Goal: Contribute content: Contribute content

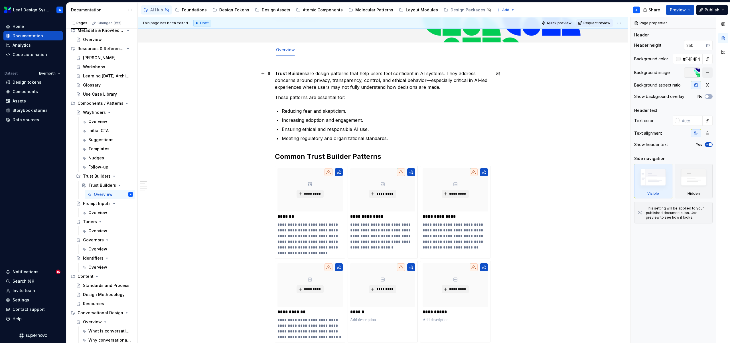
scroll to position [52, 0]
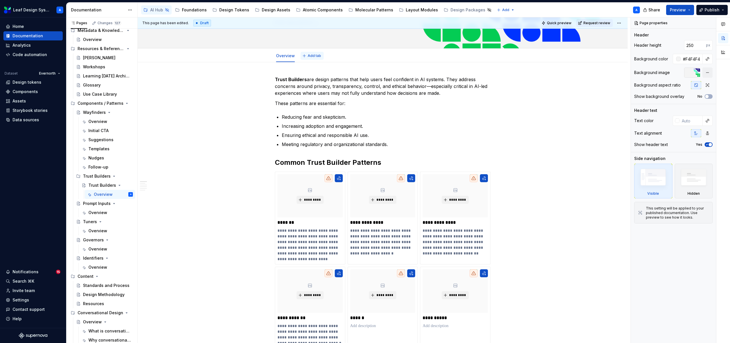
click at [308, 57] on button "Add tab" at bounding box center [311, 56] width 23 height 8
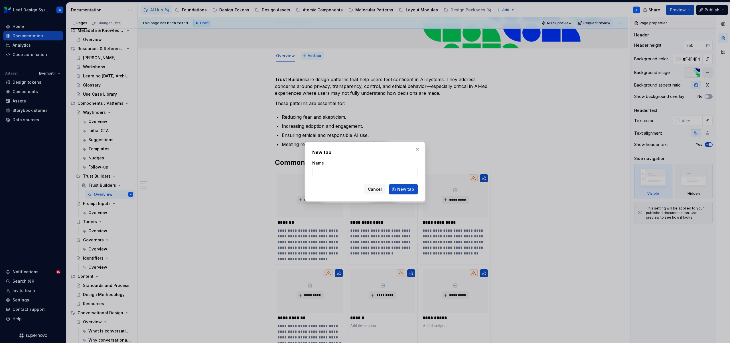
type textarea "*"
type input "Consent"
click button "New tab" at bounding box center [403, 189] width 29 height 10
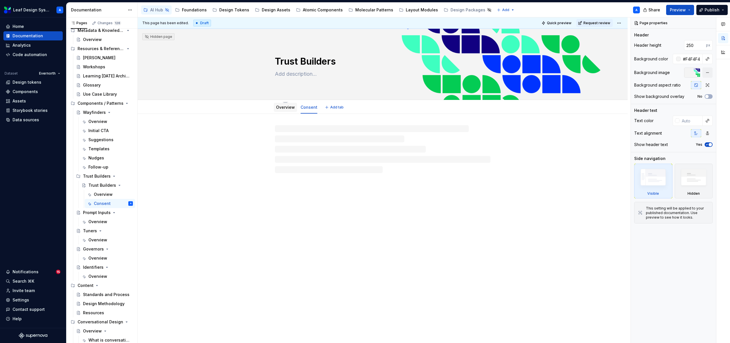
click at [283, 111] on div "Overview" at bounding box center [285, 107] width 19 height 7
type textarea "*"
click at [333, 107] on span "Add tab" at bounding box center [336, 107] width 13 height 5
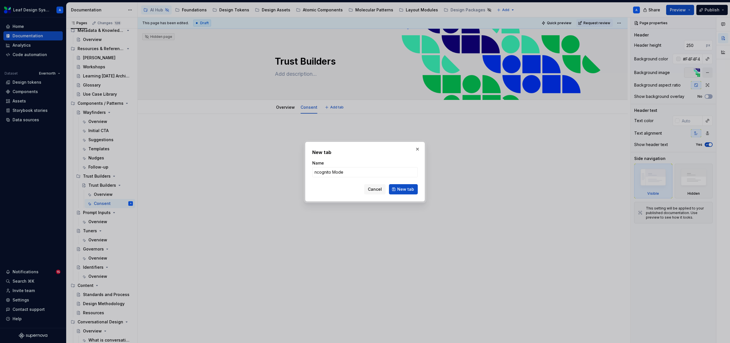
type input "ncognito Mode"
click at [400, 191] on span "New tab" at bounding box center [405, 190] width 17 height 6
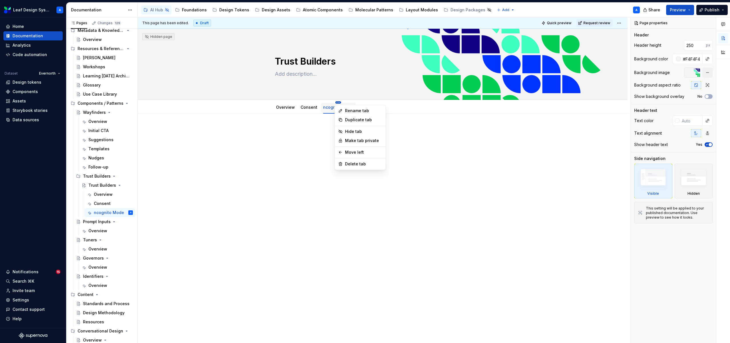
click at [337, 103] on html "Leaf Design System A Home Documentation Analytics Code automation Dataset Evern…" at bounding box center [365, 171] width 730 height 343
type textarea "*"
click at [347, 111] on div "Rename tab" at bounding box center [363, 111] width 37 height 6
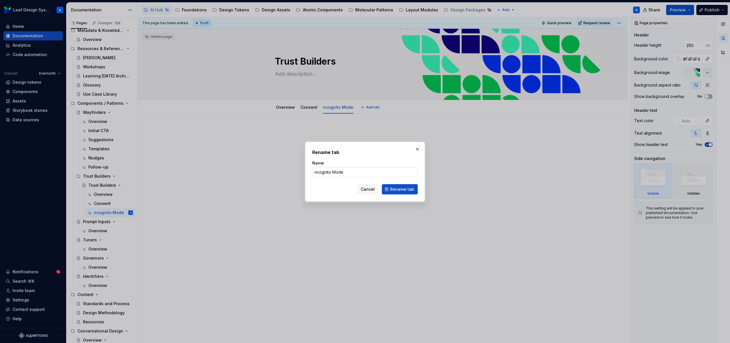
click at [316, 173] on input "ncognito Mode" at bounding box center [364, 172] width 105 height 10
type input "Incognito Mode"
click button "Rename tab" at bounding box center [400, 189] width 36 height 10
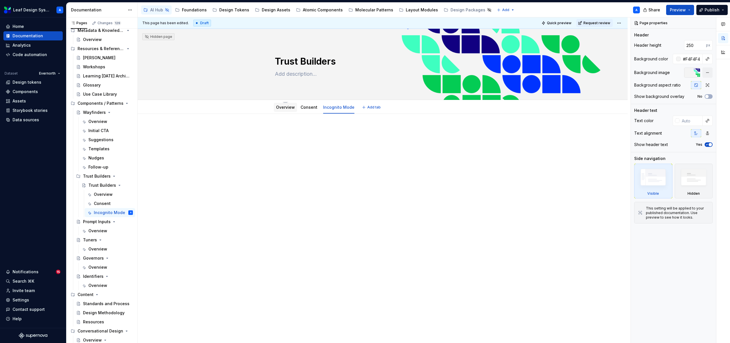
click at [280, 108] on link "Overview" at bounding box center [285, 107] width 19 height 5
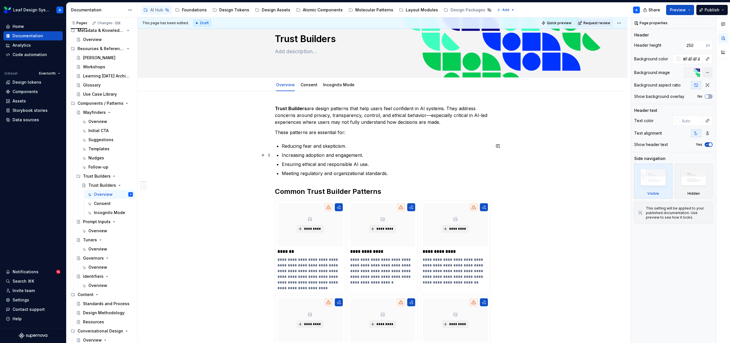
scroll to position [2, 0]
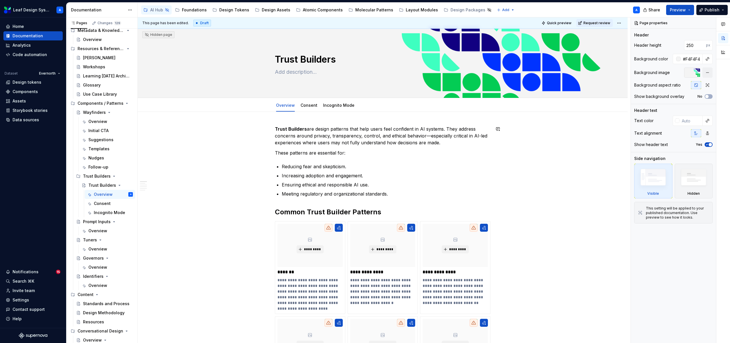
type textarea "*"
click at [364, 104] on button "Add tab" at bounding box center [371, 105] width 23 height 8
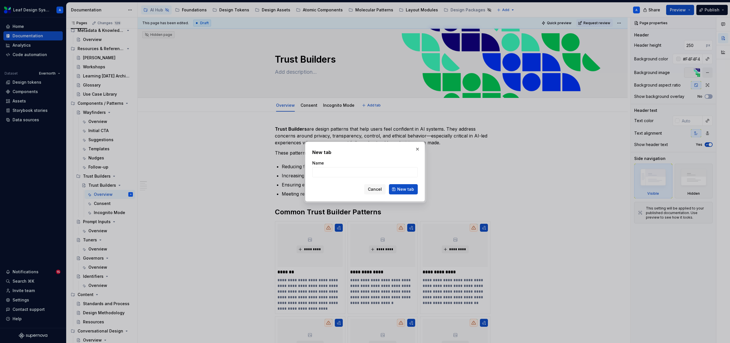
type input "Memory Control"
type textarea "*"
type input "Memory Control"
click at [400, 190] on span "New tab" at bounding box center [405, 190] width 17 height 6
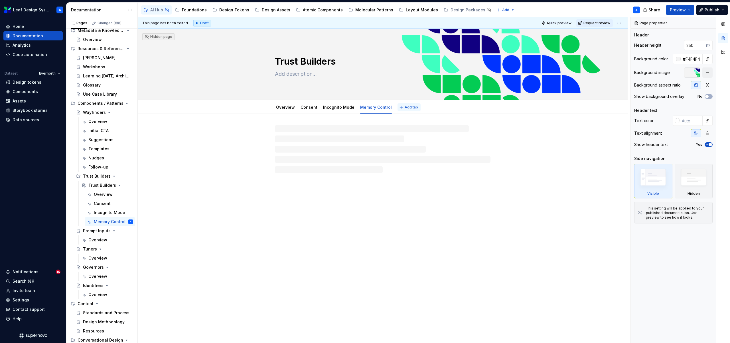
click at [406, 108] on span "Add tab" at bounding box center [410, 107] width 13 height 5
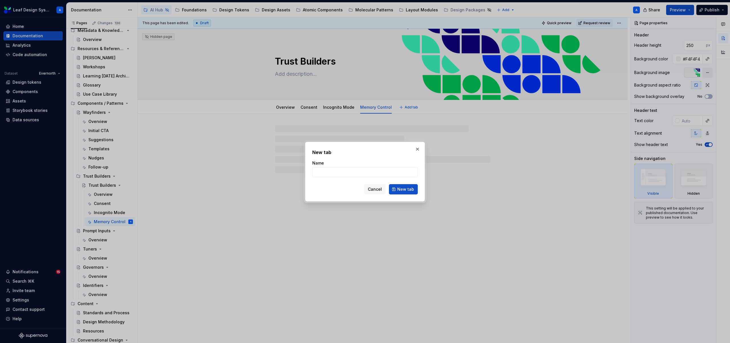
type textarea "*"
type input "Watermarking"
type textarea "*"
type input "Watermarking"
click at [406, 189] on span "New tab" at bounding box center [405, 190] width 17 height 6
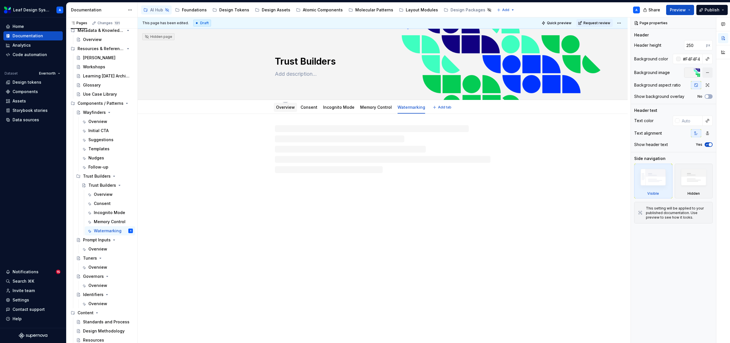
click at [284, 107] on link "Overview" at bounding box center [285, 107] width 19 height 5
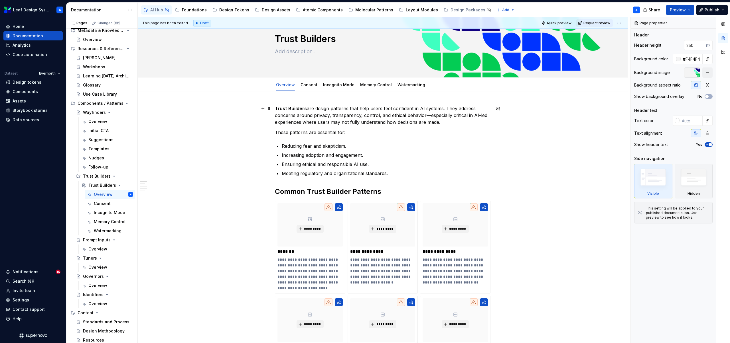
scroll to position [53, 0]
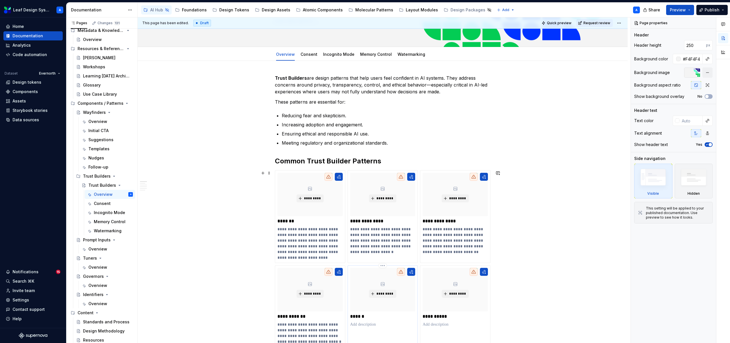
click at [362, 317] on p "******" at bounding box center [382, 317] width 65 height 6
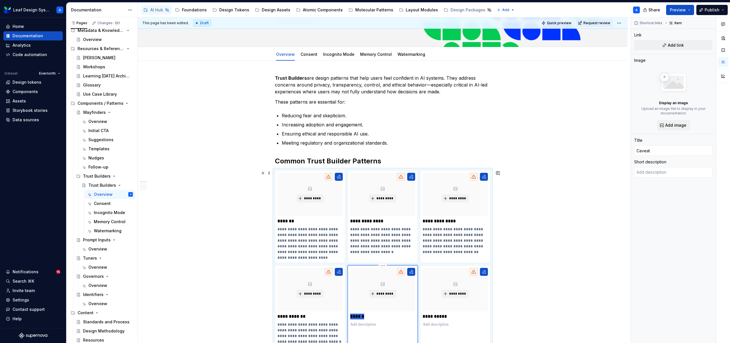
click at [362, 317] on p "******" at bounding box center [382, 317] width 65 height 6
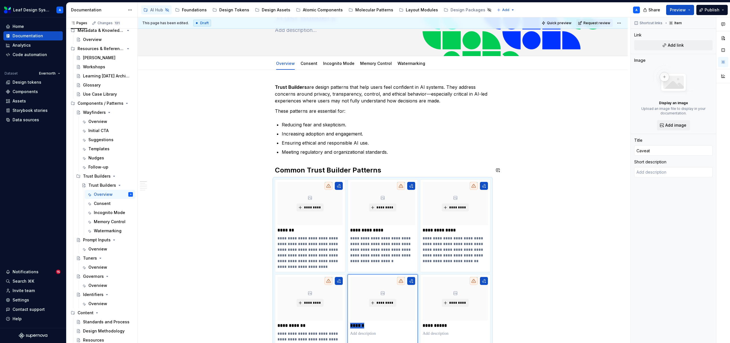
scroll to position [35, 0]
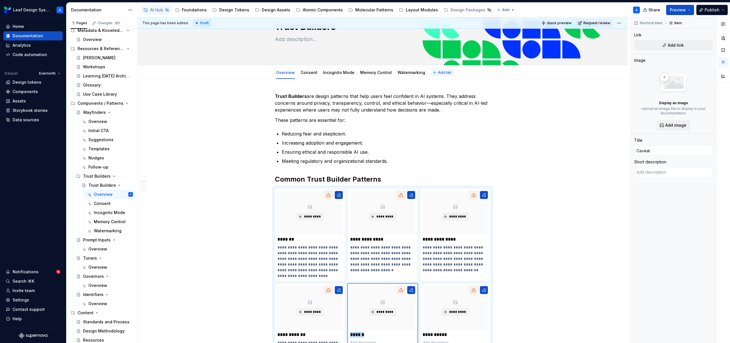
click at [432, 73] on button "Add tab" at bounding box center [442, 73] width 23 height 8
type textarea "*"
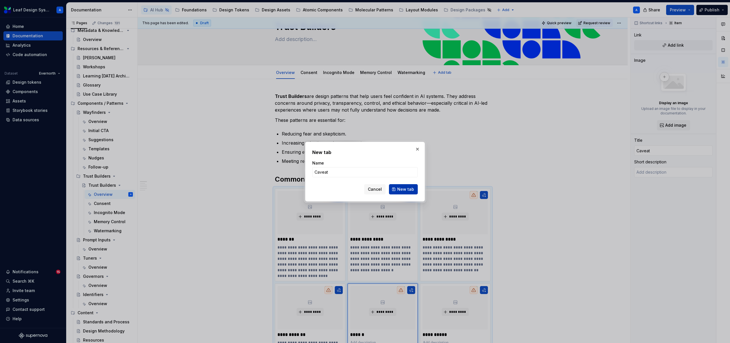
type input "Caveat"
click at [405, 188] on span "New tab" at bounding box center [405, 190] width 17 height 6
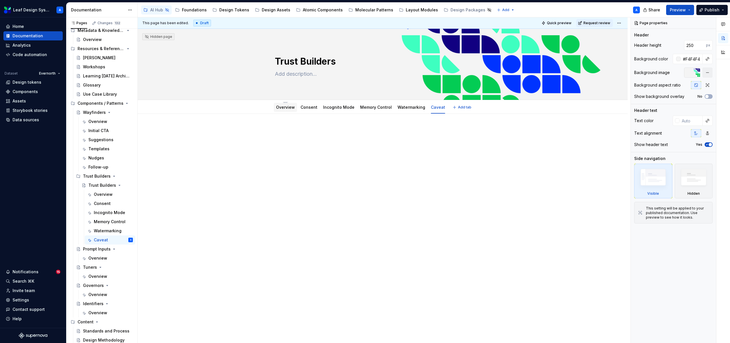
click at [284, 108] on link "Overview" at bounding box center [285, 107] width 19 height 5
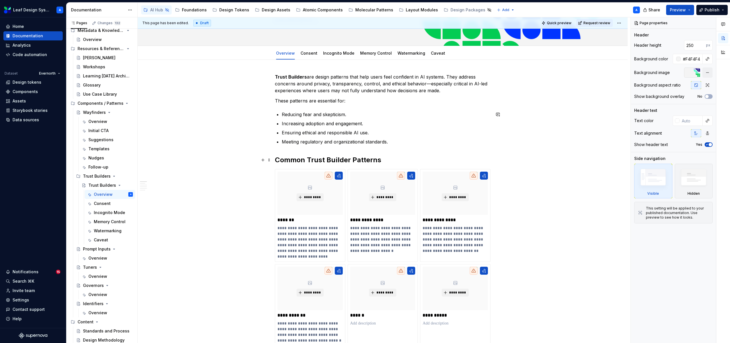
scroll to position [79, 0]
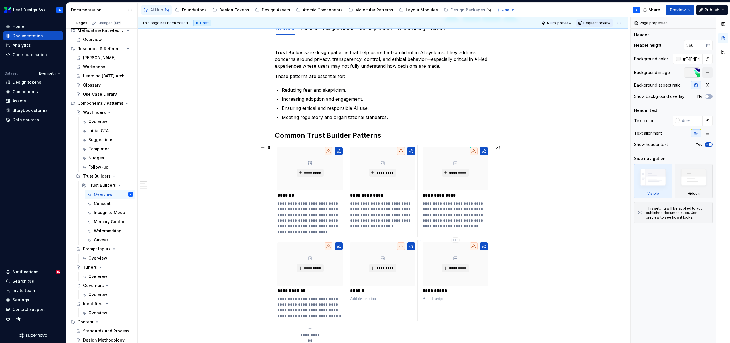
click at [439, 290] on p "**********" at bounding box center [454, 291] width 65 height 6
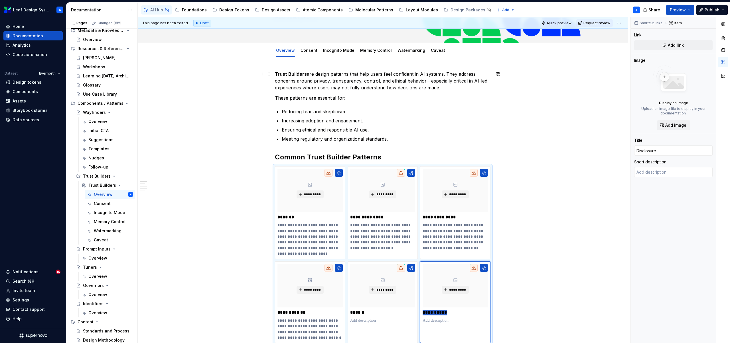
scroll to position [52, 0]
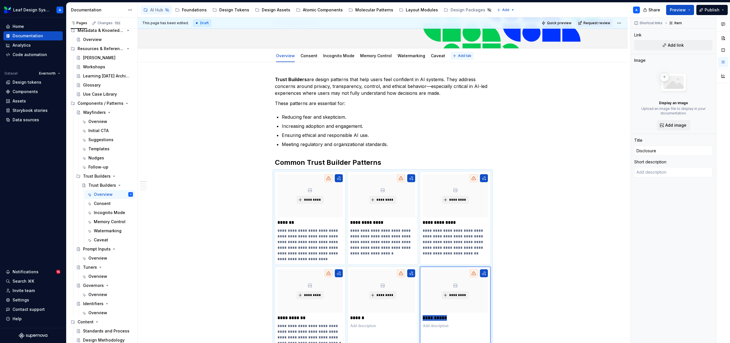
click at [458, 54] on span "Add tab" at bounding box center [464, 56] width 13 height 5
type textarea "*"
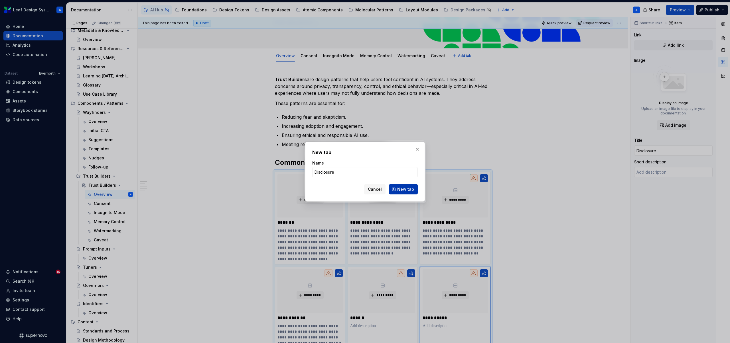
type input "Disclosure"
click at [400, 193] on button "New tab" at bounding box center [403, 189] width 29 height 10
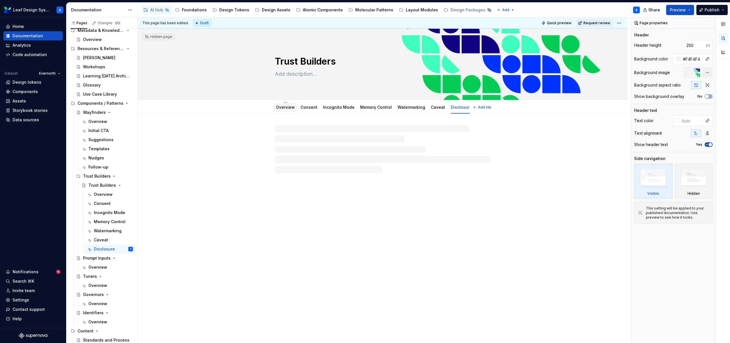
click at [281, 108] on link "Overview" at bounding box center [285, 107] width 19 height 5
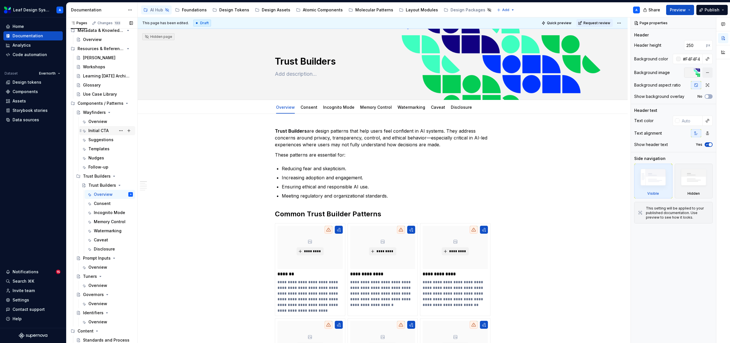
click at [96, 131] on div "Initial CTA" at bounding box center [98, 131] width 20 height 6
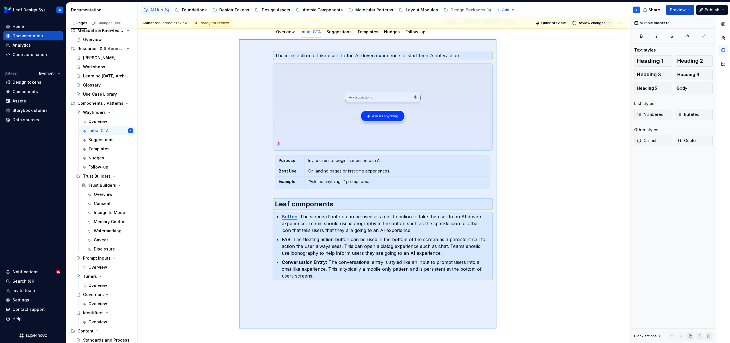
scroll to position [91, 0]
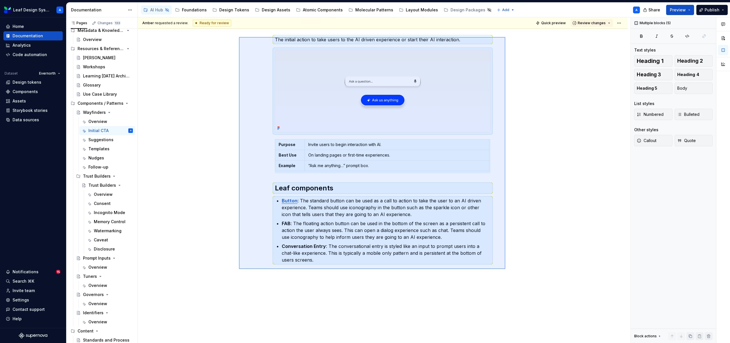
drag, startPoint x: 239, startPoint y: 129, endPoint x: 505, endPoint y: 269, distance: 301.1
click at [505, 269] on div "Amber requested a review. Ready for review Quick preview Review changes Hidden …" at bounding box center [384, 180] width 492 height 326
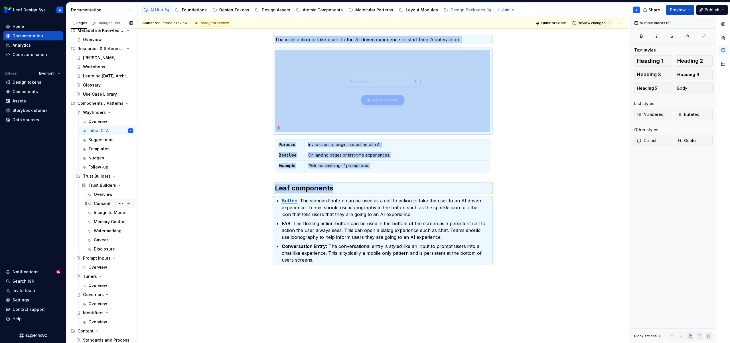
click at [100, 203] on div "Consent" at bounding box center [102, 204] width 17 height 6
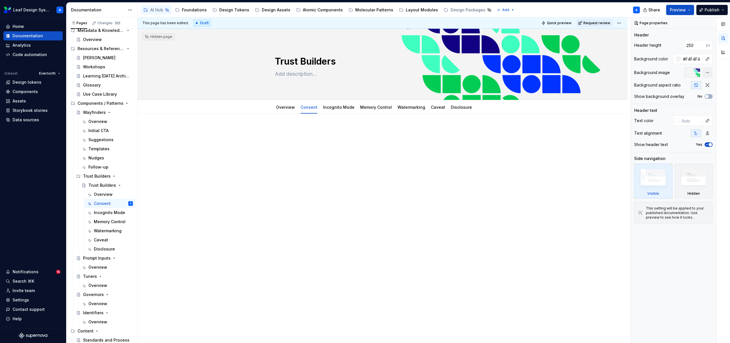
click at [289, 130] on p at bounding box center [382, 131] width 215 height 7
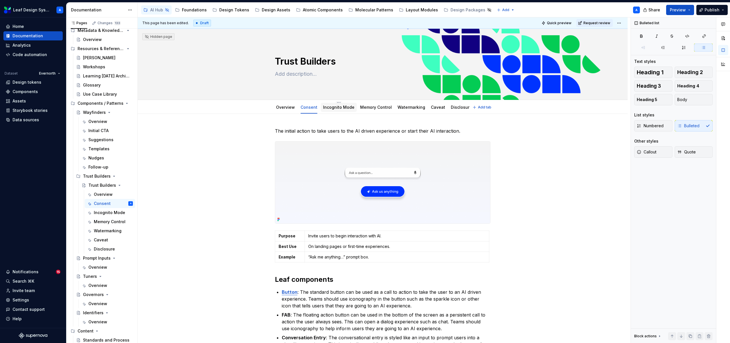
click at [329, 110] on div "Incognito Mode" at bounding box center [338, 108] width 31 height 6
click at [331, 110] on div "Incognito Mode" at bounding box center [338, 108] width 31 height 6
click at [328, 106] on link "Incognito Mode" at bounding box center [338, 107] width 31 height 5
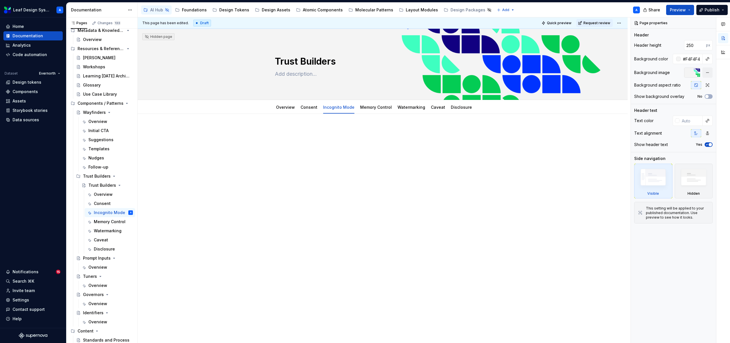
click at [292, 130] on p at bounding box center [382, 131] width 215 height 7
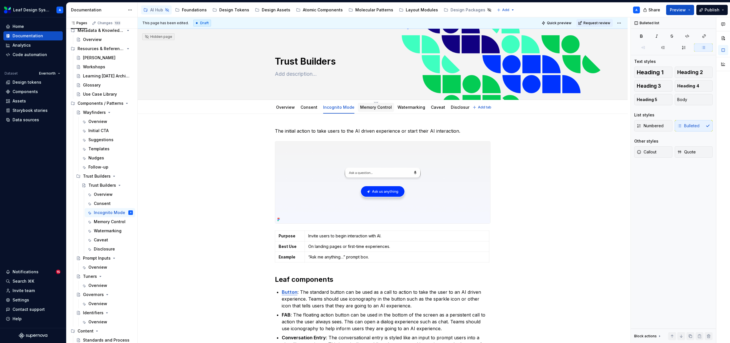
click at [368, 106] on link "Memory Control" at bounding box center [376, 107] width 32 height 5
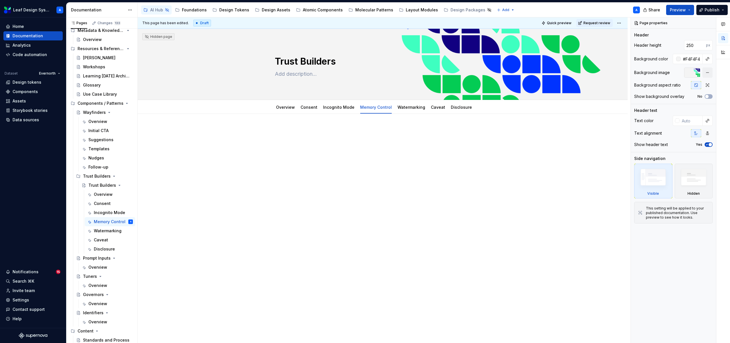
click at [300, 132] on p at bounding box center [382, 131] width 215 height 7
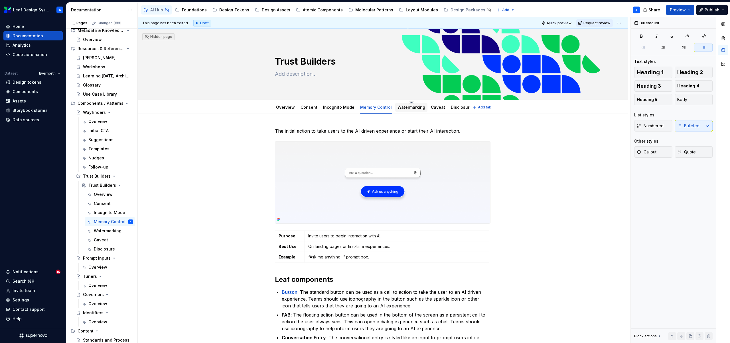
click at [402, 108] on link "Watermarking" at bounding box center [411, 107] width 28 height 5
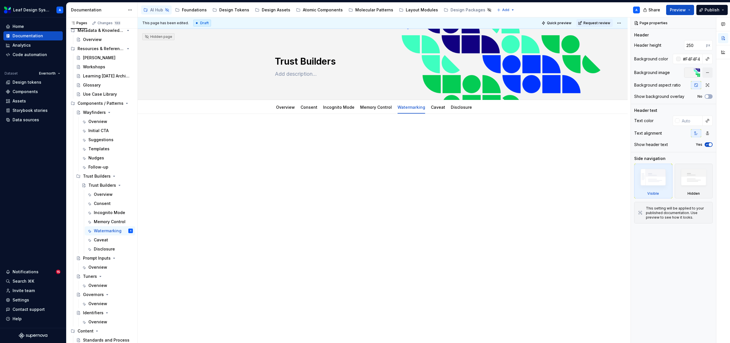
click at [292, 132] on p at bounding box center [382, 131] width 215 height 7
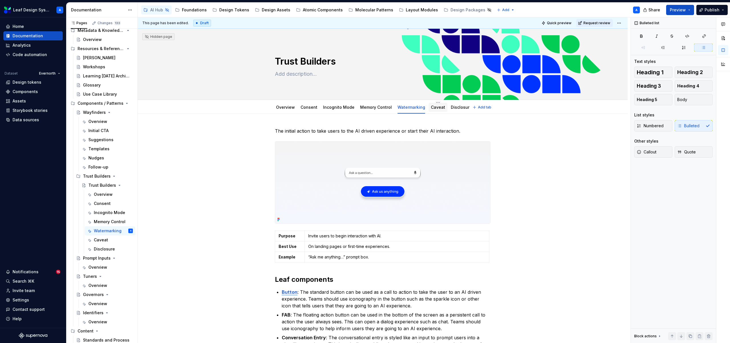
click at [433, 108] on link "Caveat" at bounding box center [438, 107] width 14 height 5
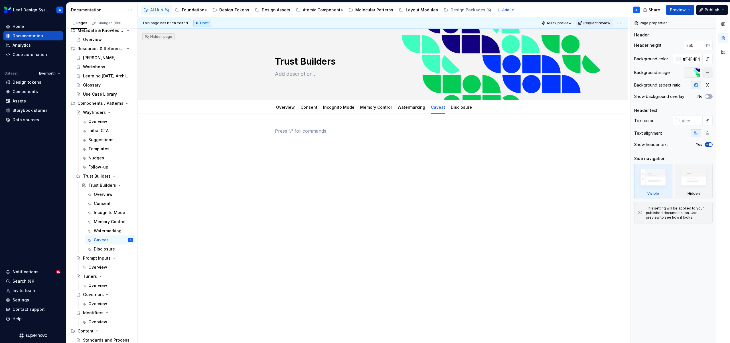
click at [287, 131] on p at bounding box center [382, 131] width 215 height 7
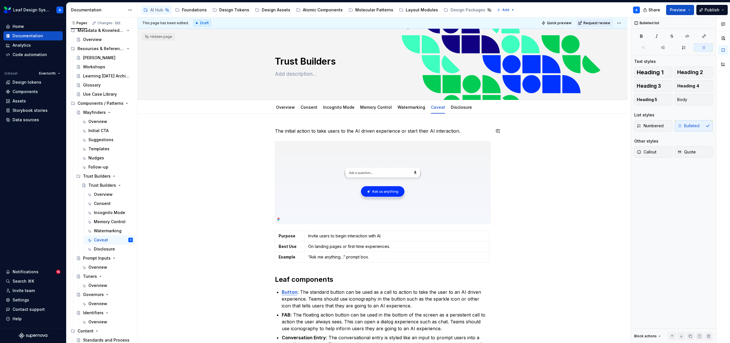
click at [352, 121] on div "The initial action to take users to the AI driven experience or start their AI …" at bounding box center [383, 289] width 490 height 351
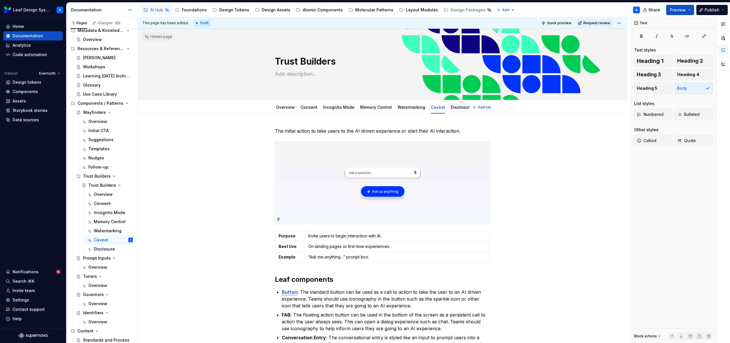
click at [456, 109] on link "Disclosure" at bounding box center [461, 107] width 21 height 5
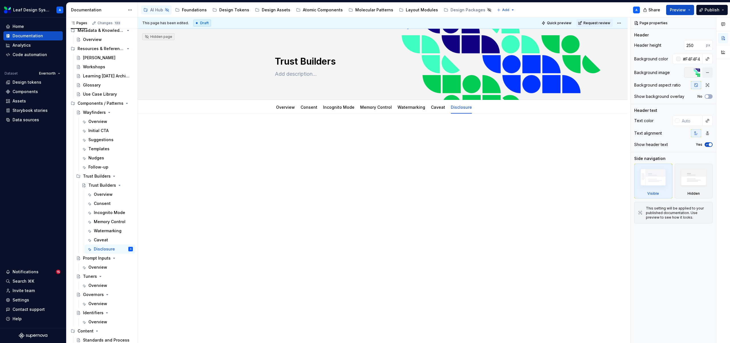
click at [301, 129] on p at bounding box center [382, 131] width 215 height 7
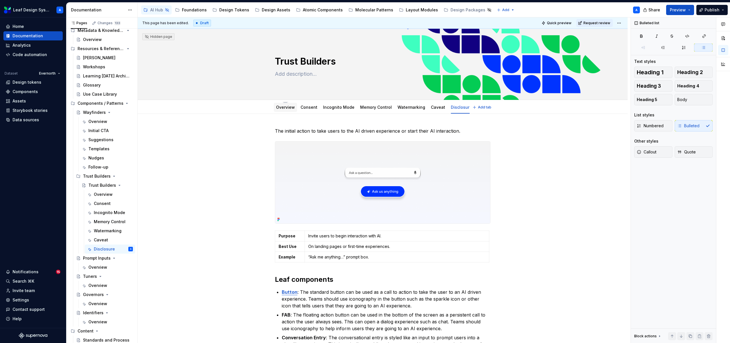
click at [287, 109] on link "Overview" at bounding box center [285, 107] width 19 height 5
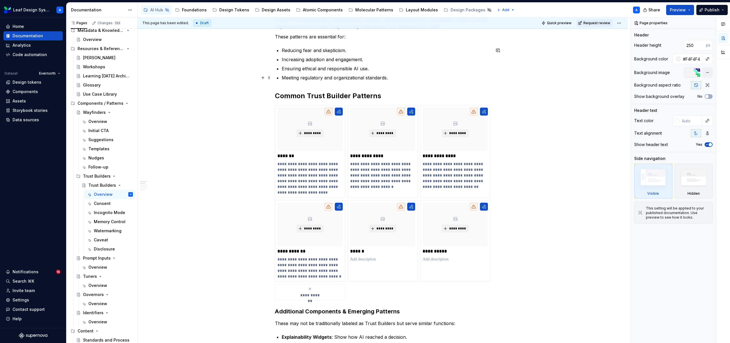
scroll to position [129, 0]
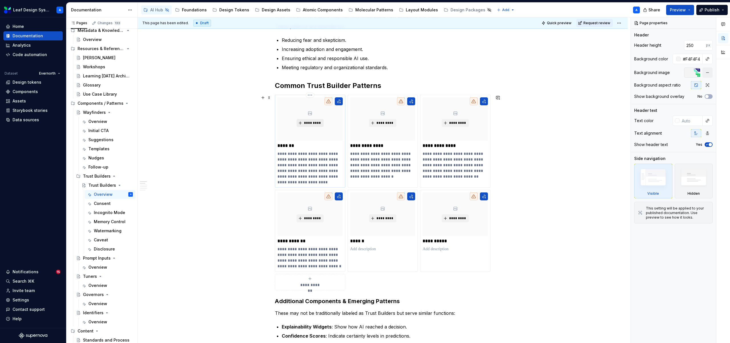
click at [313, 121] on span "*********" at bounding box center [312, 123] width 17 height 5
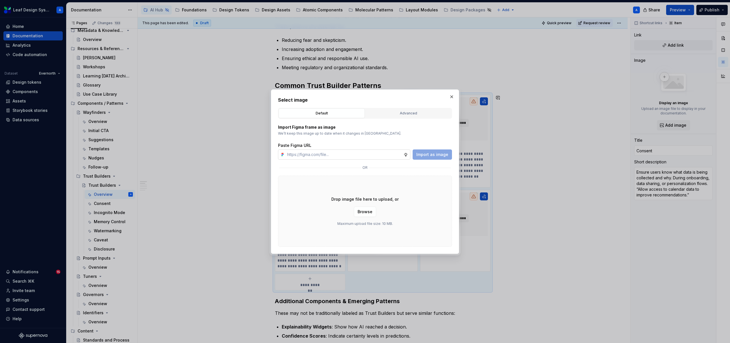
type textarea "*"
type input "https://www.figma.com/design/R5FNMiBYdBSXRtfBEXZGMx/Design-Documentation-Assets…"
type textarea "*"
type input "https://www.figma.com/design/R5FNMiBYdBSXRtfBEXZGMx/Design-Documentation-Assets…"
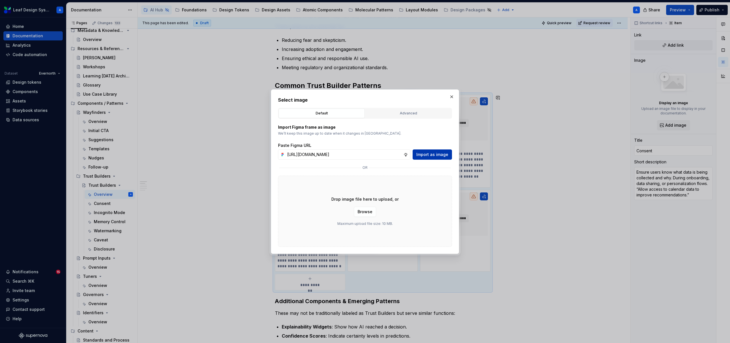
scroll to position [0, 0]
click at [438, 151] on button "Import as image" at bounding box center [431, 155] width 39 height 10
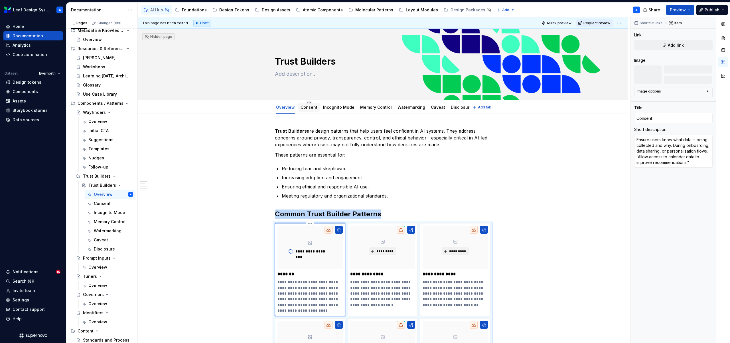
click at [311, 109] on link "Consent" at bounding box center [308, 107] width 17 height 5
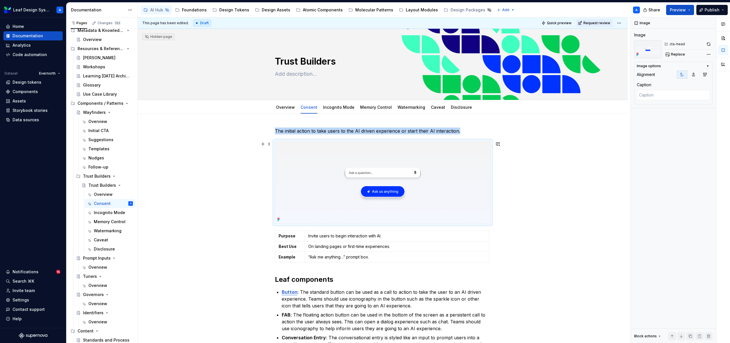
click at [380, 186] on img at bounding box center [382, 183] width 215 height 82
click at [679, 56] on span "Replace" at bounding box center [678, 54] width 14 height 5
type textarea "*"
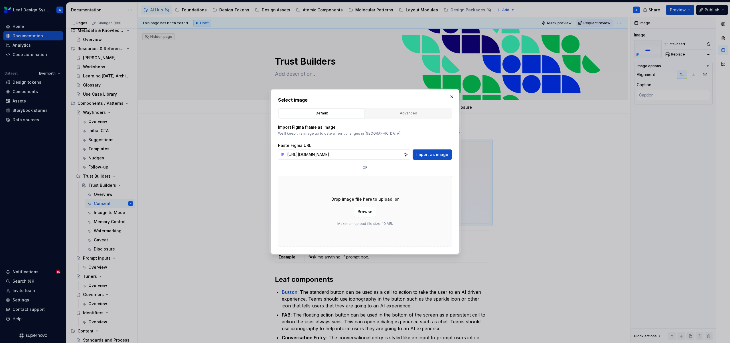
scroll to position [0, 163]
type input "https://www.figma.com/design/R5FNMiBYdBSXRtfBEXZGMx/Design-Documentation-Assets…"
click at [431, 159] on button "Import as image" at bounding box center [431, 155] width 39 height 10
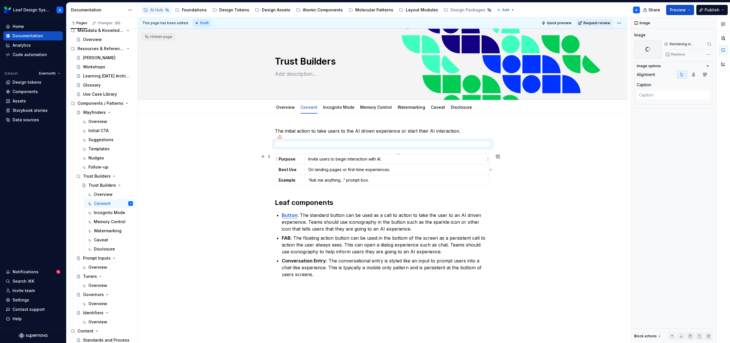
click at [352, 163] on td "Invite users to begin interaction with AI." at bounding box center [396, 159] width 184 height 11
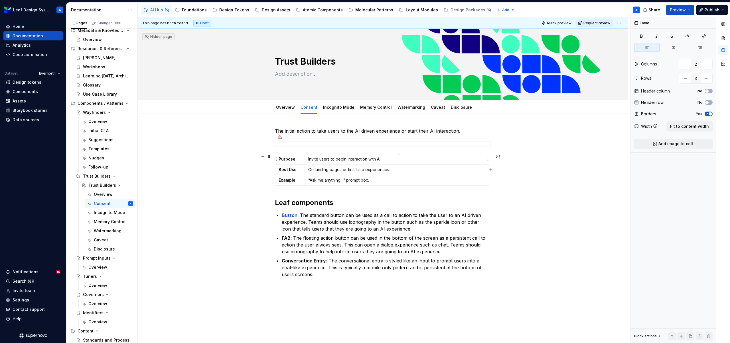
click at [352, 163] on td "Invite users to begin interaction with AI." at bounding box center [396, 159] width 184 height 11
click at [351, 172] on p "On landing pages or first-time experiences." at bounding box center [396, 170] width 177 height 6
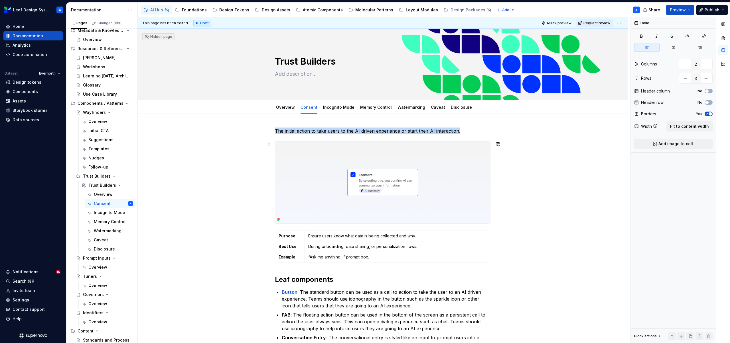
click at [419, 181] on img at bounding box center [382, 183] width 215 height 82
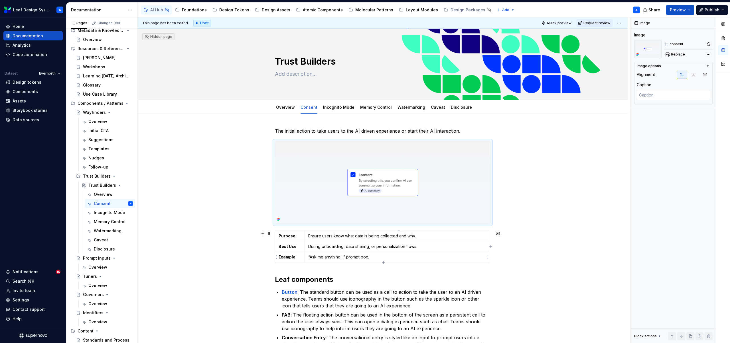
click at [360, 254] on td "“Ask me anything…” prompt box." at bounding box center [396, 257] width 184 height 11
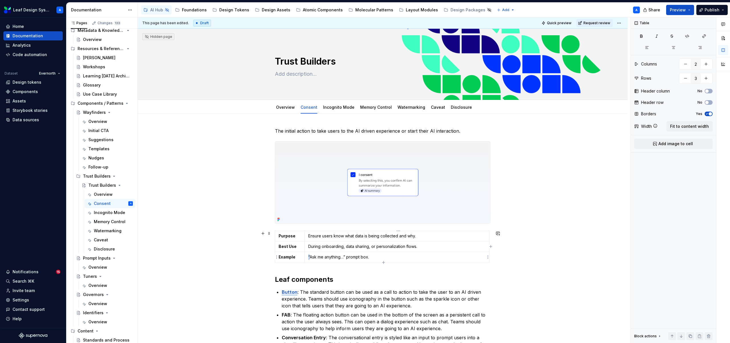
click at [360, 254] on td "“Ask me anything…” prompt box." at bounding box center [396, 257] width 184 height 11
click at [555, 274] on div "The initial action to take users to the AI driven experience or start their AI …" at bounding box center [383, 289] width 490 height 351
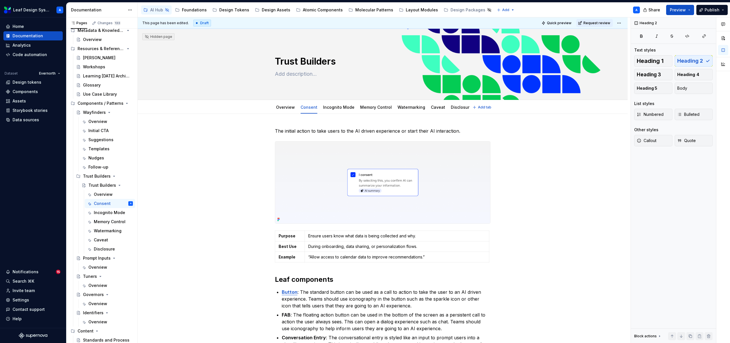
type textarea "*"
click at [297, 129] on p "The initial action to take users to the AI driven experience or start their AI …" at bounding box center [382, 131] width 215 height 7
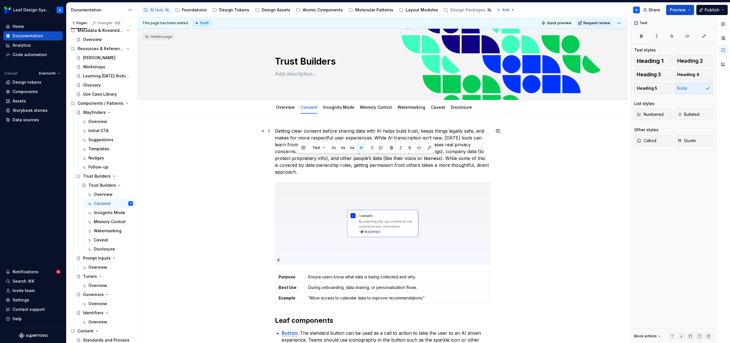
drag, startPoint x: 459, startPoint y: 172, endPoint x: 445, endPoint y: 160, distance: 18.9
click at [445, 160] on p "Getting clear consent before sharing data with AI helps build trust, keeps thin…" at bounding box center [382, 152] width 215 height 48
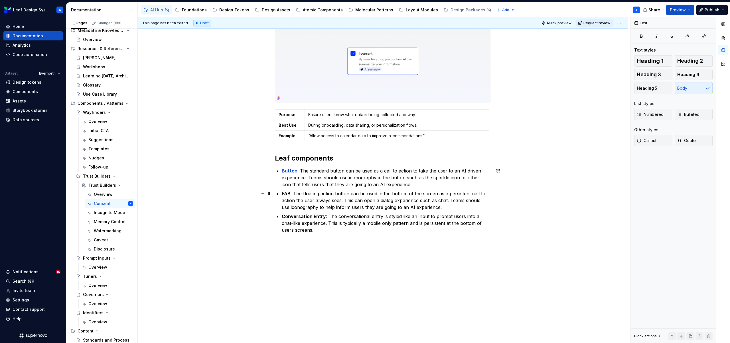
scroll to position [142, 0]
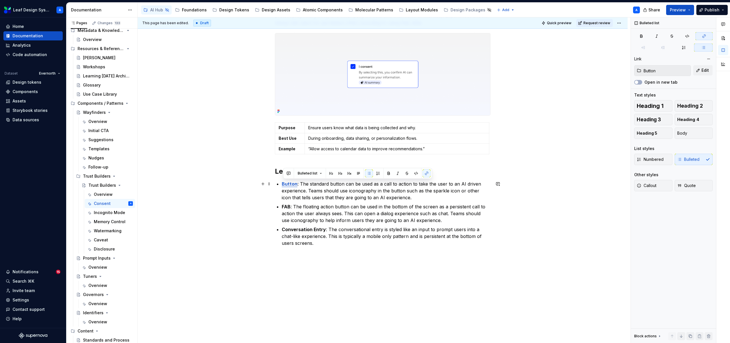
drag, startPoint x: 308, startPoint y: 245, endPoint x: 280, endPoint y: 186, distance: 64.6
click at [282, 186] on ul "Button : The standard button can be used as a call to action to take the user t…" at bounding box center [386, 214] width 209 height 66
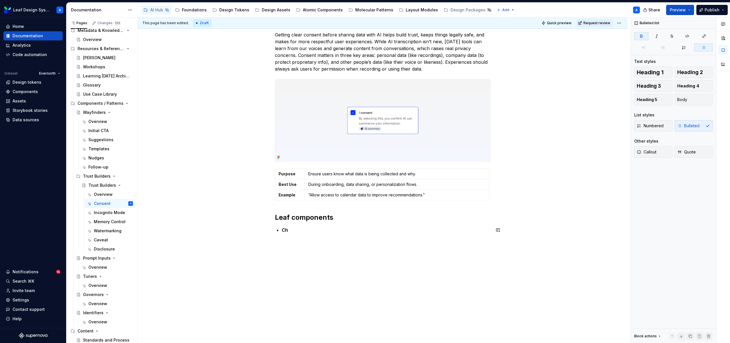
scroll to position [96, 0]
click at [303, 231] on strong "Checkbox:" at bounding box center [294, 230] width 24 height 6
click at [321, 231] on p "Checkbox:" at bounding box center [386, 230] width 209 height 7
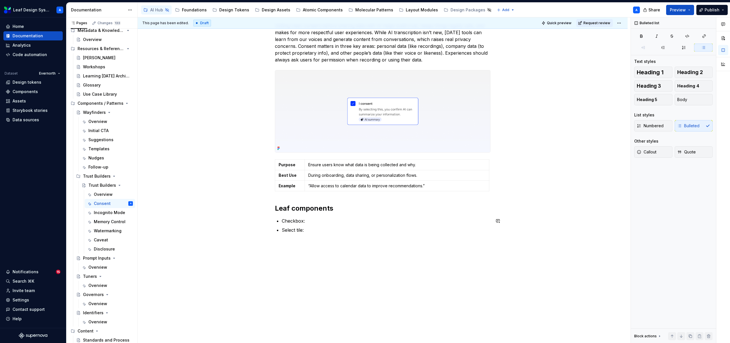
scroll to position [115, 0]
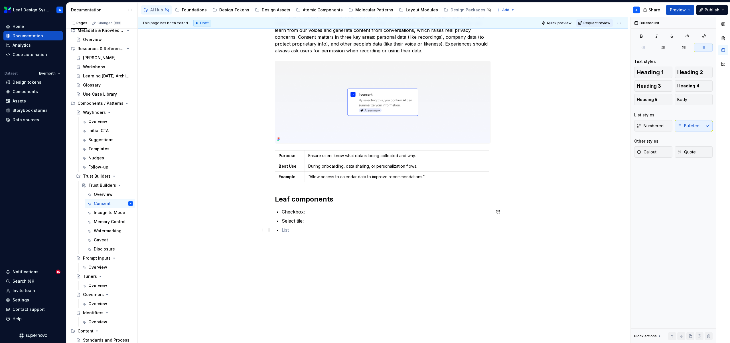
click at [310, 231] on p at bounding box center [386, 230] width 209 height 7
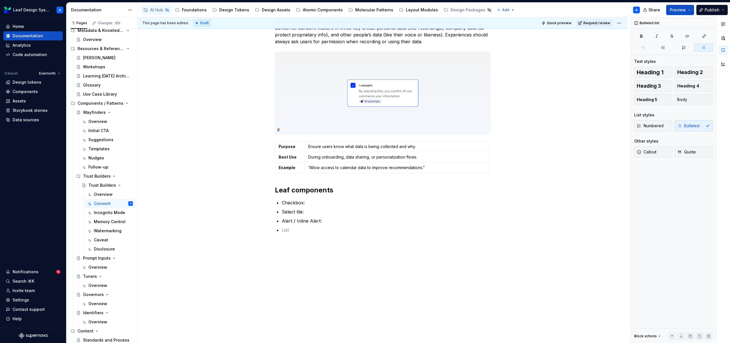
type textarea "*"
click at [317, 205] on p "Checkbox:" at bounding box center [386, 202] width 209 height 7
click at [312, 207] on ul "Checkbox: Description Select tile: Alert / Inline Alert: Badge:" at bounding box center [386, 216] width 209 height 34
click at [310, 214] on p "Select tile:" at bounding box center [386, 212] width 209 height 7
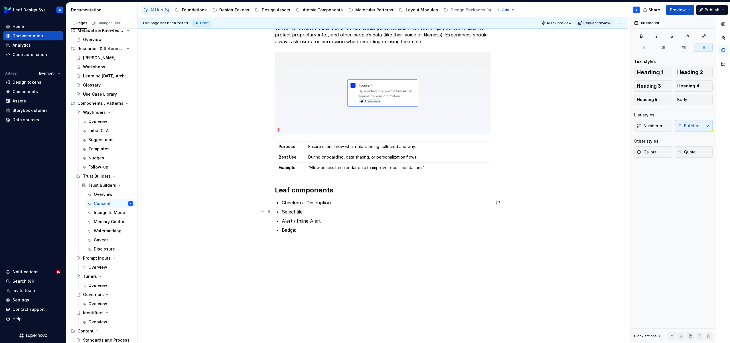
click at [315, 203] on p "Checkbox: Description" at bounding box center [386, 202] width 209 height 7
copy p "Description"
click at [317, 214] on p "Select tile:" at bounding box center [386, 212] width 209 height 7
click at [327, 221] on p "Alert / Inline Alert:" at bounding box center [386, 221] width 209 height 7
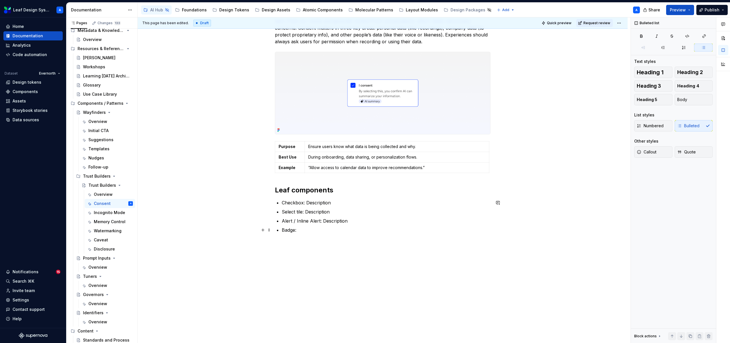
click at [316, 229] on p "Badge:" at bounding box center [386, 230] width 209 height 7
click at [301, 230] on p "Badge: Description" at bounding box center [386, 230] width 209 height 7
click at [292, 231] on p "Badge: Description" at bounding box center [386, 230] width 209 height 7
click at [282, 213] on div "Getting clear consent before sharing data with AI helps build trust, keeps thin…" at bounding box center [382, 119] width 215 height 230
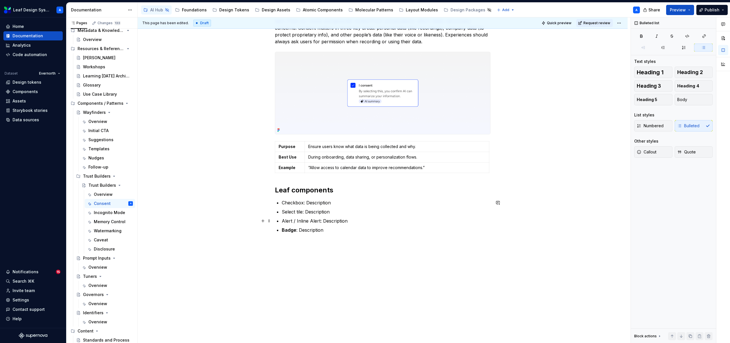
click at [290, 221] on p "Alert / Inline Alert: Description" at bounding box center [386, 221] width 209 height 7
drag, startPoint x: 298, startPoint y: 222, endPoint x: 320, endPoint y: 220, distance: 22.0
click at [320, 220] on p "Alert / Inline Alert: Description" at bounding box center [386, 221] width 209 height 7
click at [315, 229] on p "Badge : Description" at bounding box center [386, 230] width 209 height 7
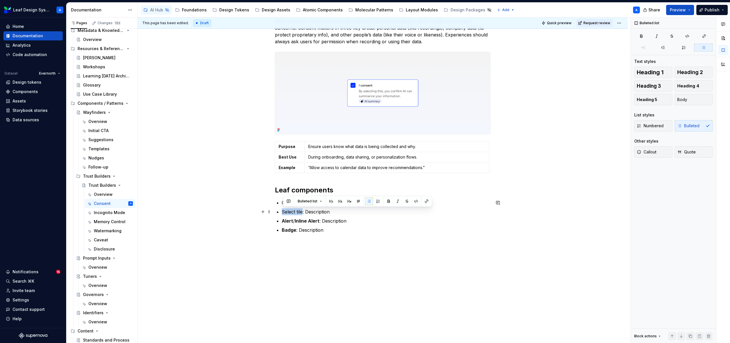
drag, startPoint x: 283, startPoint y: 211, endPoint x: 304, endPoint y: 210, distance: 21.1
click at [304, 210] on p "Select tile: Description" at bounding box center [386, 212] width 209 height 7
click at [297, 217] on ul "Checkbox: Description Select tile : Description Alert / Inline Alert : Descript…" at bounding box center [386, 216] width 209 height 34
click at [288, 203] on p "Checkbox: Description" at bounding box center [386, 202] width 209 height 7
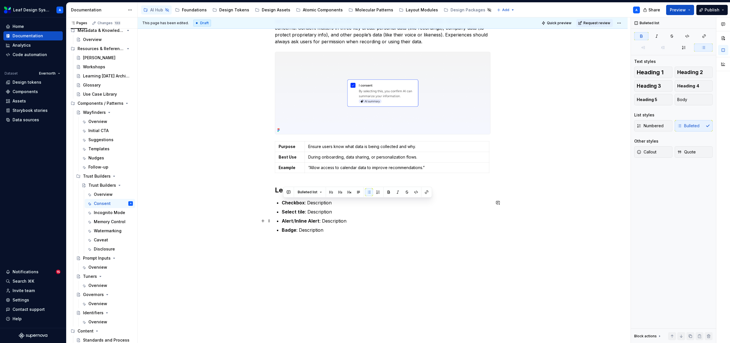
click at [314, 224] on p "Alert / Inline Alert : Description" at bounding box center [386, 221] width 209 height 7
click at [347, 224] on p "Alert / Inline Alert : Description" at bounding box center [386, 221] width 209 height 7
click at [319, 204] on p "Checkbox : Description" at bounding box center [386, 202] width 209 height 7
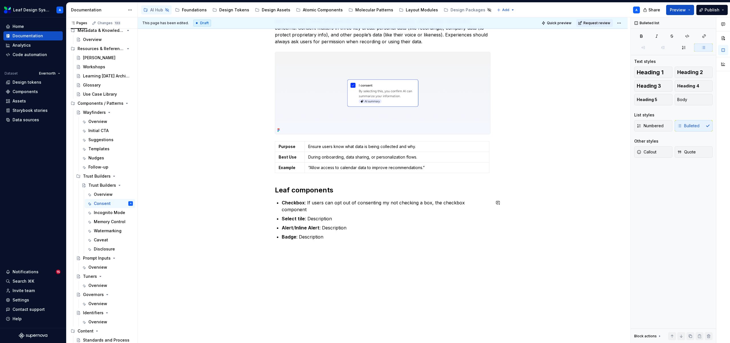
scroll to position [131, 0]
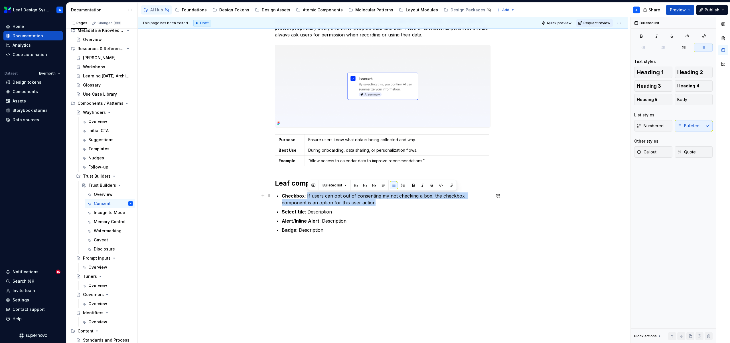
drag, startPoint x: 366, startPoint y: 204, endPoint x: 308, endPoint y: 198, distance: 57.7
click at [308, 198] on p "Checkbox : If users can opt out of consenting my not checking a box, the checkb…" at bounding box center [386, 200] width 209 height 14
click at [427, 200] on p "Checkbox : If users can opt out of consenting my not checking a box, the checkb…" at bounding box center [386, 200] width 209 height 14
drag, startPoint x: 442, startPoint y: 196, endPoint x: 313, endPoint y: 199, distance: 128.3
click at [313, 199] on p "Checkbox : If users can opt out of consenting my not checking a box, the checkb…" at bounding box center [386, 200] width 209 height 14
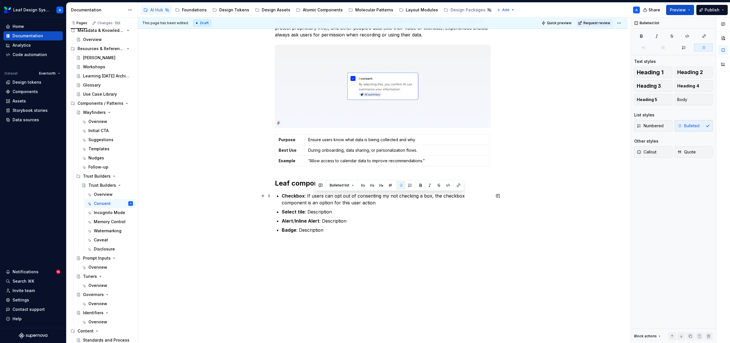
scroll to position [124, 0]
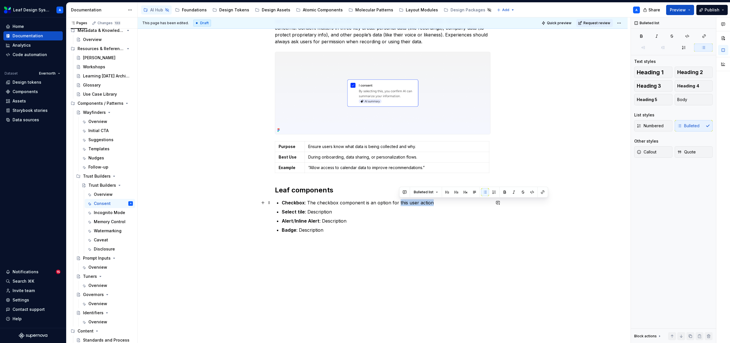
drag, startPoint x: 445, startPoint y: 203, endPoint x: 399, endPoint y: 203, distance: 46.5
click at [399, 203] on p "Checkbox : The checkbox component is an option for this user action" at bounding box center [386, 202] width 209 height 7
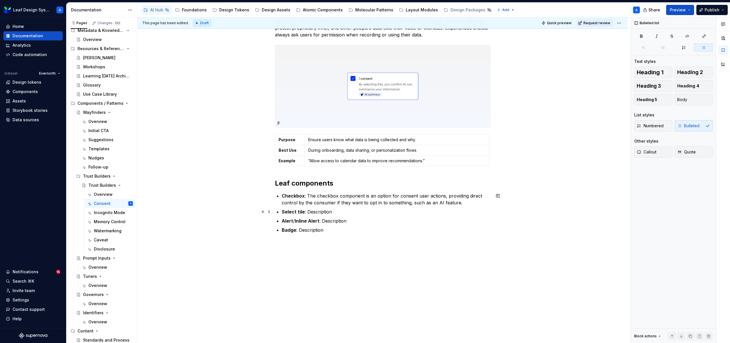
click at [315, 213] on p "Select tile : Description" at bounding box center [386, 212] width 209 height 7
click at [466, 204] on p "Checkbox : The checkbox component is an option for consent user actions, provid…" at bounding box center [386, 200] width 209 height 14
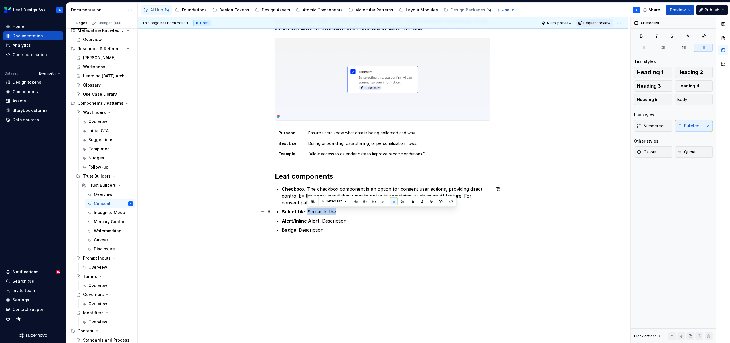
drag, startPoint x: 337, startPoint y: 212, endPoint x: 308, endPoint y: 213, distance: 28.8
click at [308, 213] on p "Select tile : Similar to the" at bounding box center [386, 212] width 209 height 7
click at [342, 214] on p "Select tile : Similar to the" at bounding box center [386, 212] width 209 height 7
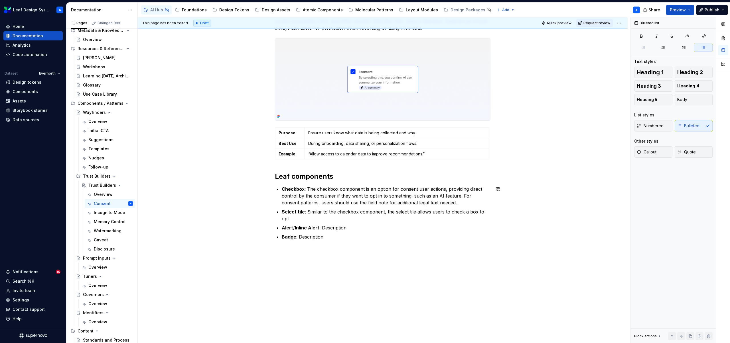
scroll to position [142, 0]
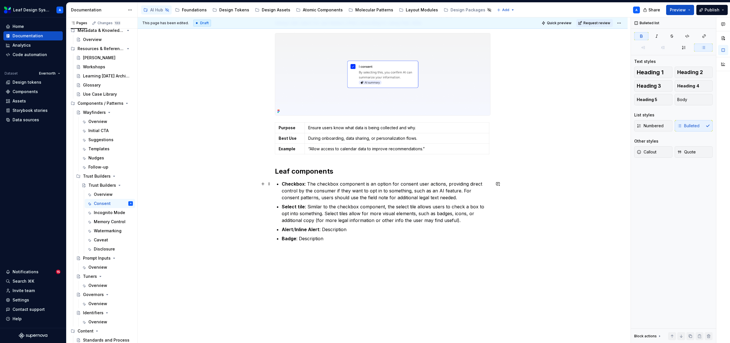
click at [290, 183] on strong "Checkbox" at bounding box center [293, 184] width 23 height 6
click at [425, 174] on button "button" at bounding box center [426, 174] width 8 height 8
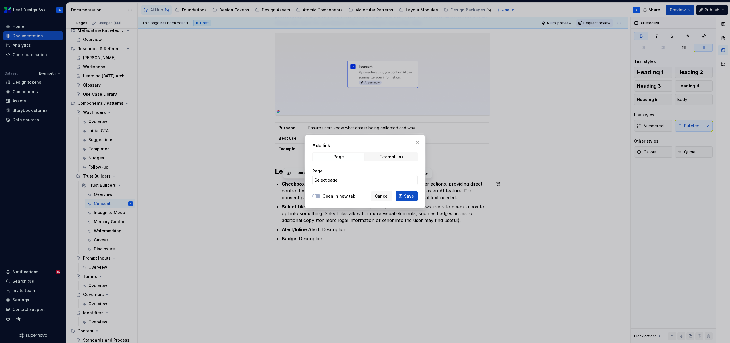
click at [376, 175] on div "Page Select page" at bounding box center [364, 176] width 105 height 17
click at [377, 180] on span "Select page" at bounding box center [361, 181] width 94 height 6
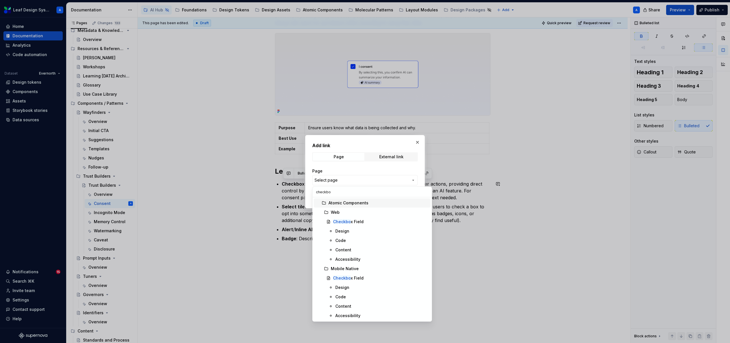
type input "checkbox"
click at [350, 223] on mark "Checkbox" at bounding box center [343, 221] width 20 height 5
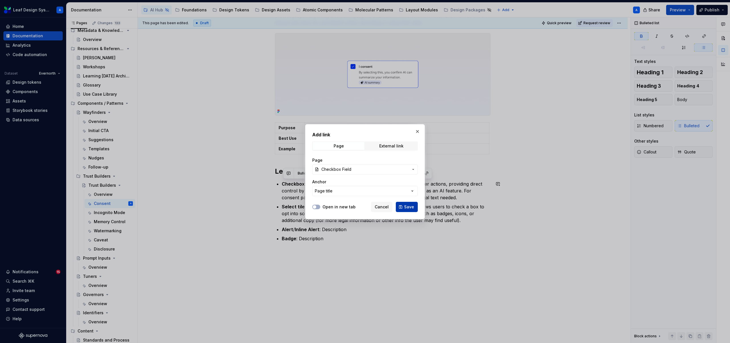
click at [403, 206] on button "Save" at bounding box center [407, 207] width 22 height 10
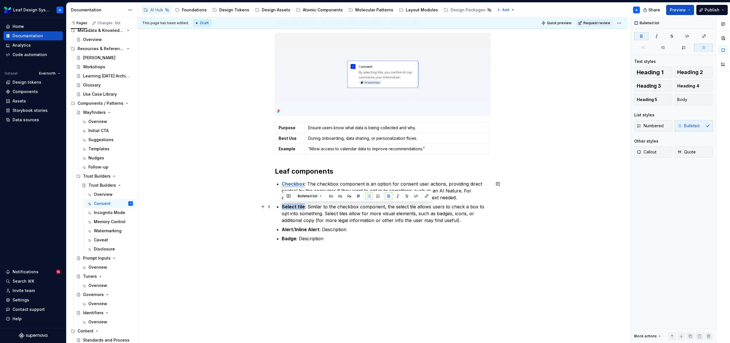
drag, startPoint x: 304, startPoint y: 207, endPoint x: 282, endPoint y: 208, distance: 22.8
click at [282, 208] on div "Getting clear consent before sharing data with AI helps build trust, keeps thin…" at bounding box center [382, 113] width 215 height 257
click at [426, 196] on button "button" at bounding box center [426, 196] width 8 height 8
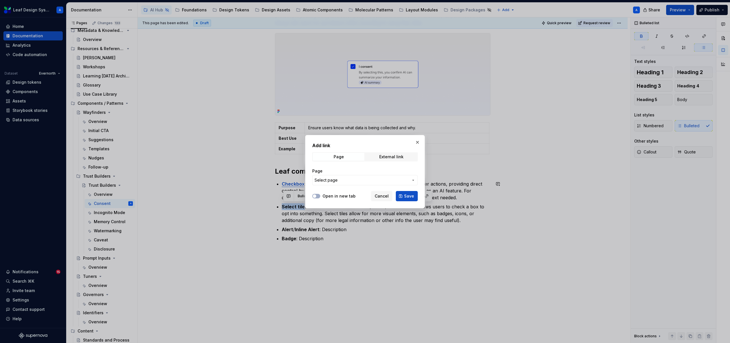
click at [369, 176] on button "Select page" at bounding box center [364, 180] width 105 height 10
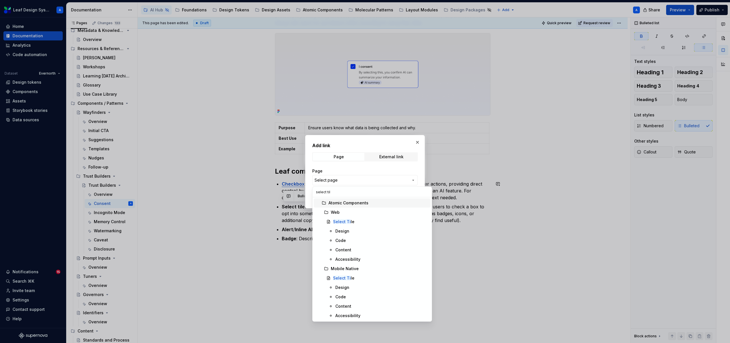
type input "select tile"
click at [343, 219] on mark "Select Tile" at bounding box center [343, 221] width 21 height 5
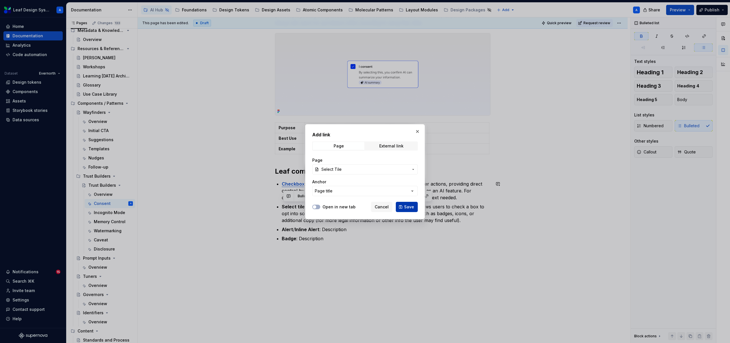
click at [405, 205] on span "Save" at bounding box center [409, 207] width 10 height 6
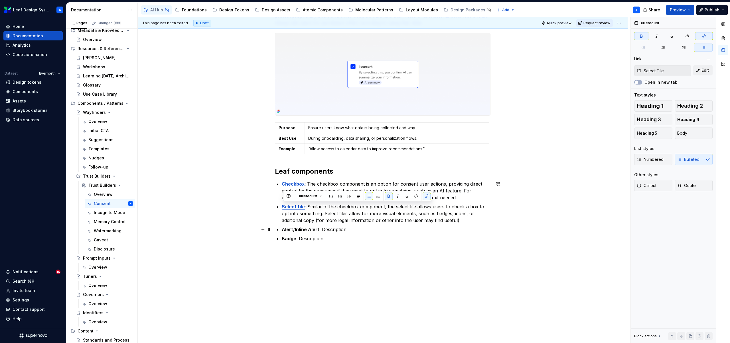
click at [286, 230] on strong "Alert" at bounding box center [287, 230] width 11 height 6
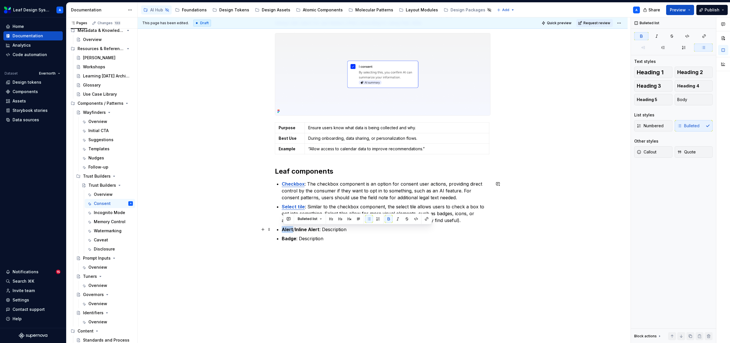
click at [286, 230] on strong "Alert" at bounding box center [287, 230] width 11 height 6
click at [426, 218] on button "button" at bounding box center [426, 219] width 8 height 8
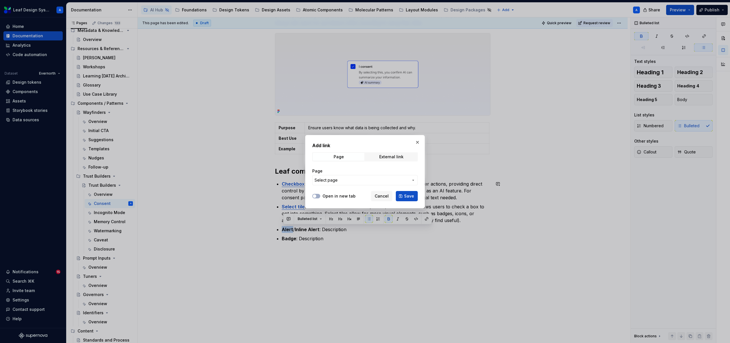
click at [407, 178] on span "Select page" at bounding box center [361, 181] width 94 height 6
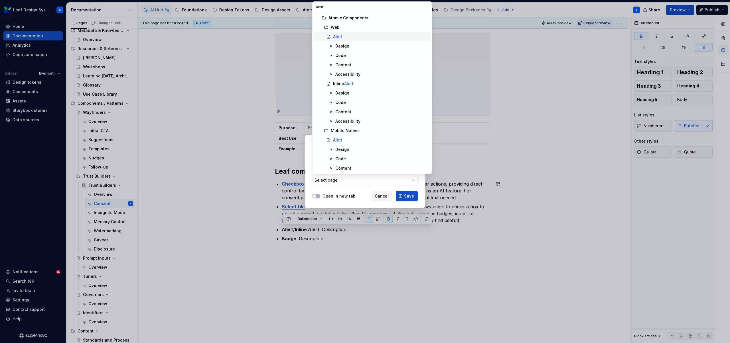
type input "alert"
click at [349, 38] on div "Alert" at bounding box center [380, 37] width 95 height 6
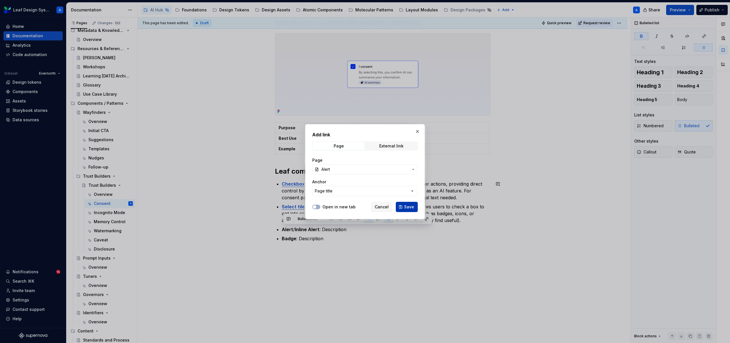
click at [406, 204] on button "Save" at bounding box center [407, 207] width 22 height 10
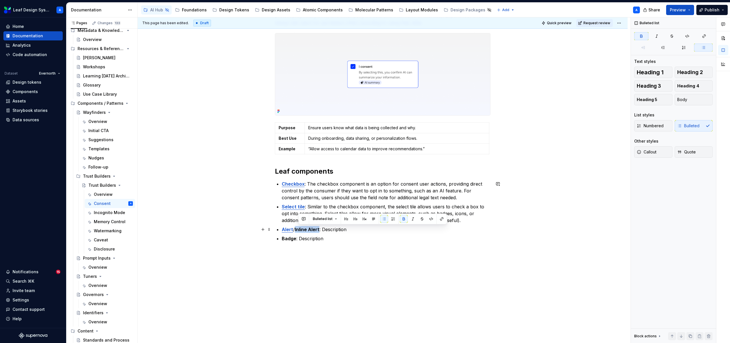
drag, startPoint x: 298, startPoint y: 231, endPoint x: 322, endPoint y: 228, distance: 24.1
click at [322, 228] on p "Alert / Inline Alert : Description" at bounding box center [386, 229] width 209 height 7
click at [438, 217] on button "button" at bounding box center [441, 219] width 8 height 8
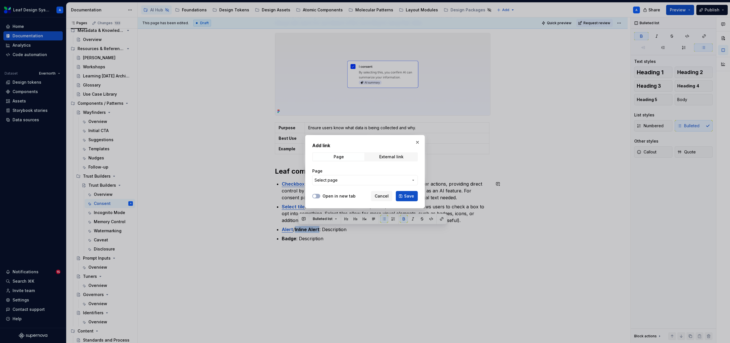
click at [351, 184] on button "Select page" at bounding box center [364, 180] width 105 height 10
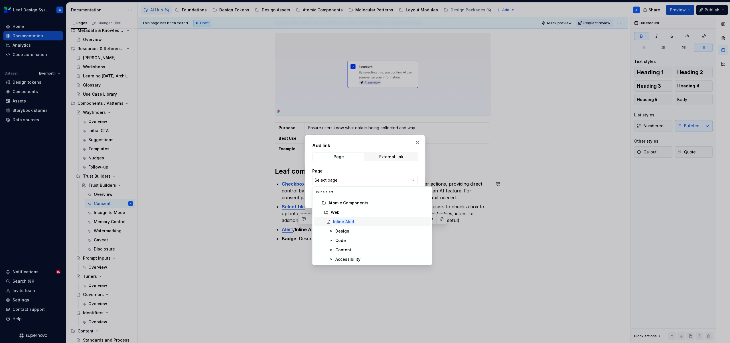
type input "inline alert"
click at [339, 223] on mark "Inline Alert" at bounding box center [343, 221] width 21 height 5
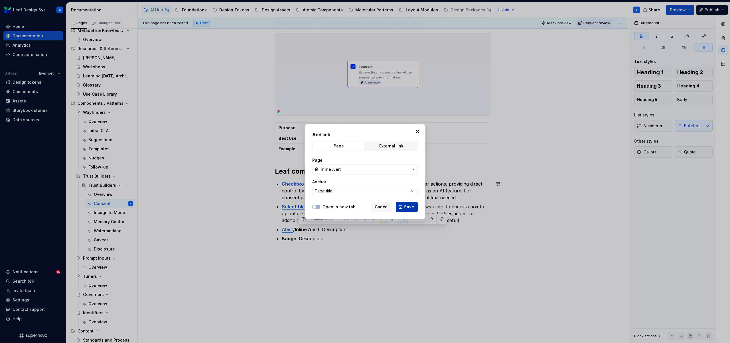
click at [408, 207] on span "Save" at bounding box center [409, 207] width 10 height 6
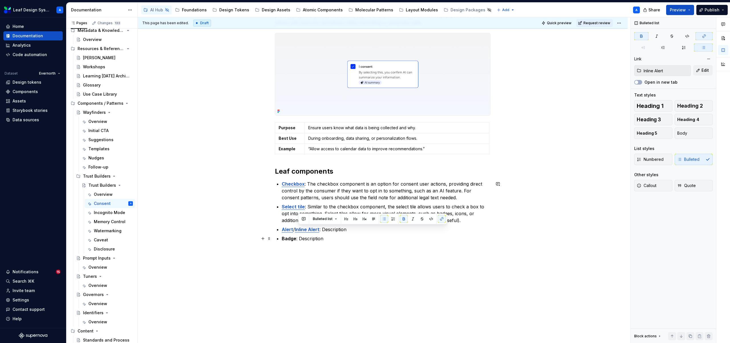
click at [286, 240] on strong "Badge" at bounding box center [289, 239] width 15 height 6
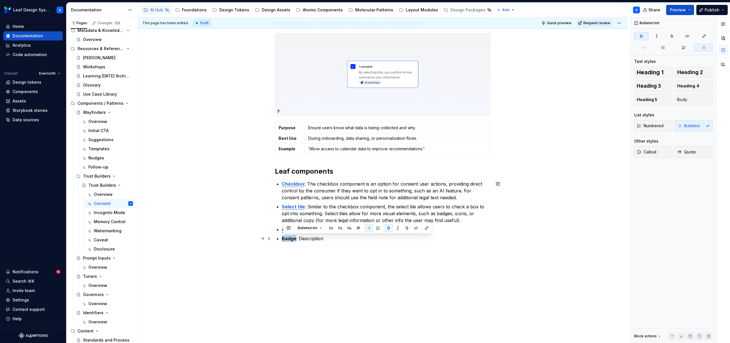
click at [286, 240] on strong "Badge" at bounding box center [289, 239] width 15 height 6
click at [425, 229] on button "button" at bounding box center [426, 228] width 8 height 8
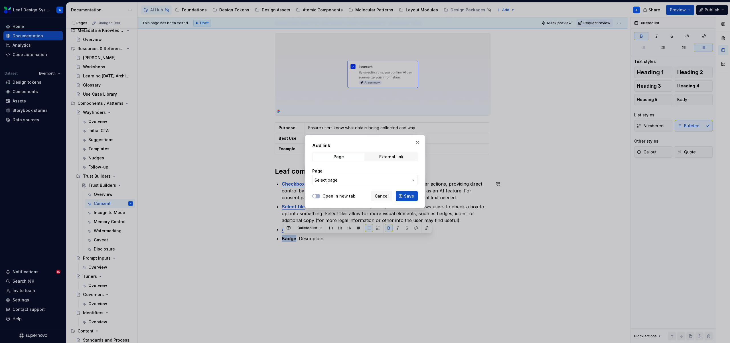
click at [348, 182] on span "Select page" at bounding box center [361, 181] width 94 height 6
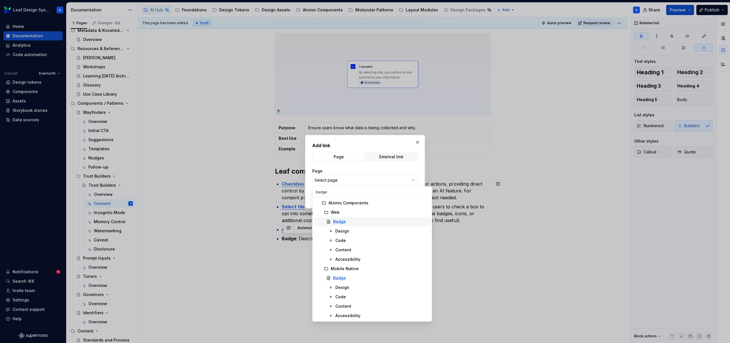
type input "badge"
click at [347, 222] on div "Badge" at bounding box center [380, 222] width 95 height 6
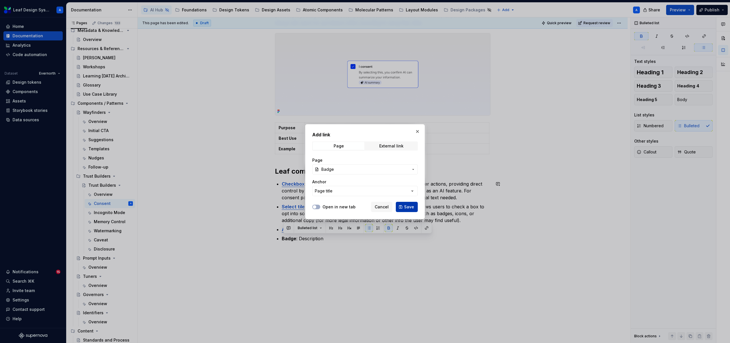
click at [407, 205] on span "Save" at bounding box center [409, 207] width 10 height 6
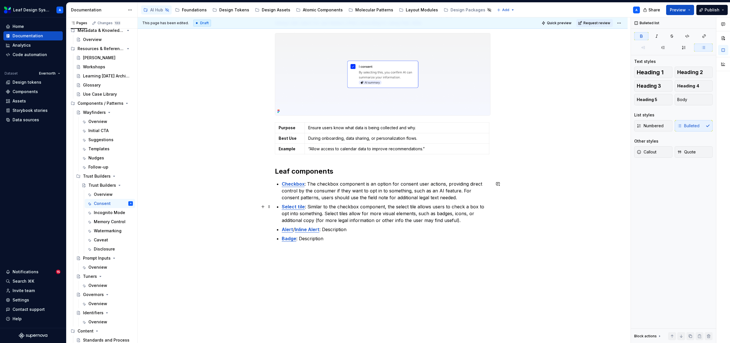
click at [408, 203] on ul "Checkbox : The checkbox component is an option for consent user actions, provid…" at bounding box center [386, 212] width 209 height 62
click at [346, 231] on p "Alert / Inline Alert : Description" at bounding box center [386, 229] width 209 height 7
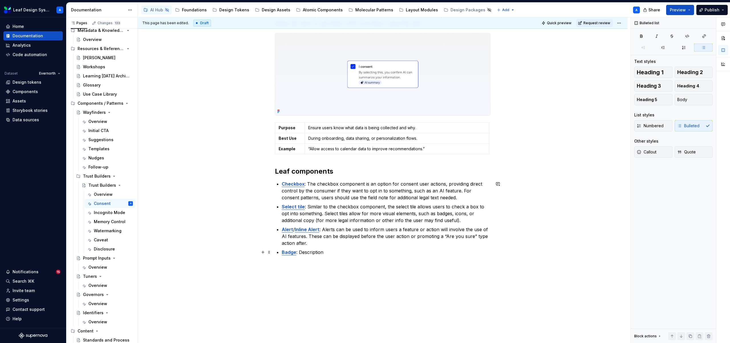
click at [308, 254] on p "Badge : Description" at bounding box center [386, 252] width 209 height 7
click at [317, 261] on p "Badge : Badges can be used similar to alerts as a more subtle message that a fe…" at bounding box center [386, 256] width 209 height 14
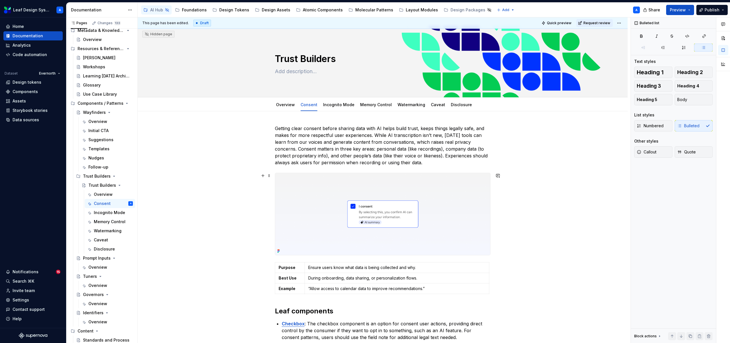
scroll to position [0, 0]
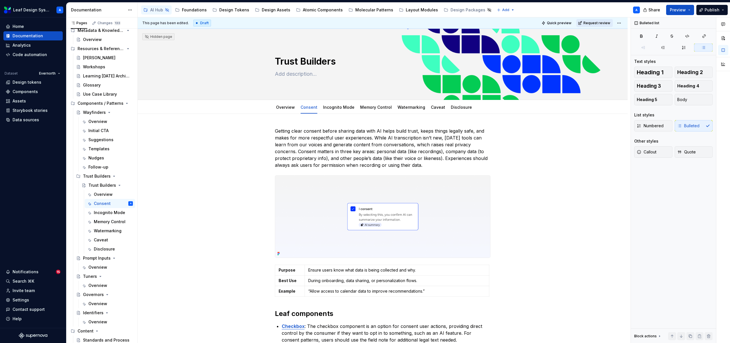
click at [598, 23] on span "Request review" at bounding box center [596, 23] width 27 height 5
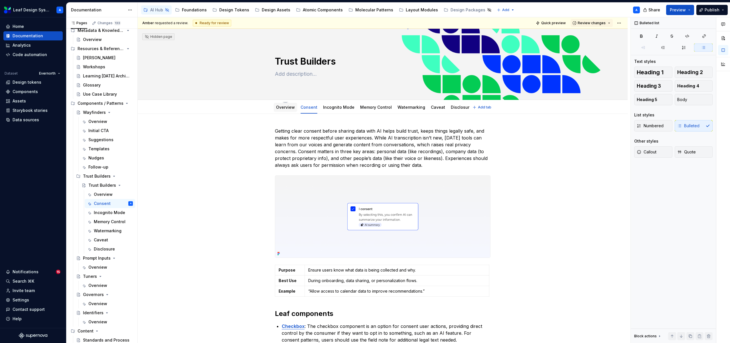
click at [285, 111] on div "Overview" at bounding box center [285, 107] width 23 height 9
click at [286, 108] on link "Overview" at bounding box center [285, 107] width 19 height 5
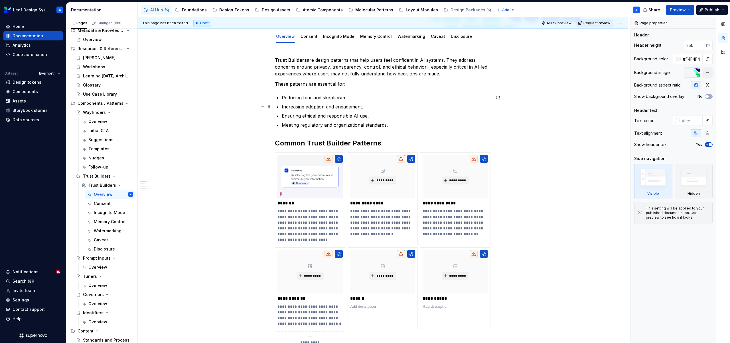
scroll to position [75, 0]
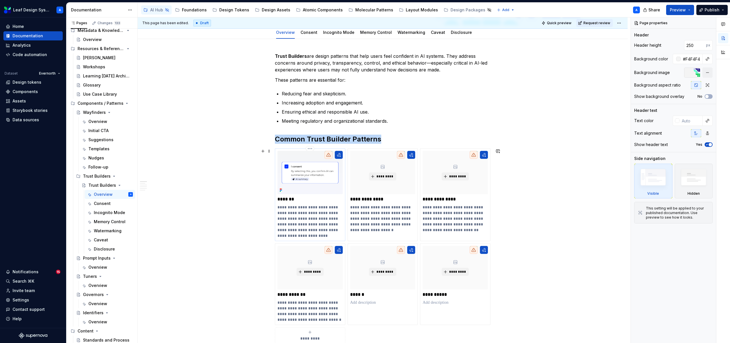
click at [323, 169] on img at bounding box center [309, 172] width 65 height 43
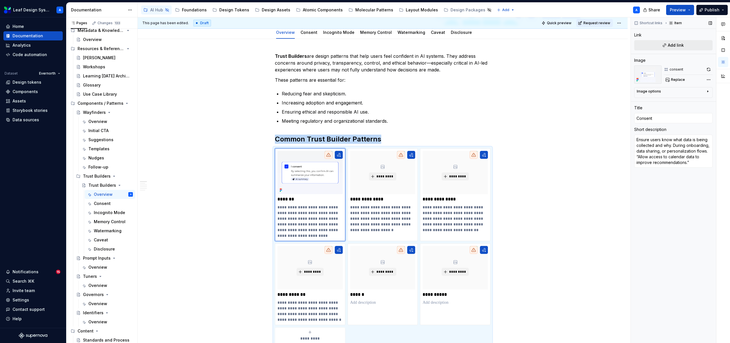
click at [676, 47] on span "Add link" at bounding box center [675, 45] width 16 height 6
type textarea "*"
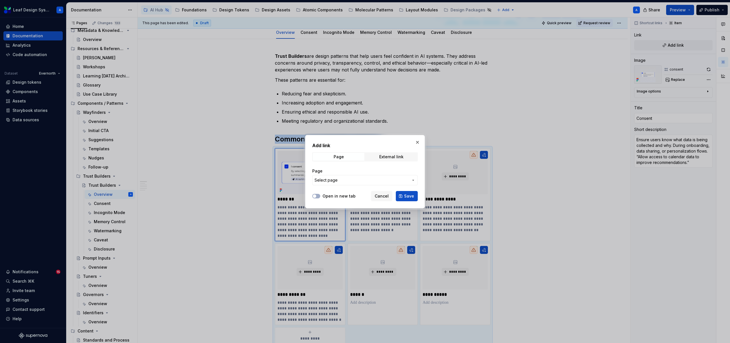
click at [397, 179] on span "Select page" at bounding box center [361, 181] width 94 height 6
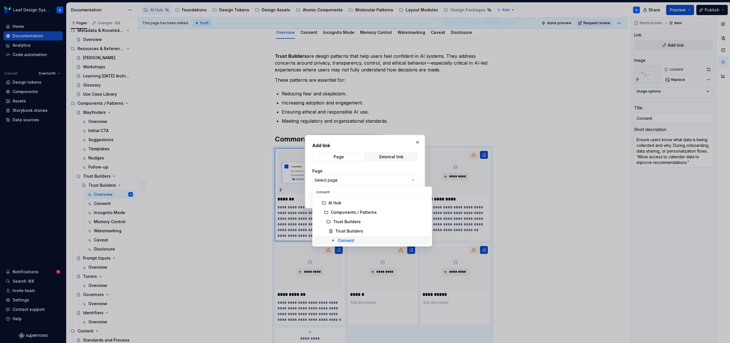
type input "consent"
click at [341, 240] on mark "Consent" at bounding box center [345, 240] width 17 height 5
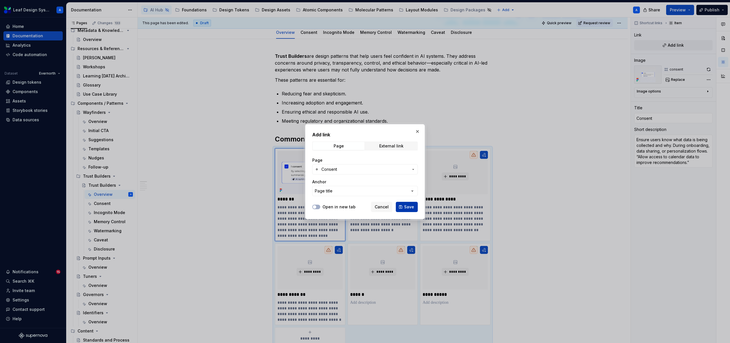
click at [402, 208] on button "Save" at bounding box center [407, 207] width 22 height 10
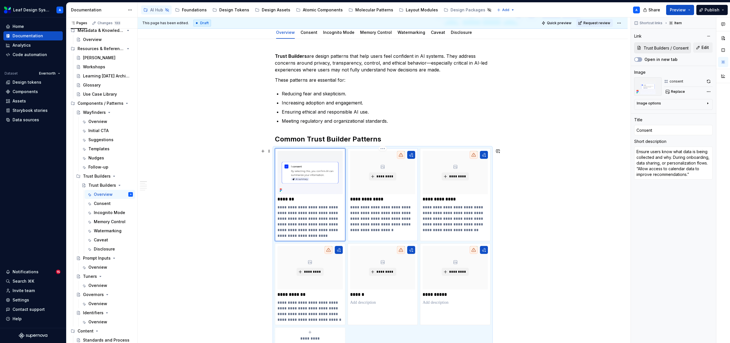
click at [382, 211] on p "**********" at bounding box center [382, 219] width 65 height 28
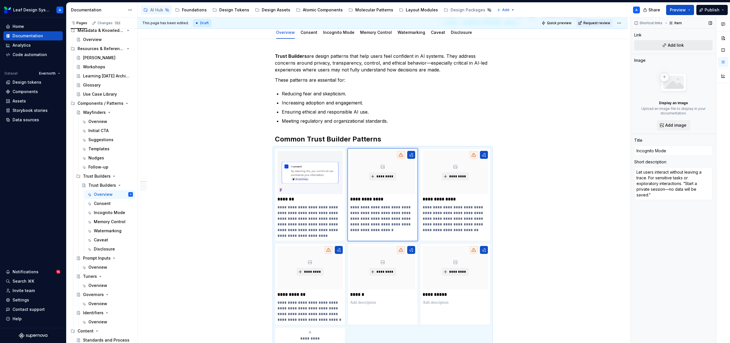
click at [678, 47] on span "Add link" at bounding box center [675, 45] width 16 height 6
type textarea "*"
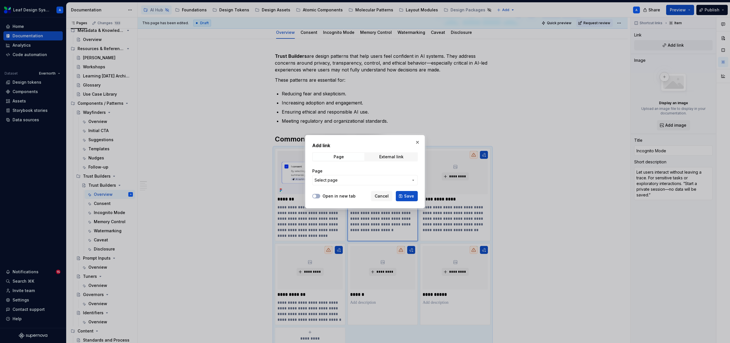
click at [398, 182] on span "Select page" at bounding box center [361, 181] width 94 height 6
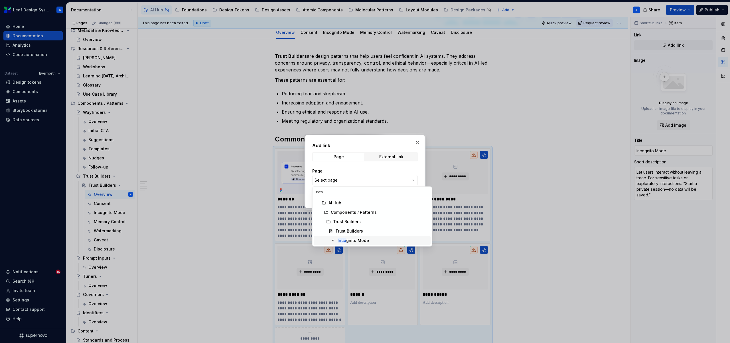
type input "inco"
click at [353, 243] on div "Inco gnito Mode" at bounding box center [352, 241] width 31 height 6
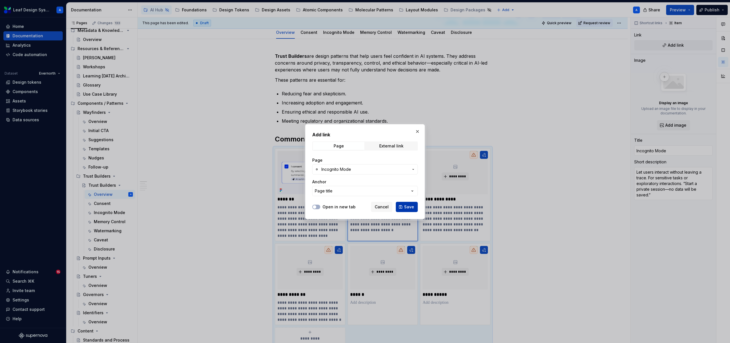
click at [408, 207] on span "Save" at bounding box center [409, 207] width 10 height 6
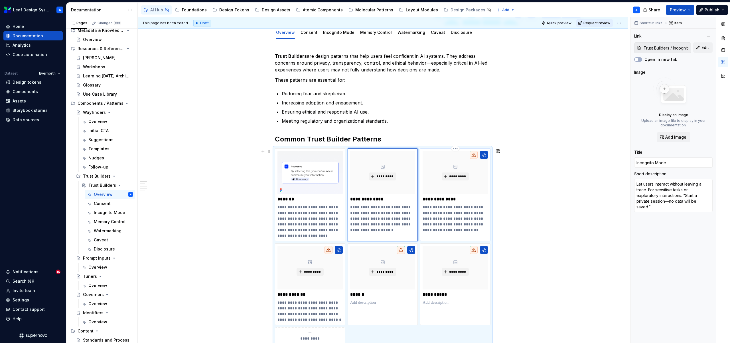
click at [453, 206] on p "**********" at bounding box center [454, 219] width 65 height 28
type textarea "*"
type input "Memory Control"
type textarea "Give users control over what the AI remembers. In long-term or personalized AI …"
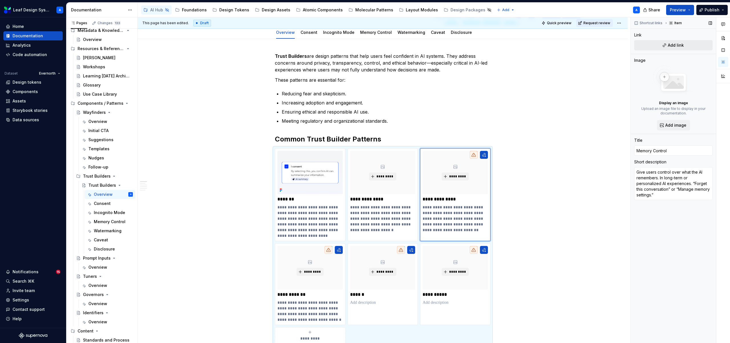
click at [673, 46] on span "Add link" at bounding box center [675, 45] width 16 height 6
type textarea "*"
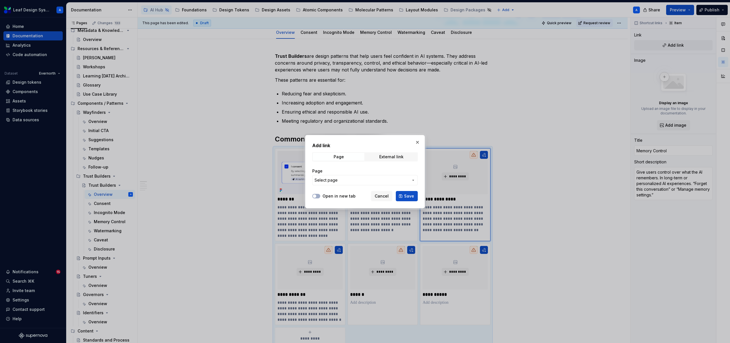
click at [379, 177] on button "Select page" at bounding box center [364, 180] width 105 height 10
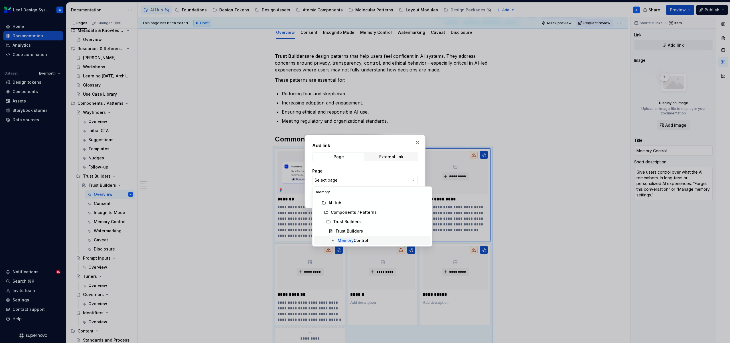
type input "memory"
click at [365, 241] on div "Memory Control" at bounding box center [352, 241] width 30 height 6
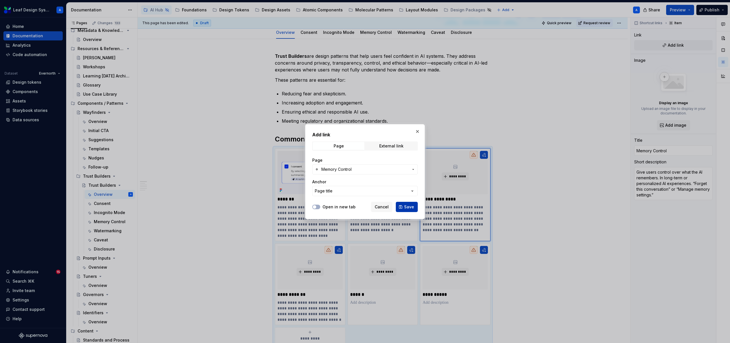
click at [406, 208] on span "Save" at bounding box center [409, 207] width 10 height 6
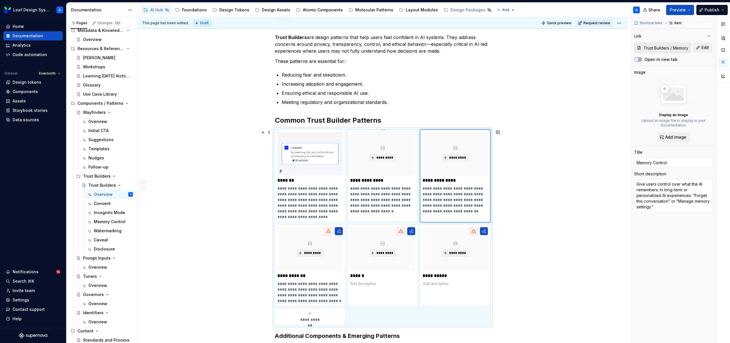
scroll to position [103, 0]
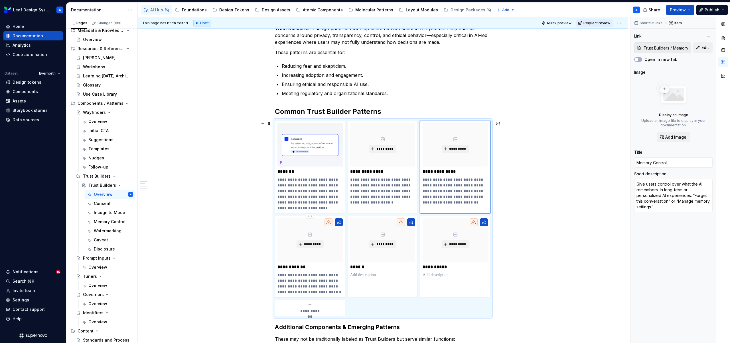
type textarea "*"
type input "Watermarking"
type textarea "Identify AI-generated content clearly. In generative outputs (text, images, cod…"
click at [295, 261] on div "*********" at bounding box center [309, 240] width 65 height 43
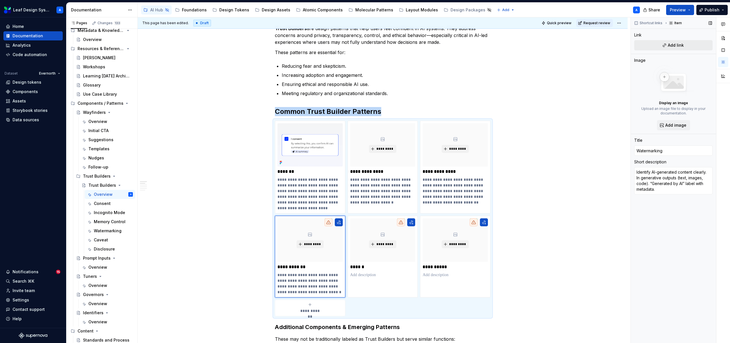
click at [669, 44] on span "Add link" at bounding box center [675, 45] width 16 height 6
type textarea "*"
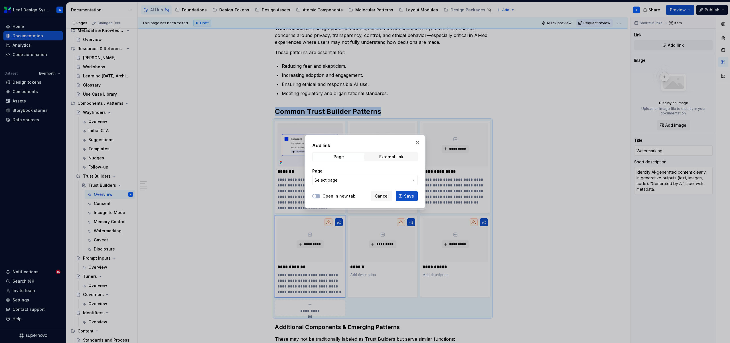
click at [383, 181] on span "Select page" at bounding box center [361, 181] width 94 height 6
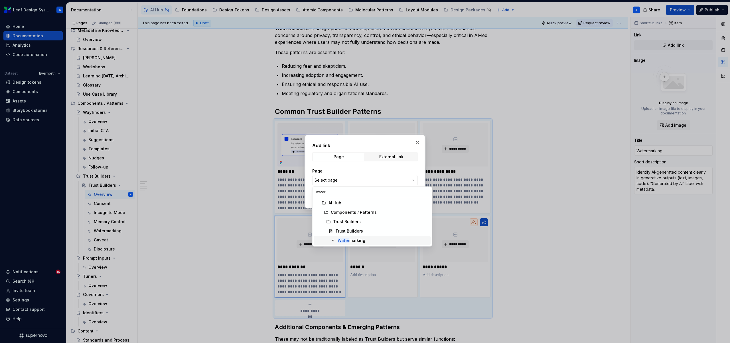
type input "water"
click at [348, 240] on mark "Water" at bounding box center [343, 240] width 12 height 5
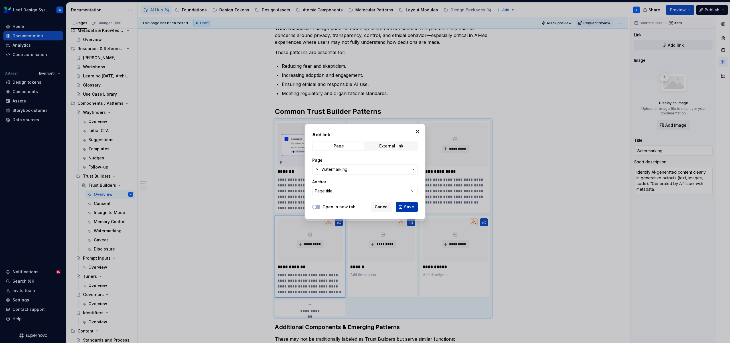
click at [407, 208] on span "Save" at bounding box center [409, 207] width 10 height 6
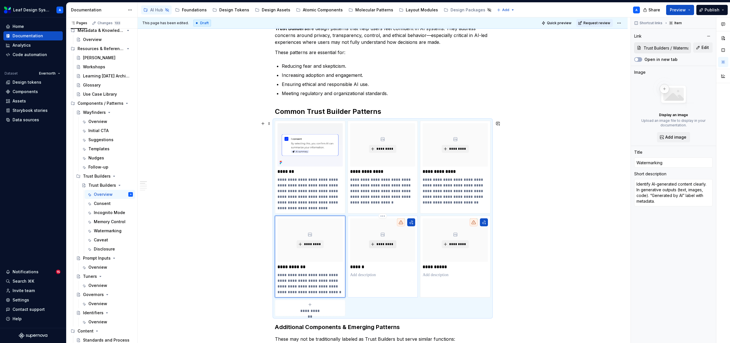
type textarea "*"
type input "Caveat"
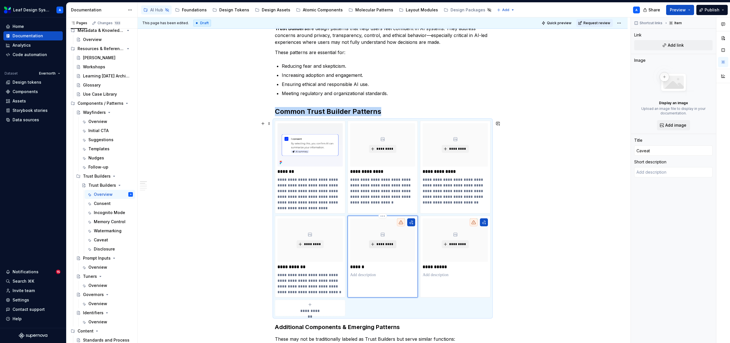
click at [385, 245] on span "*********" at bounding box center [384, 244] width 17 height 5
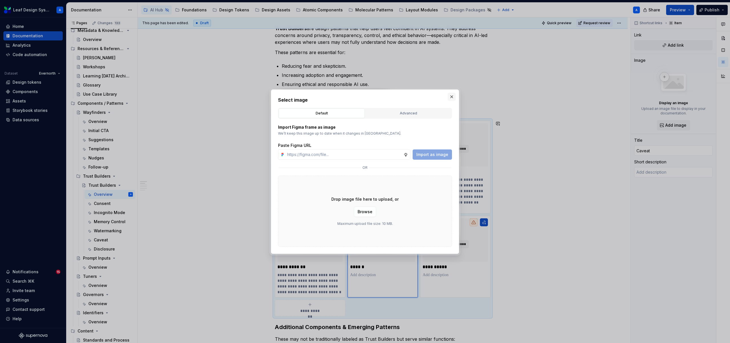
click at [453, 95] on button "button" at bounding box center [451, 97] width 8 height 8
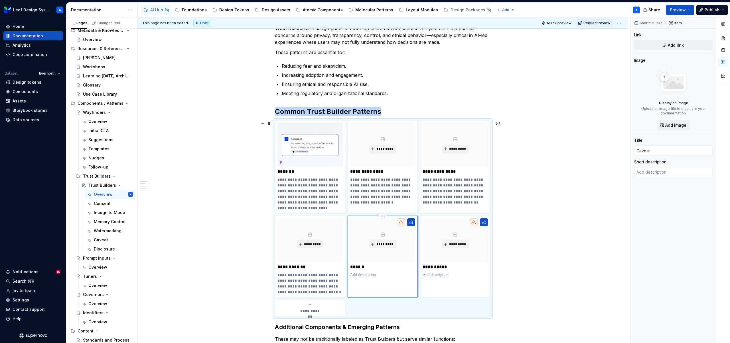
click at [404, 279] on div "********* ******" at bounding box center [382, 257] width 70 height 82
click at [674, 46] on span "Add link" at bounding box center [675, 45] width 16 height 6
type textarea "*"
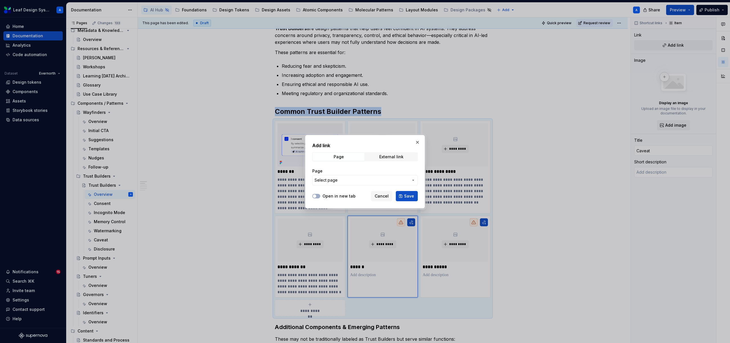
click at [373, 179] on span "Select page" at bounding box center [361, 181] width 94 height 6
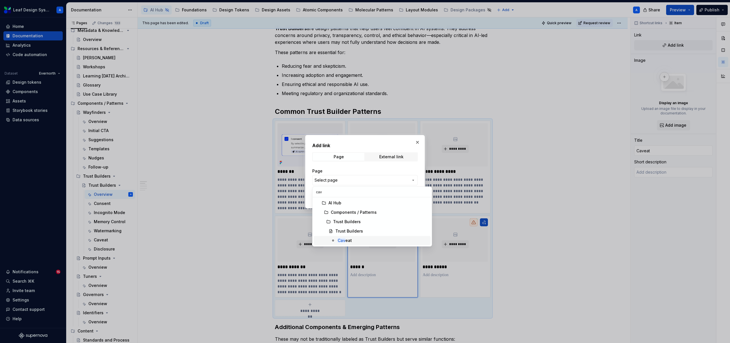
type input "cav"
click at [345, 242] on div "Cav eat" at bounding box center [344, 241] width 14 height 6
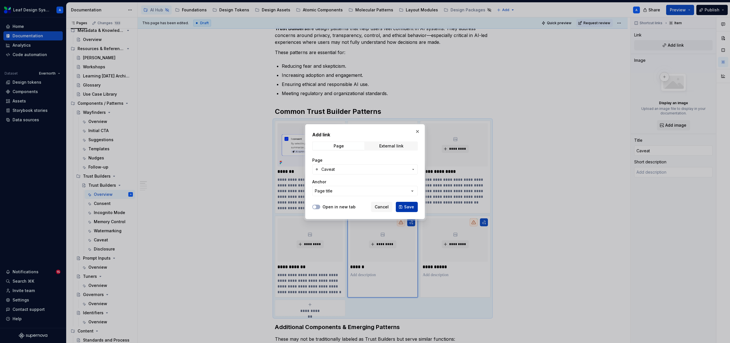
click at [408, 207] on span "Save" at bounding box center [409, 207] width 10 height 6
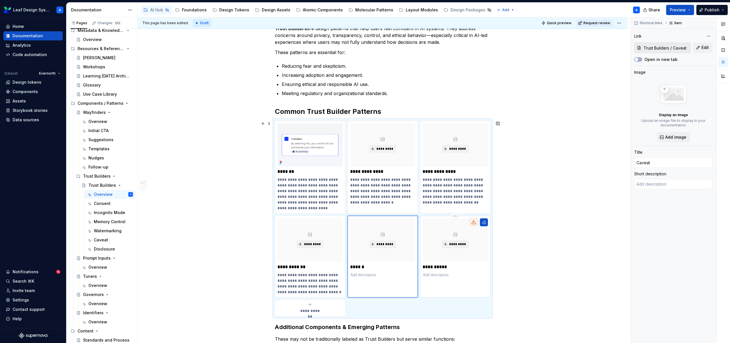
click at [446, 272] on p at bounding box center [454, 275] width 65 height 6
type textarea "*"
type input "Disclosure"
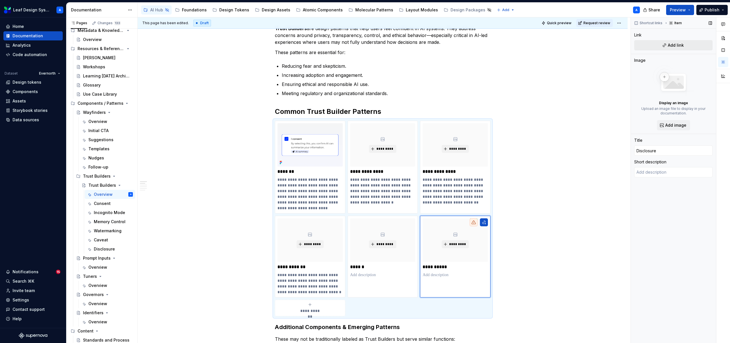
click at [663, 49] on button "Add link" at bounding box center [673, 45] width 78 height 10
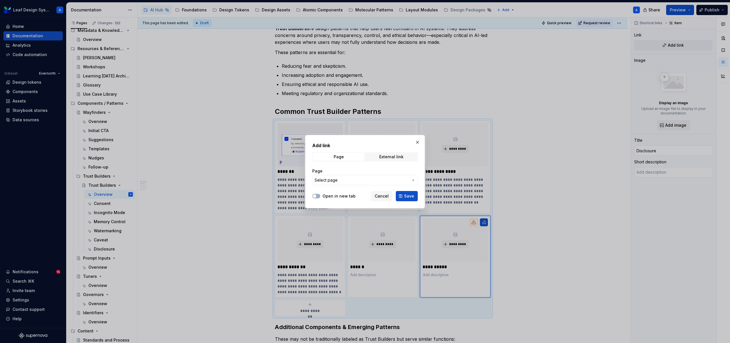
click at [394, 184] on button "Select page" at bounding box center [364, 180] width 105 height 10
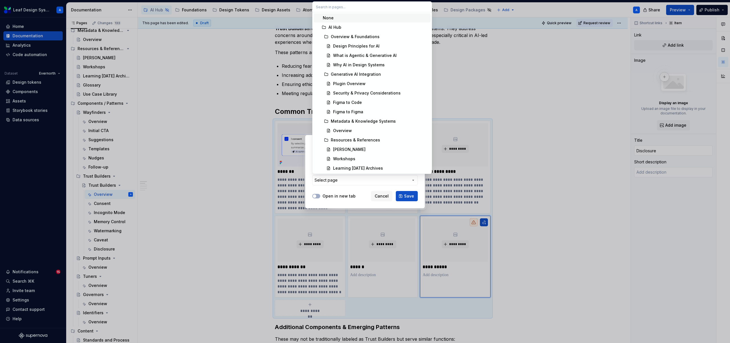
type textarea "*"
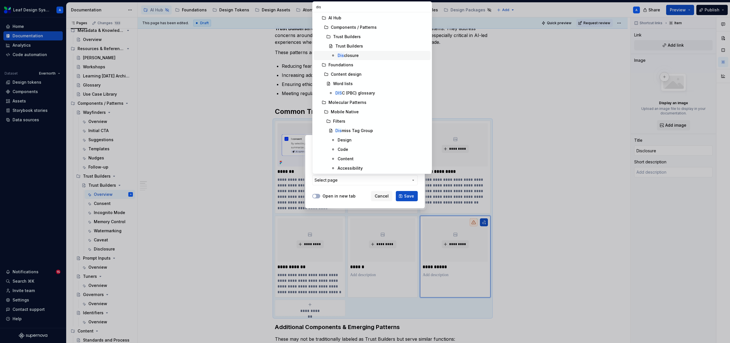
type input "dis"
click at [350, 56] on div "Dis closure" at bounding box center [347, 56] width 21 height 6
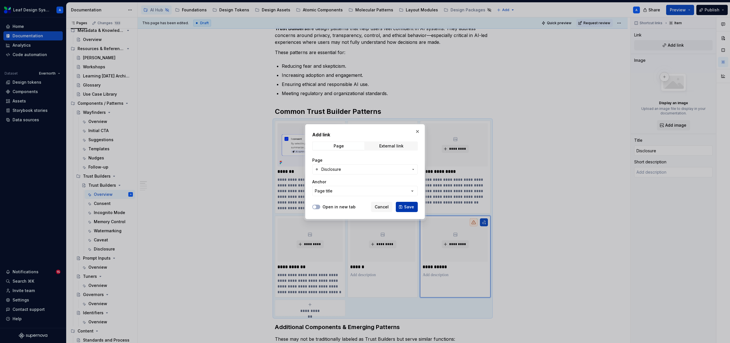
click at [408, 209] on span "Save" at bounding box center [409, 207] width 10 height 6
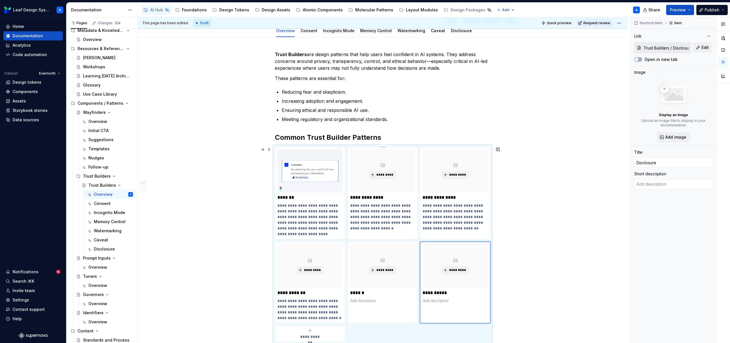
scroll to position [95, 0]
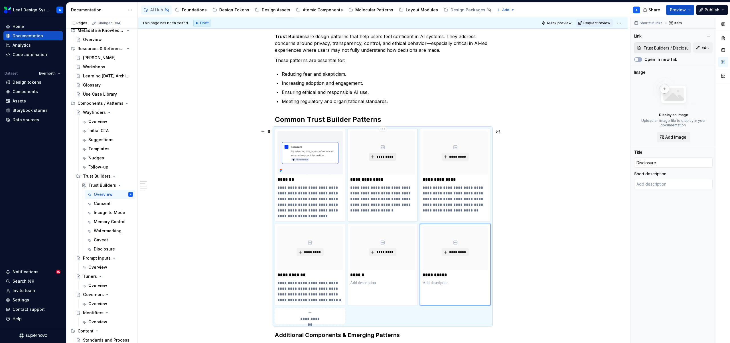
type textarea "*"
type input "Incognito Mode"
type textarea "Let users interact without leaving a trace. For sensitive tasks or exploratory …"
type input "Trust Builders / Incognito Mode"
click at [379, 155] on span "*********" at bounding box center [384, 157] width 17 height 5
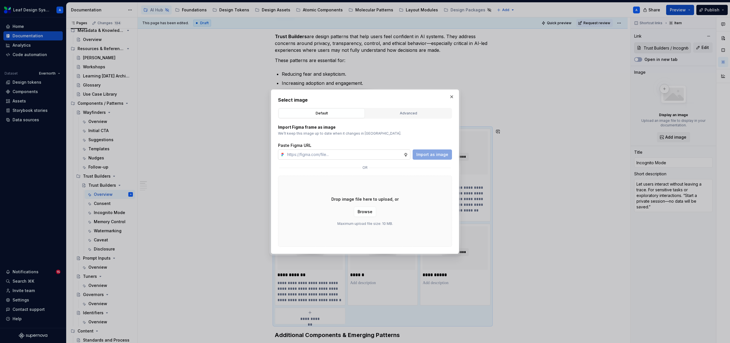
type textarea "*"
type input "https://www.figma.com/design/R5FNMiBYdBSXRtfBEXZGMx/Design-Documentation-Assets…"
type textarea "*"
type input "https://www.figma.com/design/R5FNMiBYdBSXRtfBEXZGMx/Design-Documentation-Assets…"
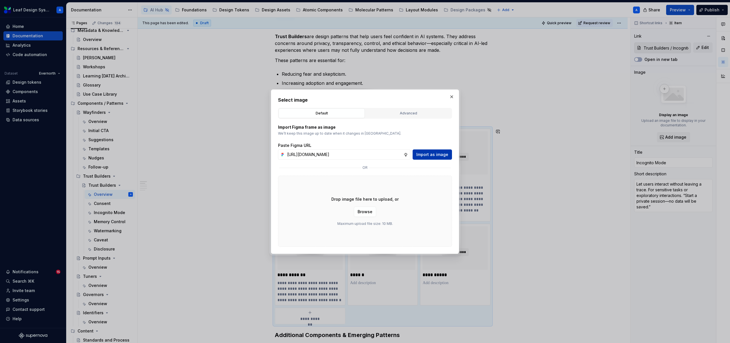
click at [421, 155] on span "Import as image" at bounding box center [432, 155] width 32 height 6
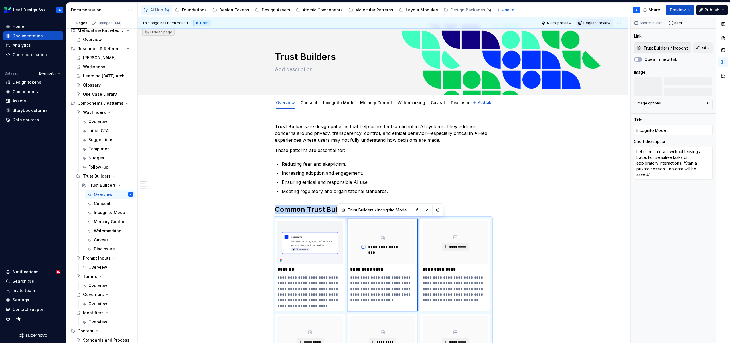
scroll to position [0, 0]
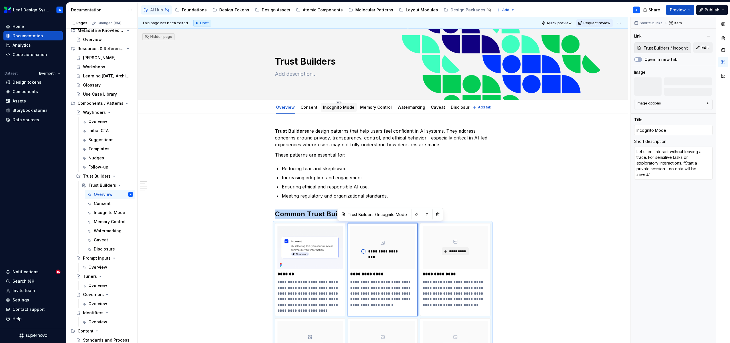
click at [336, 107] on link "Incognito Mode" at bounding box center [338, 107] width 31 height 5
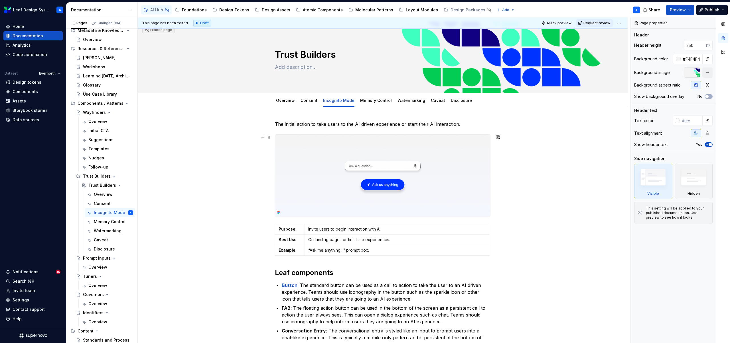
scroll to position [15, 0]
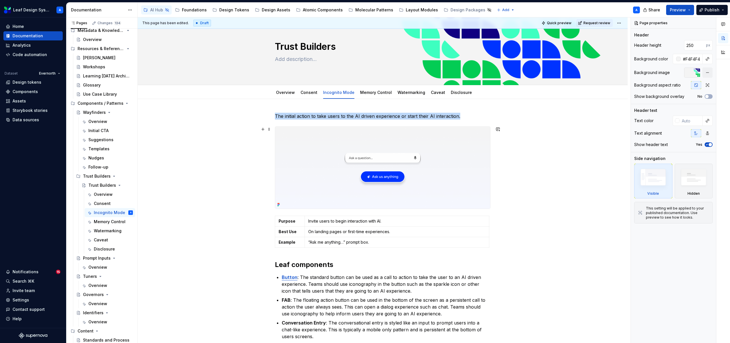
click at [372, 176] on img at bounding box center [382, 168] width 215 height 82
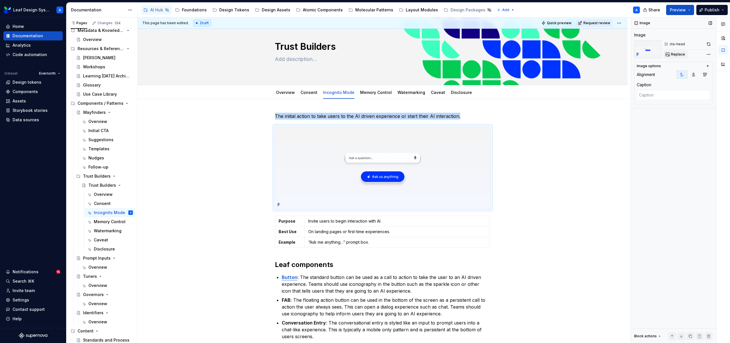
click at [678, 54] on span "Replace" at bounding box center [678, 54] width 14 height 5
type textarea "*"
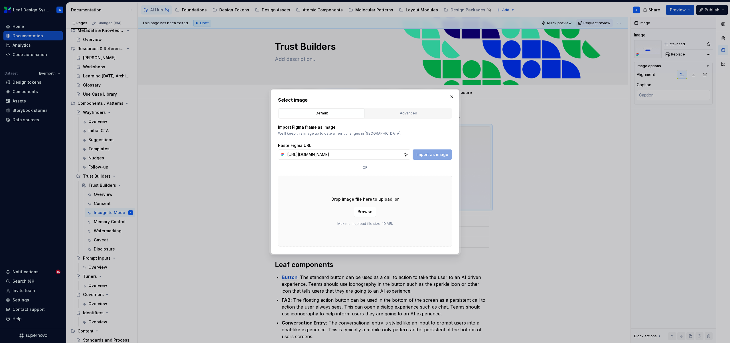
scroll to position [0, 166]
type input "https://www.figma.com/design/R5FNMiBYdBSXRtfBEXZGMx/Design-Documentation-Assets…"
click at [437, 153] on span "Import as image" at bounding box center [432, 155] width 32 height 6
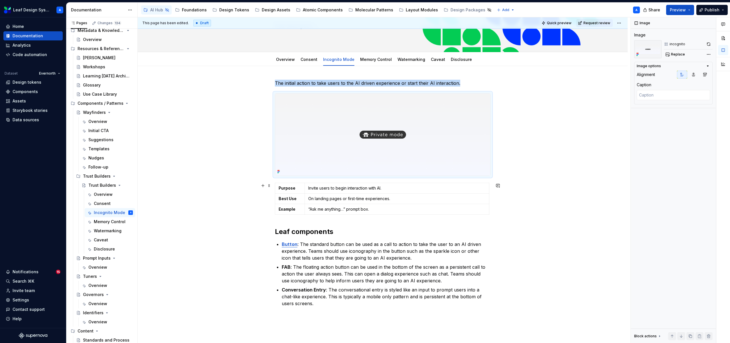
scroll to position [53, 0]
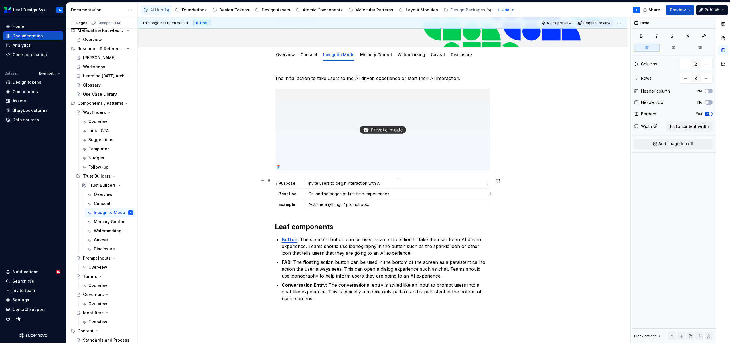
click at [390, 187] on td "Invite users to begin interaction with AI." at bounding box center [396, 183] width 184 height 11
click at [372, 196] on p "On landing pages or first-time experiences." at bounding box center [396, 194] width 177 height 6
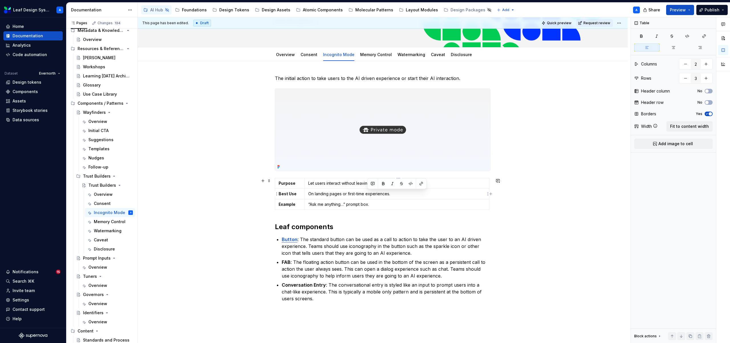
click at [372, 196] on p "On landing pages or first-time experiences." at bounding box center [396, 194] width 177 height 6
type textarea "*"
click at [364, 204] on p "“Ask me anything…” prompt box." at bounding box center [396, 205] width 177 height 6
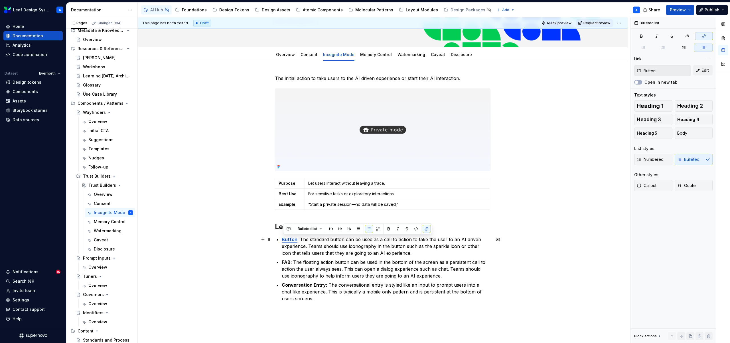
drag, startPoint x: 312, startPoint y: 301, endPoint x: 281, endPoint y: 242, distance: 66.7
click at [281, 242] on div "The initial action to take users to the AI driven experience or start their AI …" at bounding box center [382, 188] width 215 height 227
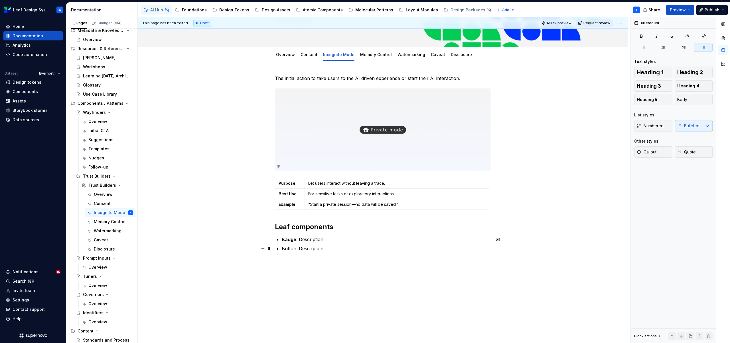
click at [290, 249] on p "Button: Descirption" at bounding box center [386, 248] width 209 height 7
click at [321, 250] on p "Button : Descirption" at bounding box center [386, 248] width 209 height 7
click at [329, 249] on p "Button : Descirption" at bounding box center [386, 248] width 209 height 7
click at [333, 246] on p "Button : Description" at bounding box center [386, 248] width 209 height 7
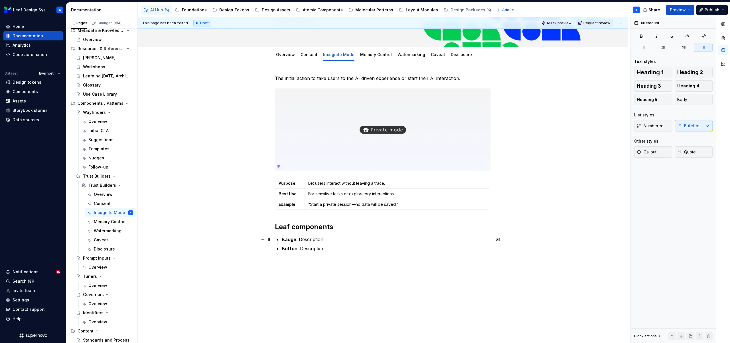
click at [333, 239] on p "Badge : Description" at bounding box center [386, 239] width 209 height 7
click at [334, 249] on p "Button : Description" at bounding box center [386, 248] width 209 height 7
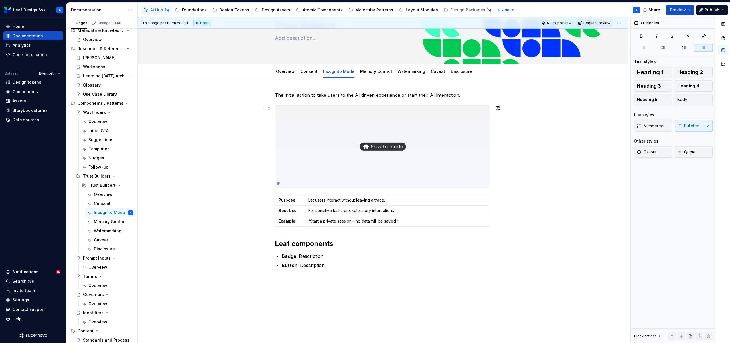
scroll to position [31, 0]
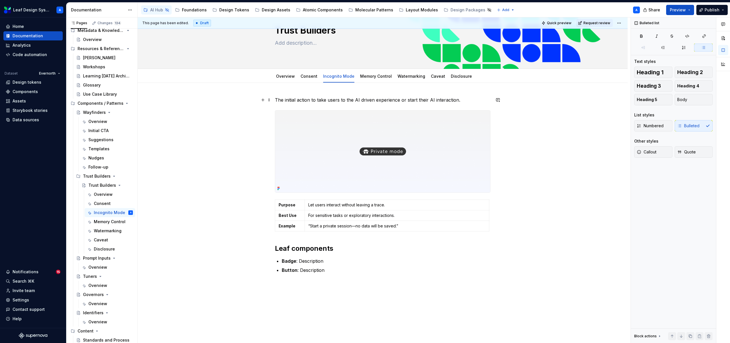
click at [347, 100] on p "The initial action to take users to the AI driven experience or start their AI …" at bounding box center [382, 100] width 215 height 7
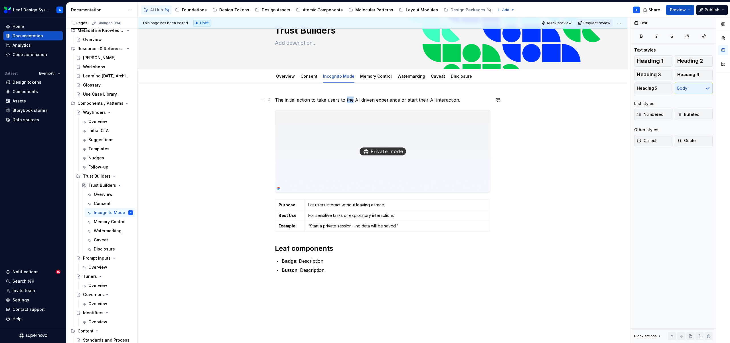
click at [347, 100] on p "The initial action to take users to the AI driven experience or start their AI …" at bounding box center [382, 100] width 215 height 7
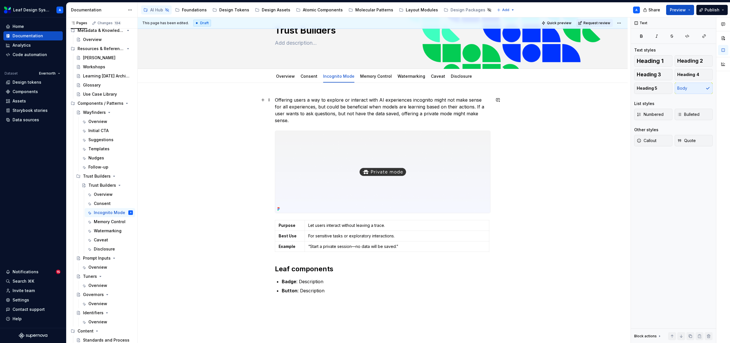
click at [390, 116] on p "Offering users a way to explore or interact with AI experiences incognito might…" at bounding box center [382, 110] width 215 height 27
click at [418, 118] on p "Offering users a way to explore or interact with AI experiences incognito might…" at bounding box center [382, 110] width 215 height 27
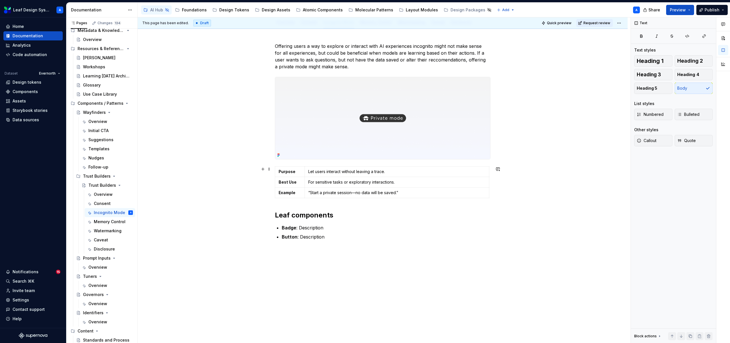
scroll to position [85, 0]
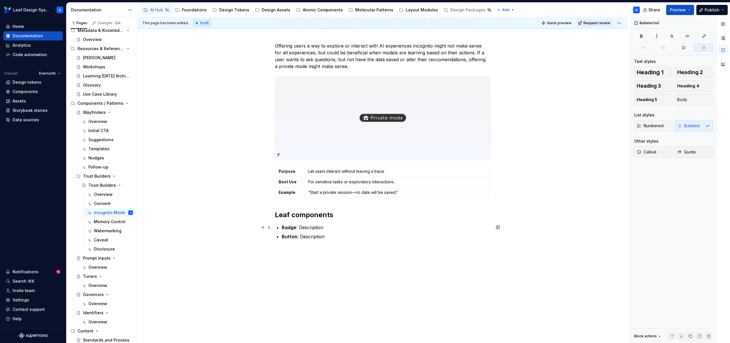
click at [314, 230] on p "Badge : Description" at bounding box center [386, 227] width 209 height 7
click at [297, 228] on p "Badge : Description" at bounding box center [386, 227] width 209 height 7
click at [327, 228] on p "Badge / Alert : Description" at bounding box center [386, 227] width 209 height 7
click at [321, 243] on p "Button : Description" at bounding box center [386, 243] width 209 height 7
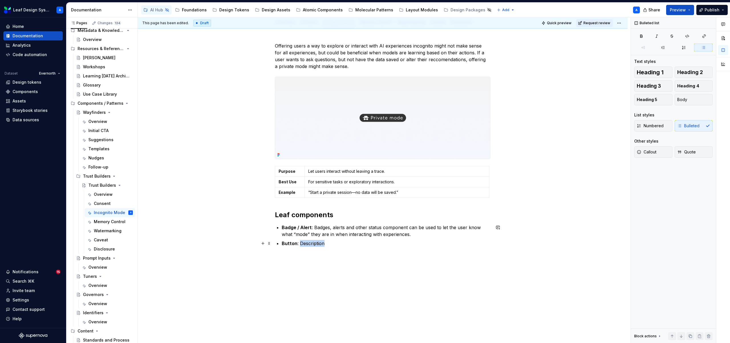
click at [321, 243] on p "Button : Description" at bounding box center [386, 243] width 209 height 7
click at [298, 244] on p "Button : Buttons or other interactive components can be the entry point" at bounding box center [386, 243] width 209 height 7
click at [299, 227] on strong "Badge / Alert" at bounding box center [297, 228] width 30 height 6
click at [298, 230] on strong "Badge / Alert" at bounding box center [297, 228] width 30 height 6
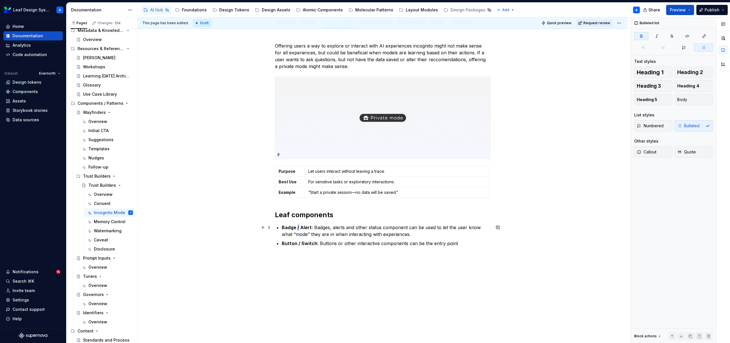
click at [298, 230] on strong "Badge / Alert" at bounding box center [297, 228] width 30 height 6
click at [299, 245] on strong "Button / Switch" at bounding box center [300, 244] width 36 height 6
click at [338, 244] on p "Button / Switch : Buttons or other interactive components can be the entry point" at bounding box center [386, 243] width 209 height 7
click at [487, 242] on p "Button / Switch : Buttons, switches or other interactive components can be the …" at bounding box center [386, 243] width 209 height 7
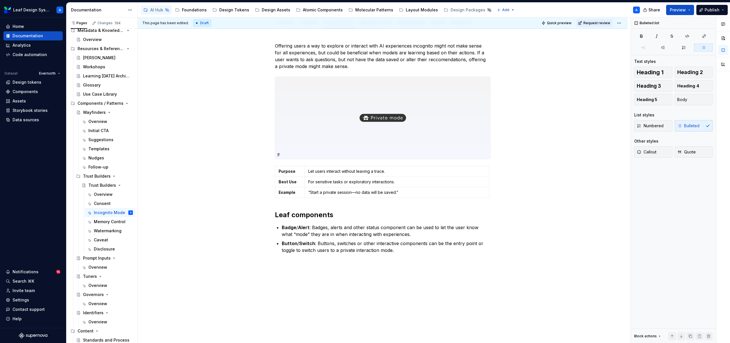
type textarea "*"
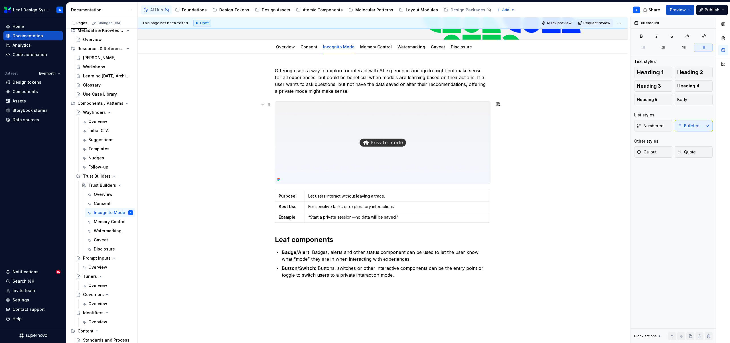
scroll to position [65, 0]
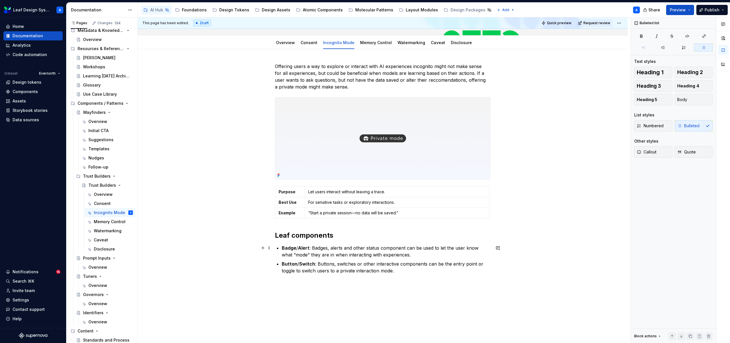
click at [288, 250] on strong "Badge" at bounding box center [289, 248] width 15 height 6
click at [424, 239] on button "button" at bounding box center [426, 238] width 8 height 8
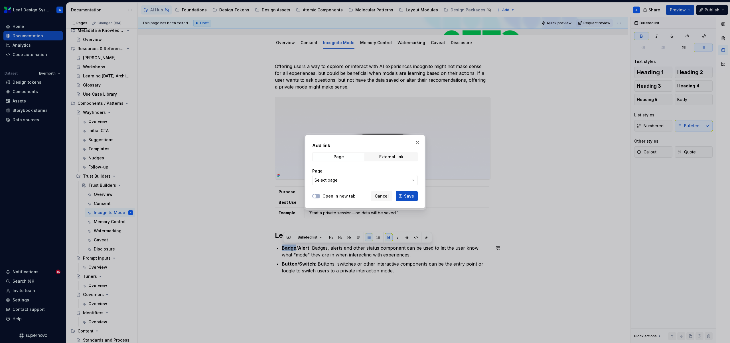
click at [357, 184] on button "Select page" at bounding box center [364, 180] width 105 height 10
click at [357, 184] on div at bounding box center [365, 171] width 730 height 343
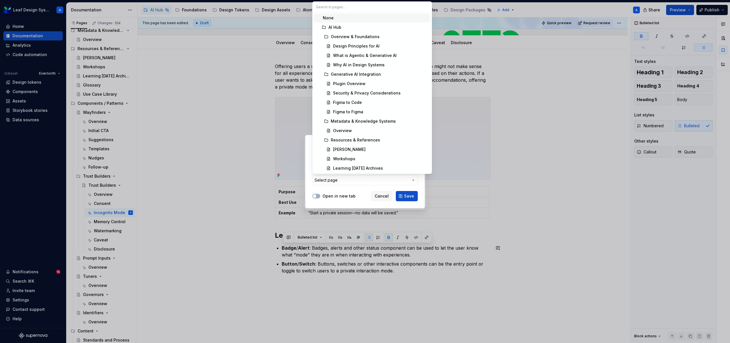
click at [356, 182] on div "Add link Page External link Page Select page Open in new tab Cancel Save" at bounding box center [365, 171] width 730 height 343
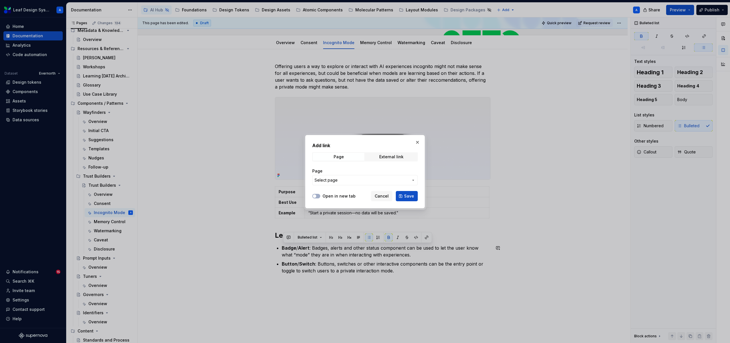
click at [356, 182] on span "Select page" at bounding box center [361, 181] width 94 height 6
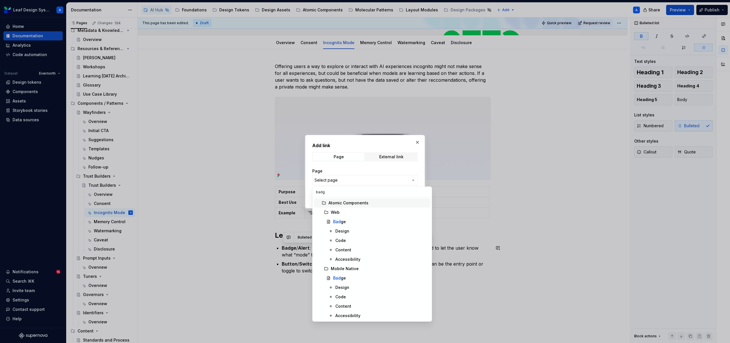
type input "badge"
click at [345, 220] on mark "Badge" at bounding box center [339, 221] width 13 height 5
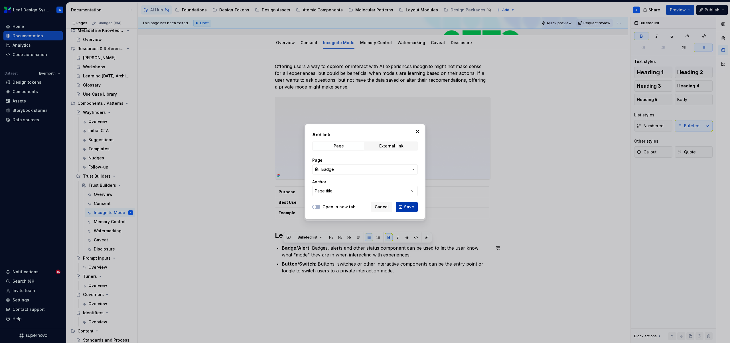
click at [406, 205] on span "Save" at bounding box center [409, 207] width 10 height 6
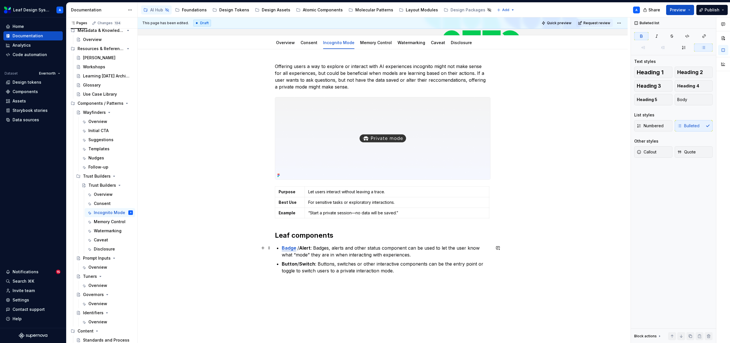
click at [306, 249] on strong "Alert" at bounding box center [304, 248] width 11 height 6
click at [442, 239] on button "button" at bounding box center [444, 238] width 8 height 8
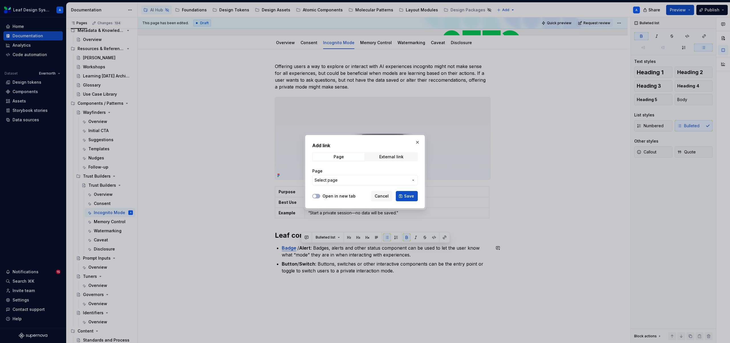
click at [351, 181] on span "Select page" at bounding box center [361, 181] width 94 height 6
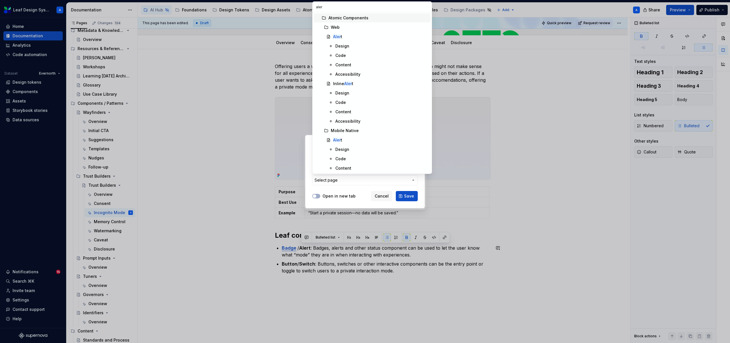
type input "alert"
click at [344, 38] on div "Alert" at bounding box center [380, 37] width 95 height 6
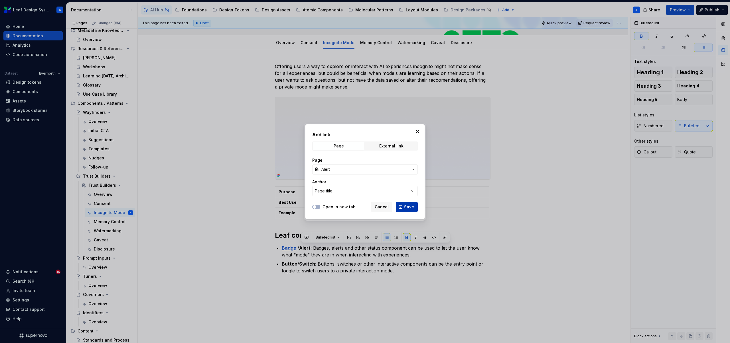
click at [410, 203] on button "Save" at bounding box center [407, 207] width 22 height 10
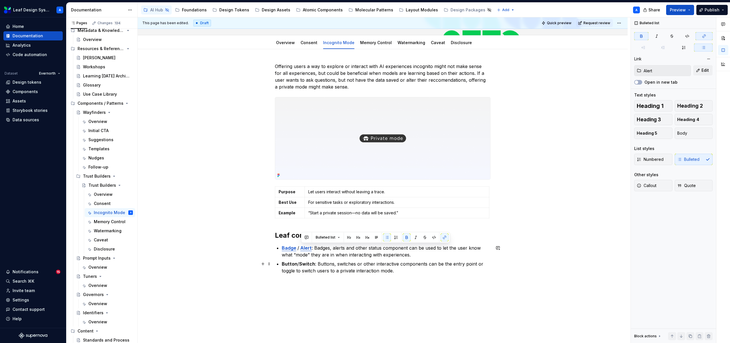
click at [287, 266] on strong "Button" at bounding box center [290, 264] width 16 height 6
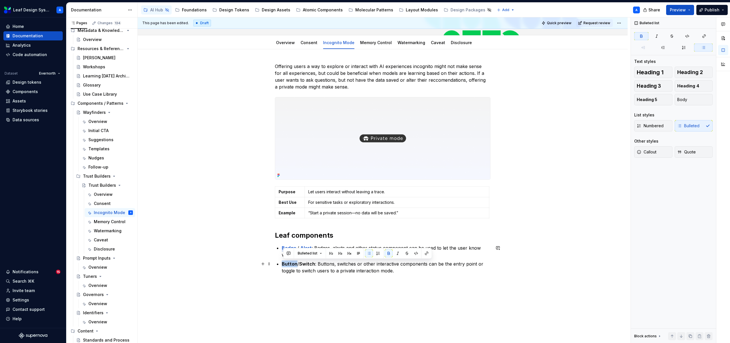
click at [287, 266] on strong "Button" at bounding box center [290, 264] width 16 height 6
click at [428, 254] on button "button" at bounding box center [426, 254] width 8 height 8
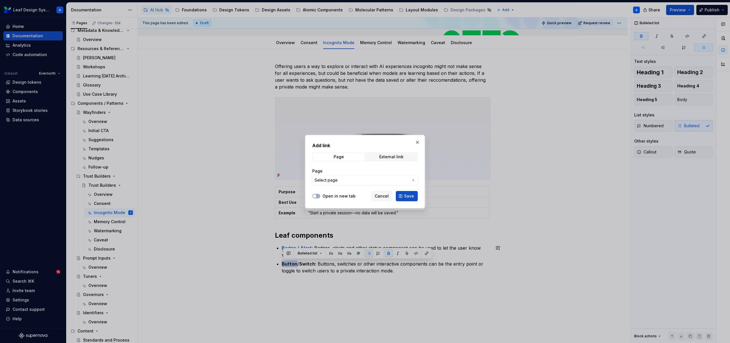
click at [349, 181] on span "Select page" at bounding box center [361, 181] width 94 height 6
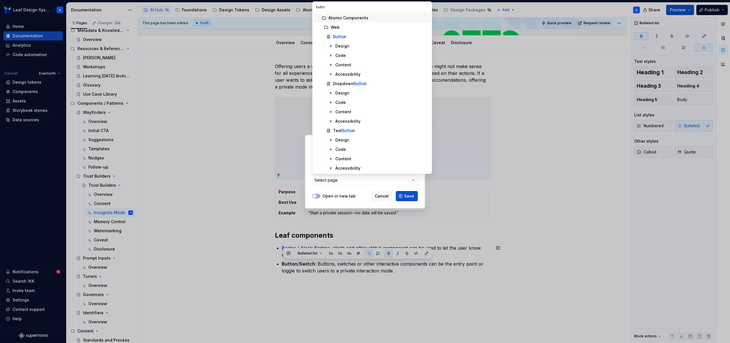
type input "button"
click at [344, 36] on mark "Button" at bounding box center [339, 36] width 13 height 5
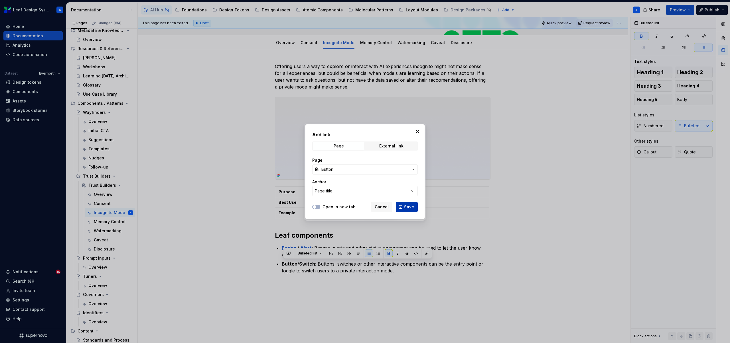
click at [404, 209] on span "Save" at bounding box center [409, 207] width 10 height 6
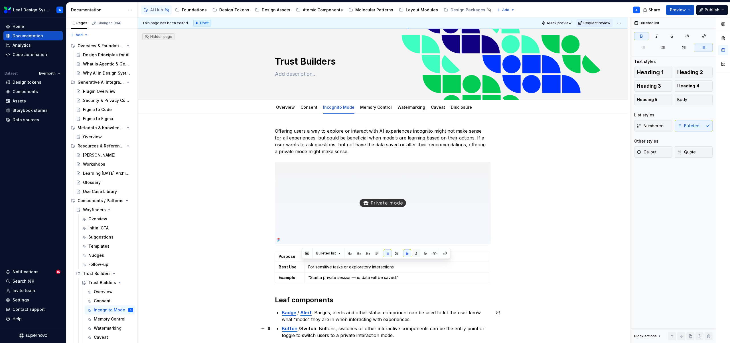
scroll to position [65, 0]
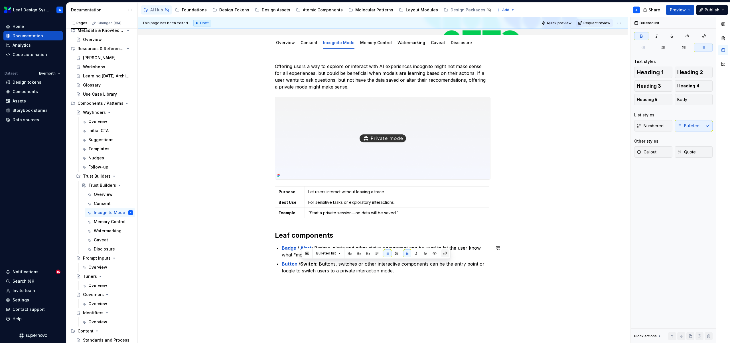
click at [444, 256] on button "button" at bounding box center [445, 254] width 8 height 8
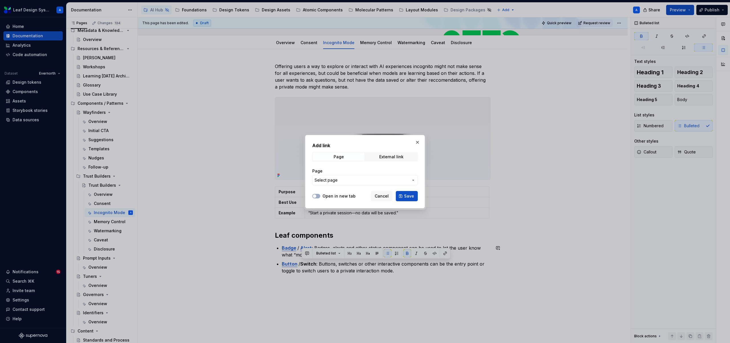
click at [365, 180] on span "Select page" at bounding box center [361, 181] width 94 height 6
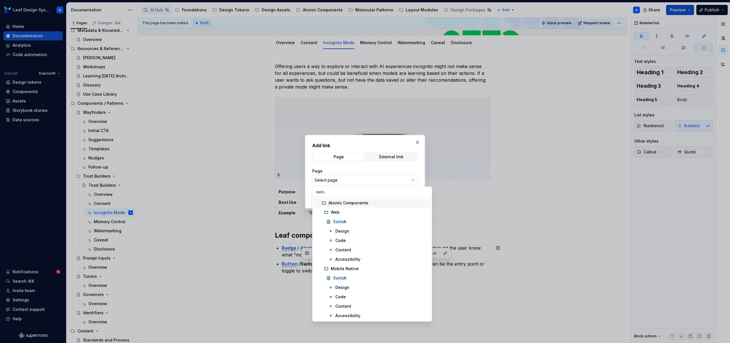
type input "switch"
click at [341, 220] on mark "Switch" at bounding box center [339, 221] width 13 height 5
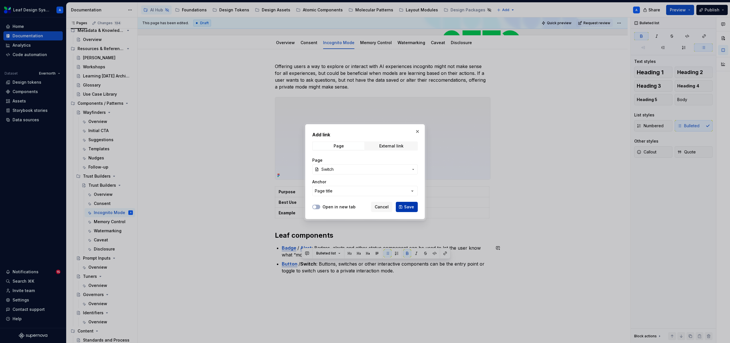
click at [408, 209] on span "Save" at bounding box center [409, 207] width 10 height 6
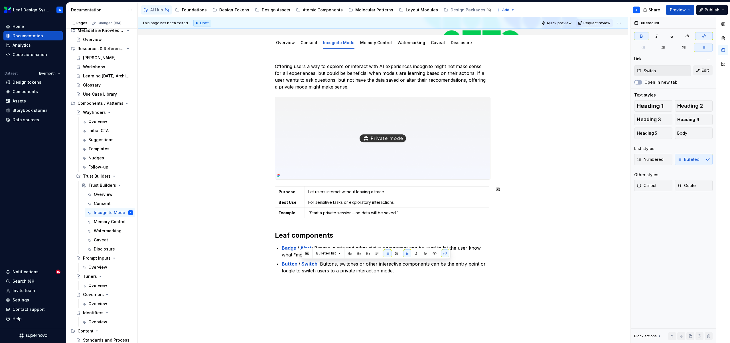
click at [430, 227] on div "Offering users a way to explore or interact with AI experiences incognito might…" at bounding box center [382, 168] width 215 height 211
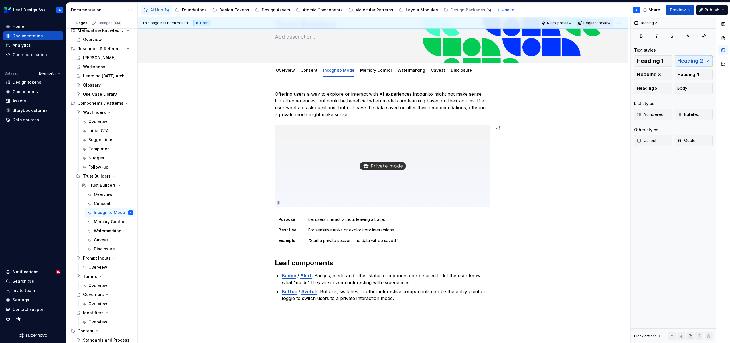
scroll to position [42, 0]
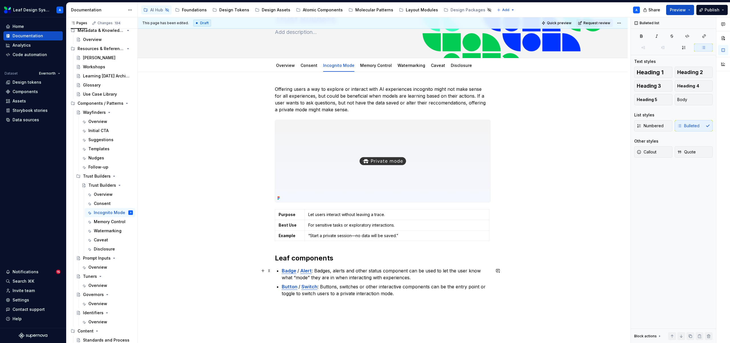
click at [407, 270] on p "Badge / Alert : Badges, alerts and other status component can be used to let th…" at bounding box center [386, 275] width 209 height 14
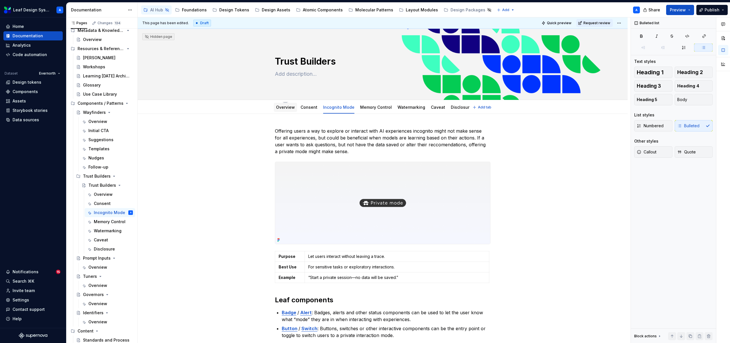
click at [284, 108] on link "Overview" at bounding box center [285, 107] width 19 height 5
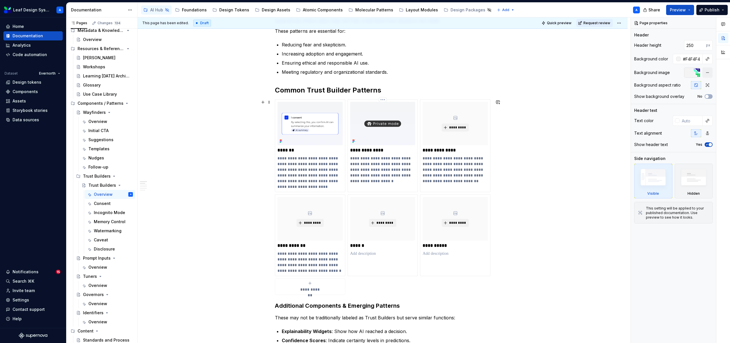
scroll to position [124, 0]
click at [435, 150] on p "**********" at bounding box center [454, 150] width 65 height 6
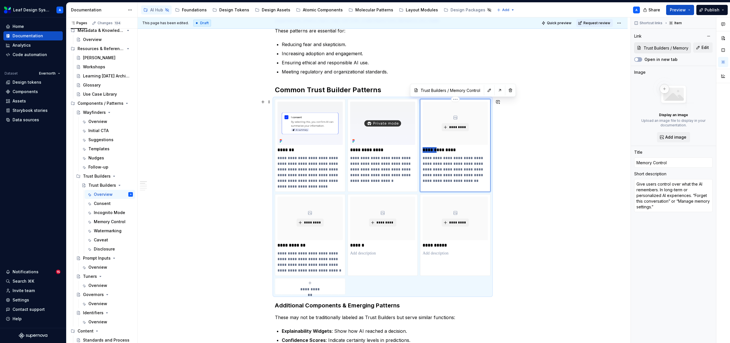
click at [435, 150] on p "**********" at bounding box center [454, 150] width 65 height 6
type textarea "*"
type input "D Control"
type textarea "*"
type input "Da Control"
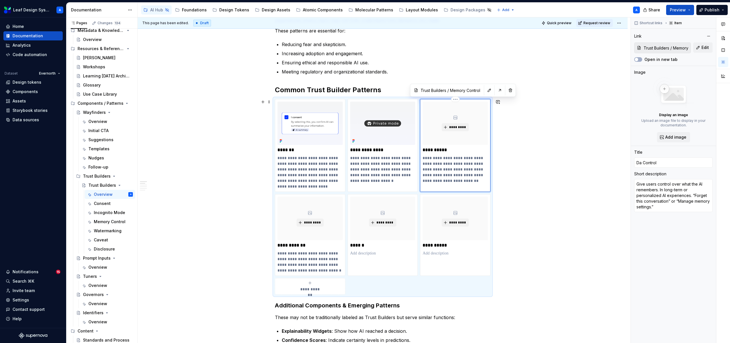
type textarea "*"
type input "Dat Control"
type textarea "*"
type input "Data Control"
type textarea "*"
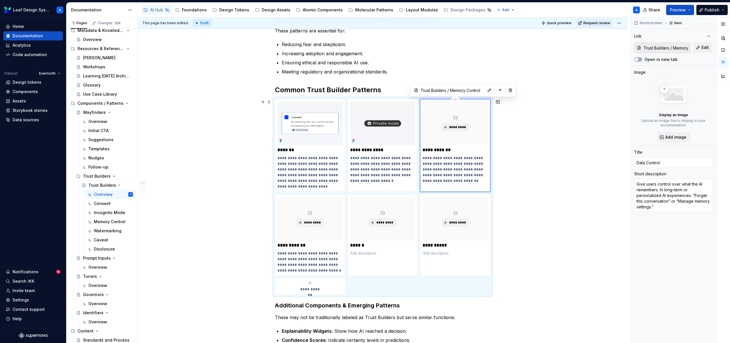
type input "Memory Control"
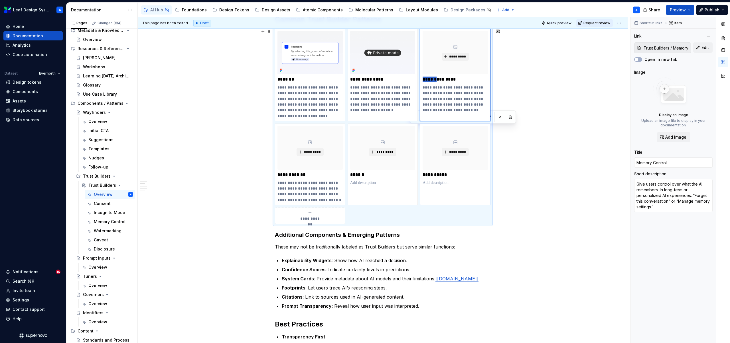
scroll to position [192, 0]
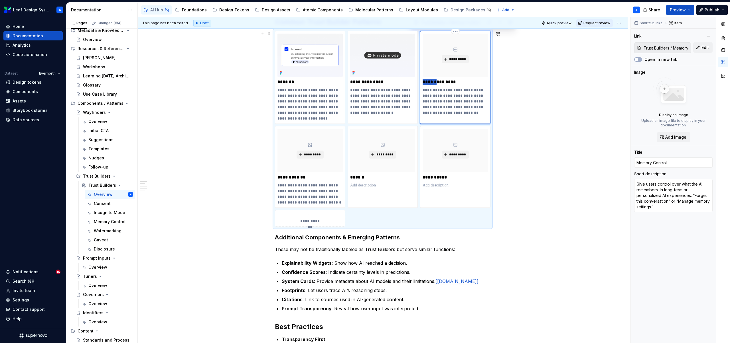
click at [434, 83] on p "**********" at bounding box center [454, 82] width 65 height 6
click at [430, 81] on p "**********" at bounding box center [454, 82] width 65 height 6
type textarea "*"
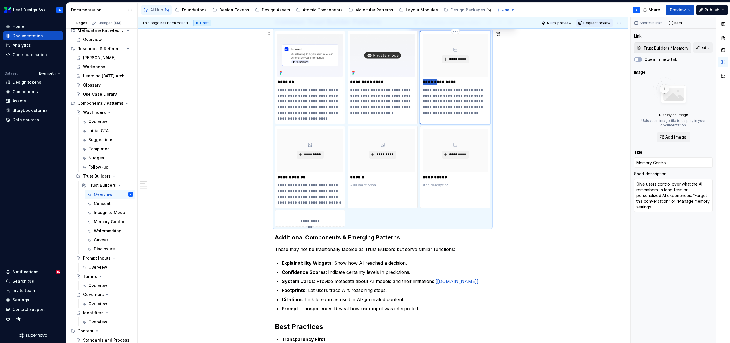
type input "D Control"
type textarea "*"
type input "Da Control"
type textarea "*"
type input "Dat Control"
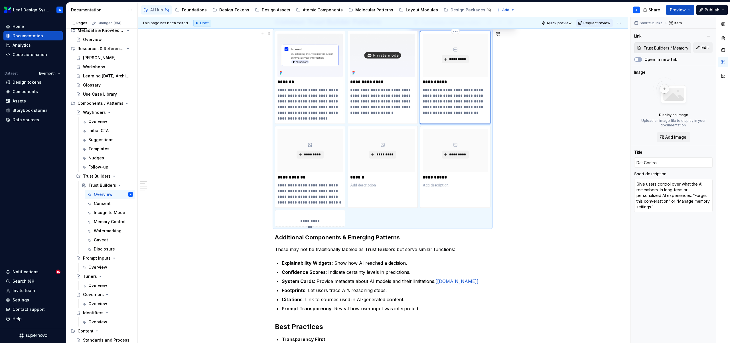
type textarea "*"
type input "Data Control"
type textarea "*"
type input "Da Control"
type textarea "*"
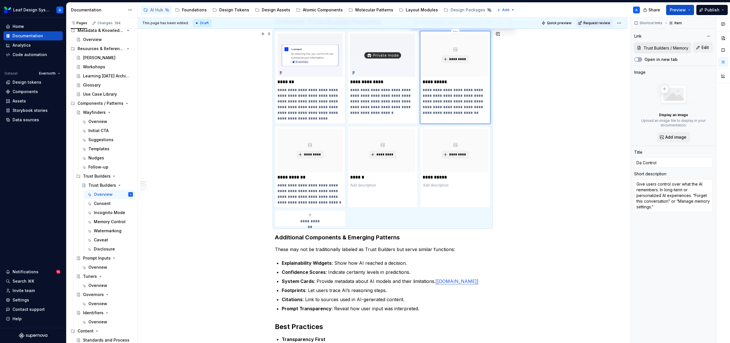
type input "Memory Control"
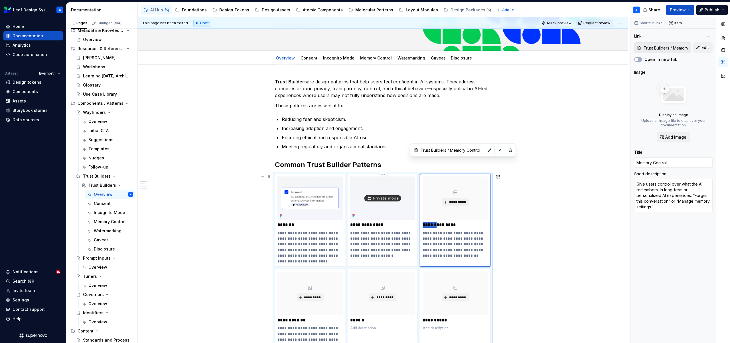
scroll to position [71, 0]
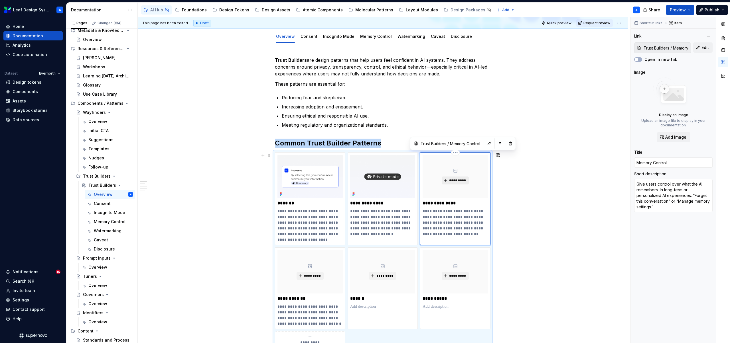
click at [456, 181] on span "*********" at bounding box center [457, 180] width 17 height 5
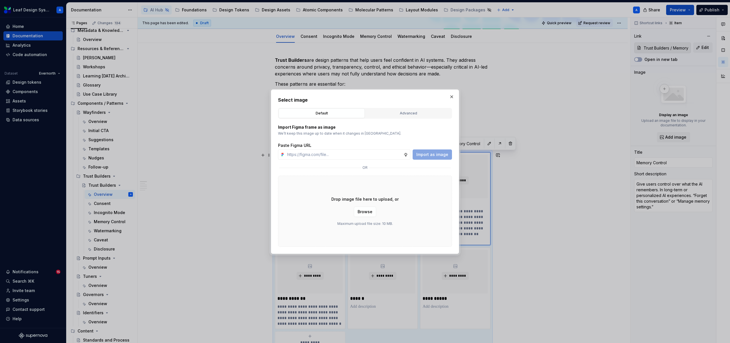
type textarea "*"
type input "[URL][DOMAIN_NAME]"
type textarea "*"
type input "[URL][DOMAIN_NAME]"
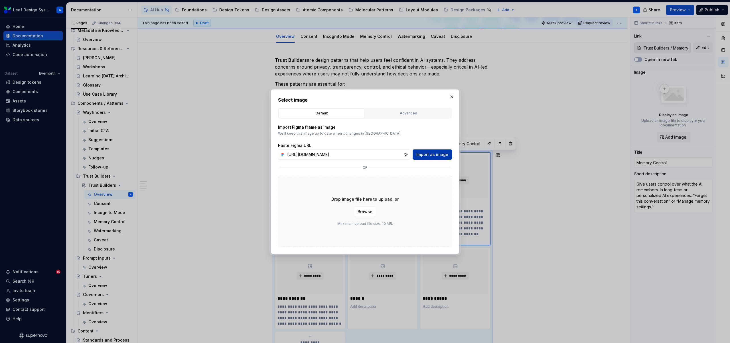
click at [432, 153] on span "Import as image" at bounding box center [432, 155] width 32 height 6
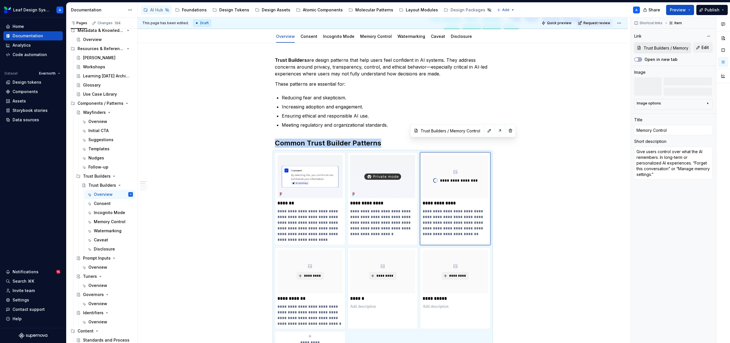
scroll to position [84, 0]
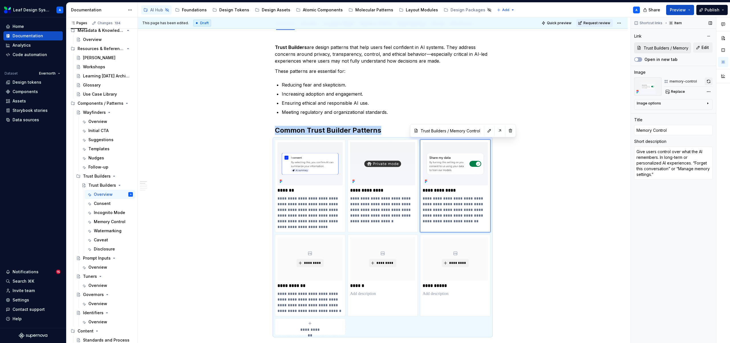
click at [709, 81] on button "button" at bounding box center [708, 82] width 8 height 8
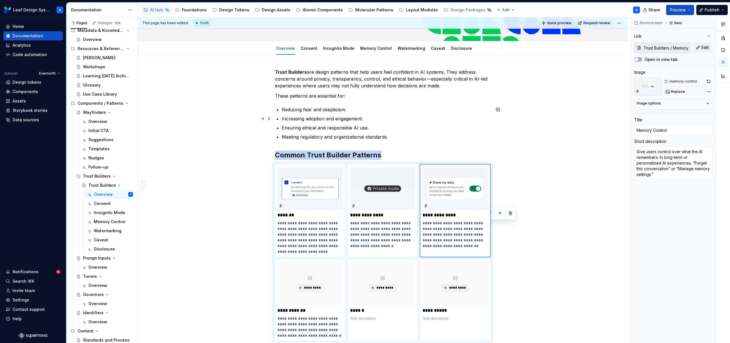
scroll to position [0, 0]
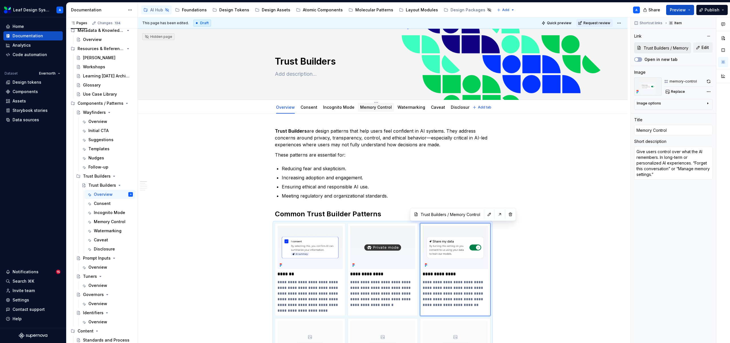
click at [376, 110] on div "Memory Control" at bounding box center [376, 108] width 32 height 6
click at [368, 106] on link "Memory Control" at bounding box center [376, 107] width 32 height 5
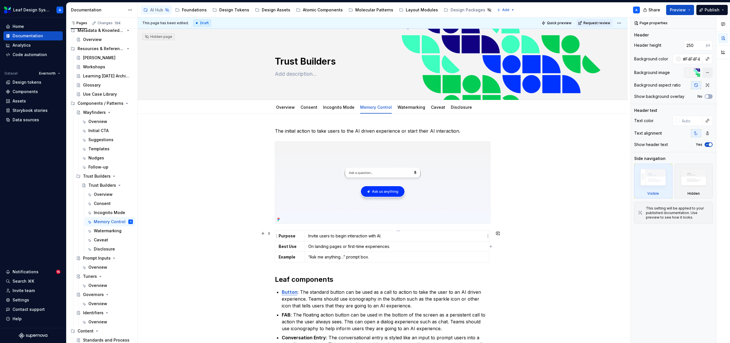
click at [370, 234] on p "Invite users to begin interaction with AI." at bounding box center [396, 236] width 177 height 6
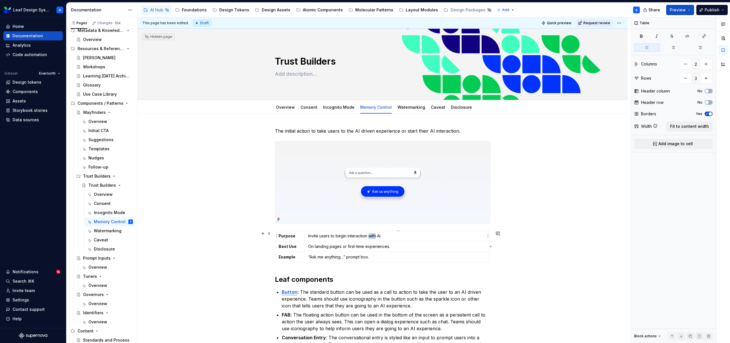
click at [370, 234] on p "Invite users to begin interaction with AI." at bounding box center [396, 236] width 177 height 6
click at [382, 247] on p "On landing pages or first-time experiences." at bounding box center [396, 247] width 177 height 6
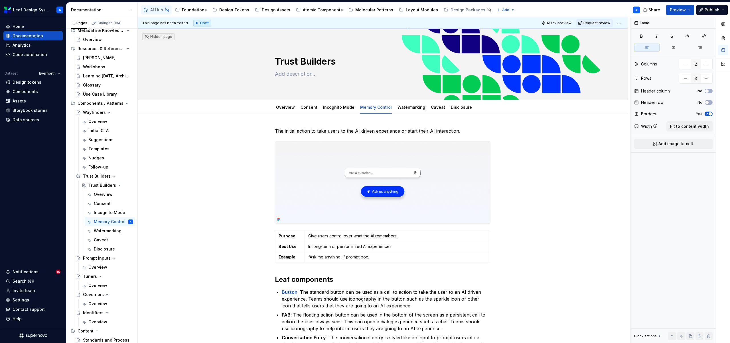
type textarea "*"
click at [377, 261] on td "“Ask me anything…” prompt box." at bounding box center [396, 257] width 184 height 11
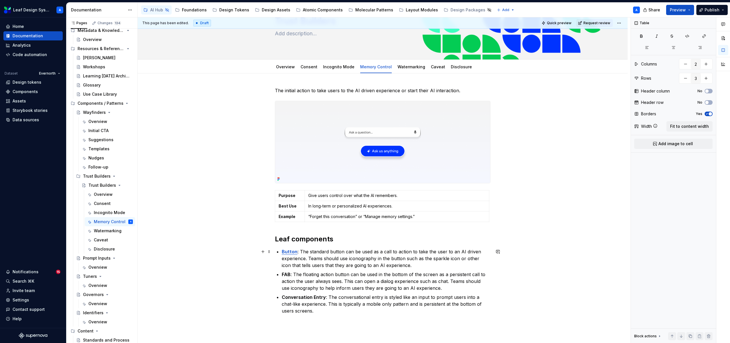
scroll to position [41, 0]
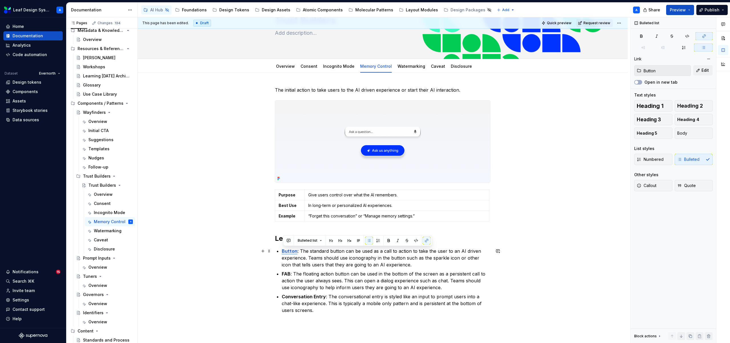
drag, startPoint x: 309, startPoint y: 310, endPoint x: 281, endPoint y: 254, distance: 63.2
click at [281, 254] on div "The initial action to take users to the AI driven experience or start their AI …" at bounding box center [382, 200] width 215 height 227
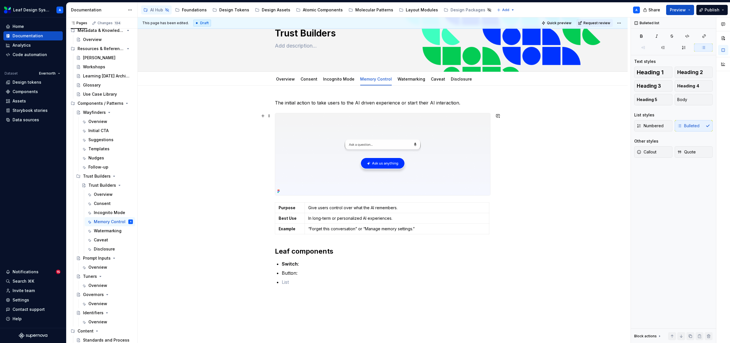
scroll to position [27, 0]
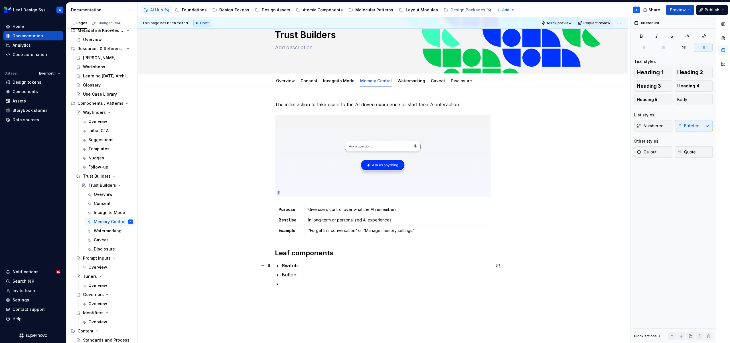
click at [306, 268] on p "Switch :" at bounding box center [386, 265] width 209 height 7
click at [304, 267] on p "Switch : Dscription" at bounding box center [386, 265] width 209 height 7
click at [321, 266] on p "Switch : Description" at bounding box center [386, 265] width 209 height 7
copy p "Description"
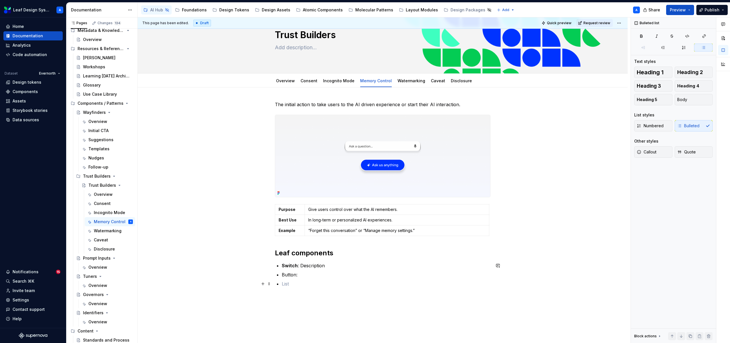
click at [314, 279] on ul "Switch : Description Button:" at bounding box center [386, 274] width 209 height 25
click at [313, 276] on p "Button:" at bounding box center [386, 275] width 209 height 7
click at [308, 285] on p at bounding box center [386, 284] width 209 height 7
click at [290, 274] on p "Button: Description" at bounding box center [386, 275] width 209 height 7
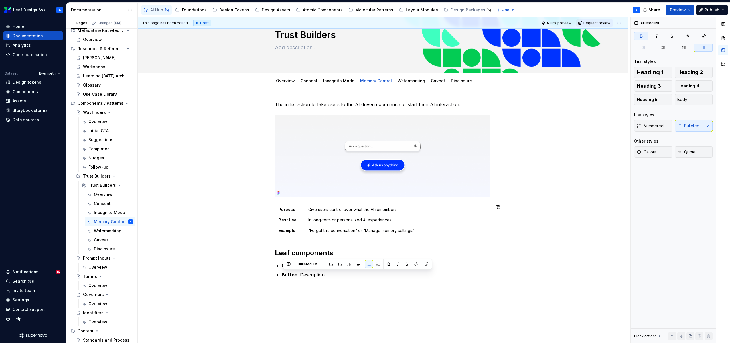
click at [342, 248] on div "The initial action to take users to the AI driven experience or start their AI …" at bounding box center [382, 189] width 215 height 177
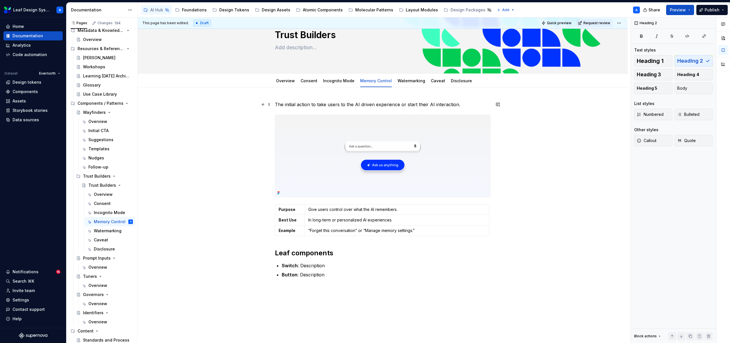
click at [310, 104] on p "The initial action to take users to the AI driven experience or start their AI …" at bounding box center [382, 104] width 215 height 7
click at [355, 151] on img at bounding box center [382, 156] width 215 height 82
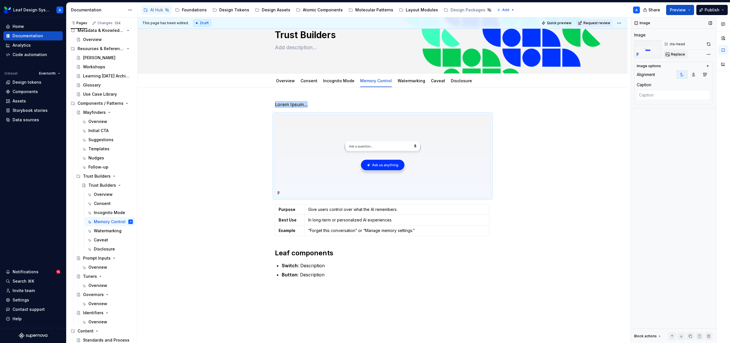
click at [677, 54] on span "Replace" at bounding box center [678, 54] width 14 height 5
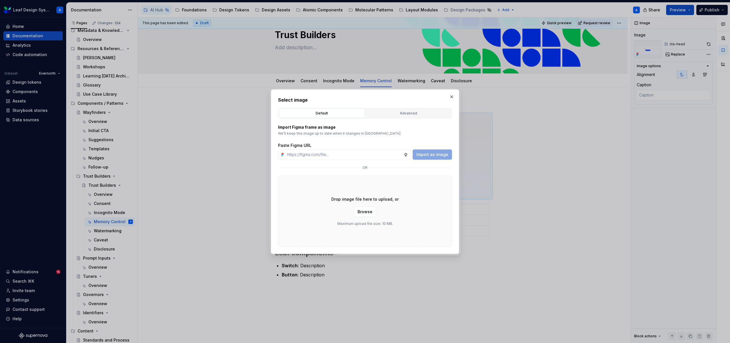
type textarea "*"
type input "[URL][DOMAIN_NAME]"
type textarea "*"
type input "[URL][DOMAIN_NAME]"
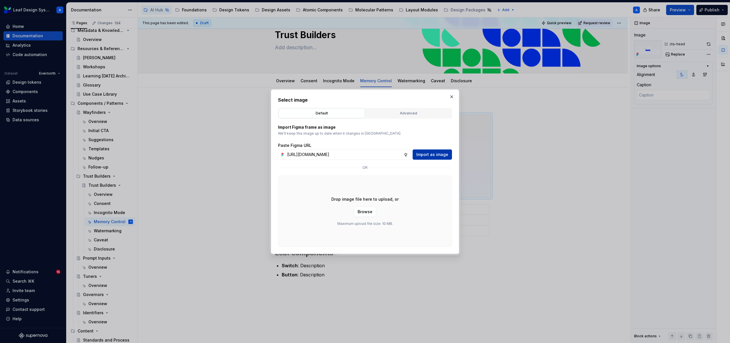
click at [425, 156] on span "Import as image" at bounding box center [432, 155] width 32 height 6
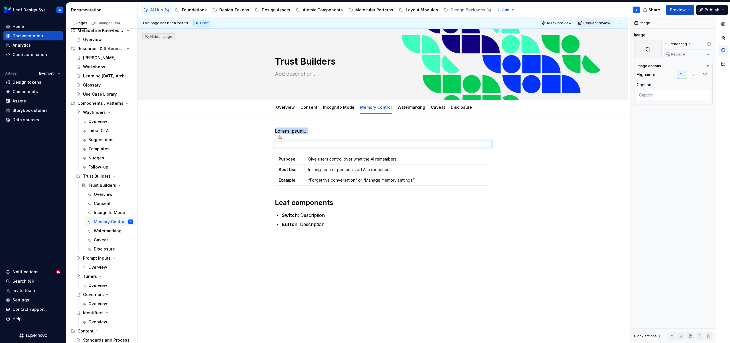
scroll to position [0, 0]
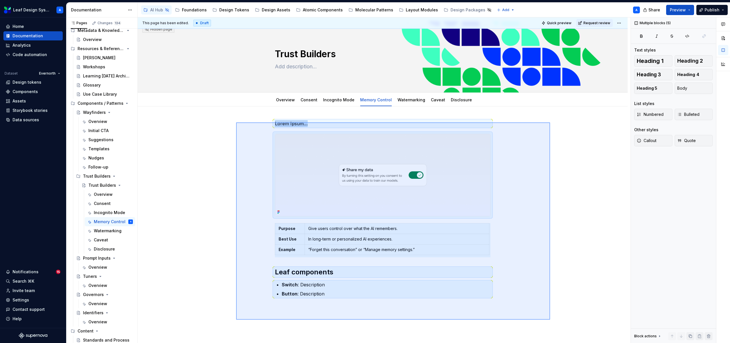
drag, startPoint x: 236, startPoint y: 128, endPoint x: 550, endPoint y: 320, distance: 368.1
click at [550, 320] on div "This page has been edited. Draft Quick preview Request review Hidden page Trust…" at bounding box center [384, 180] width 492 height 326
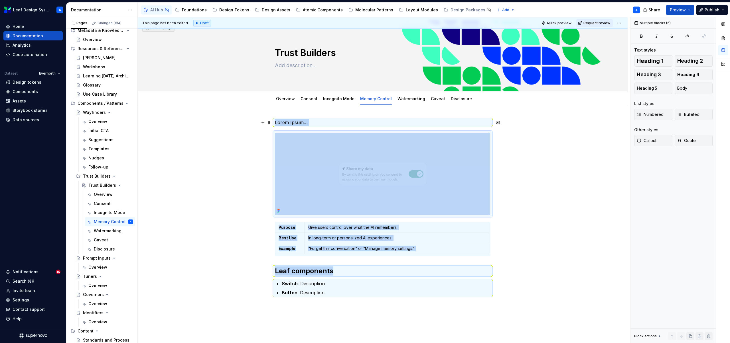
copy div "Lorem Ipsum… Purpose Give users control over what the AI remembers. Best Use In…"
click at [406, 100] on link "Watermarking" at bounding box center [411, 98] width 28 height 5
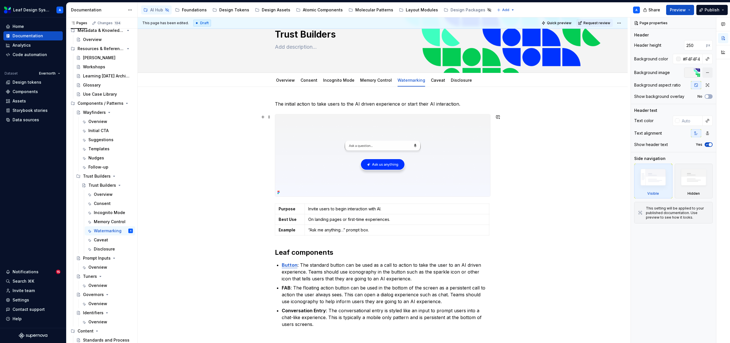
scroll to position [29, 0]
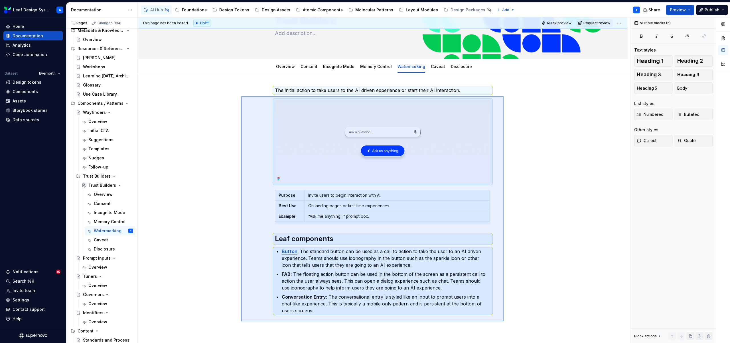
drag, startPoint x: 241, startPoint y: 99, endPoint x: 504, endPoint y: 323, distance: 345.2
click at [504, 323] on div "This page has been edited. Draft Quick preview Request review Hidden page Trust…" at bounding box center [384, 180] width 492 height 326
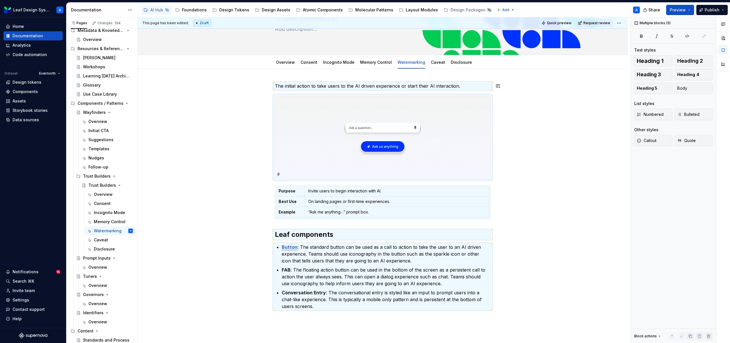
scroll to position [0, 0]
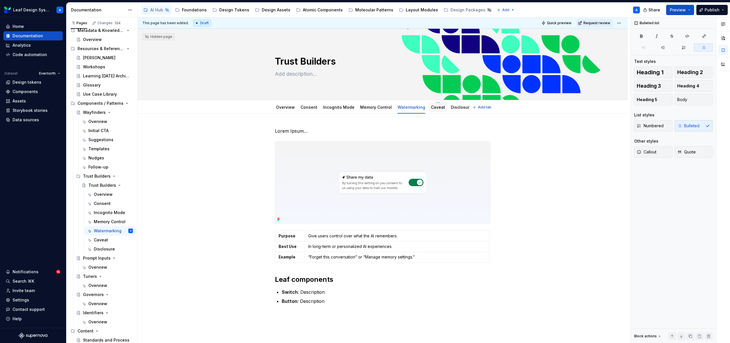
click at [434, 109] on link "Caveat" at bounding box center [438, 107] width 14 height 5
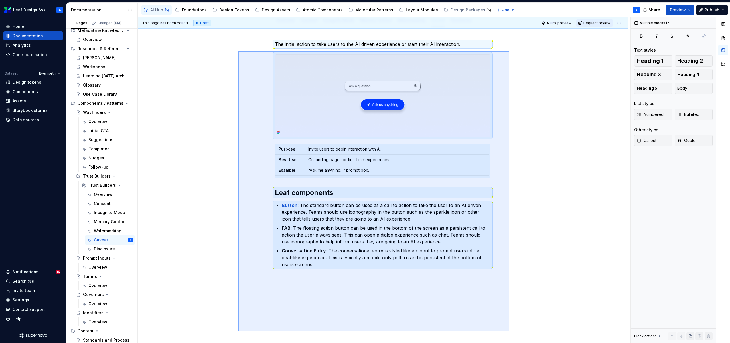
drag, startPoint x: 238, startPoint y: 123, endPoint x: 516, endPoint y: 319, distance: 340.5
click at [516, 321] on div "This page has been edited. Draft Quick preview Request review Hidden page Trust…" at bounding box center [384, 180] width 492 height 326
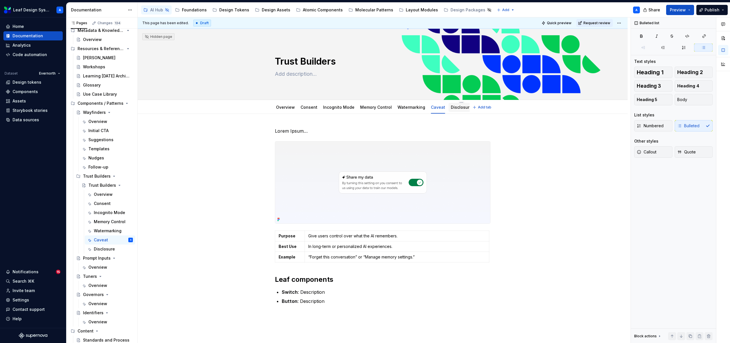
click at [453, 110] on div "Disclosure" at bounding box center [461, 107] width 21 height 7
click at [451, 107] on link "Disclosure" at bounding box center [461, 107] width 21 height 5
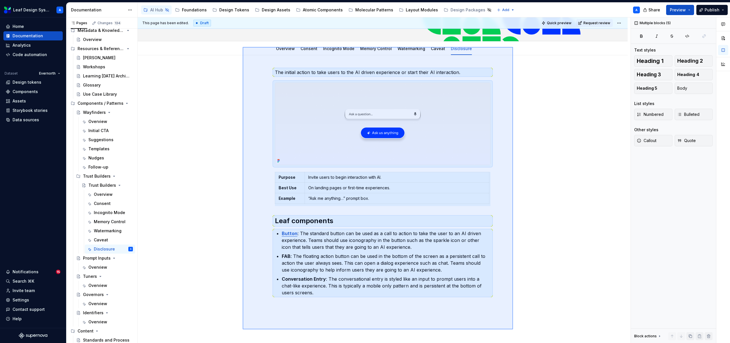
scroll to position [74, 0]
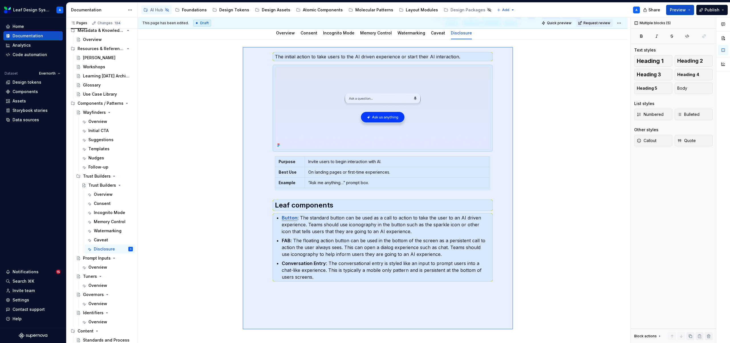
drag, startPoint x: 243, startPoint y: 119, endPoint x: 522, endPoint y: 295, distance: 330.7
click at [522, 295] on div "This page has been edited. Draft Quick preview Request review Hidden page Trust…" at bounding box center [384, 180] width 492 height 326
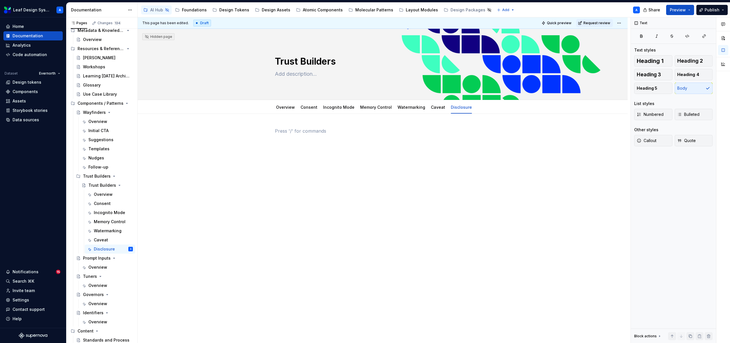
scroll to position [0, 0]
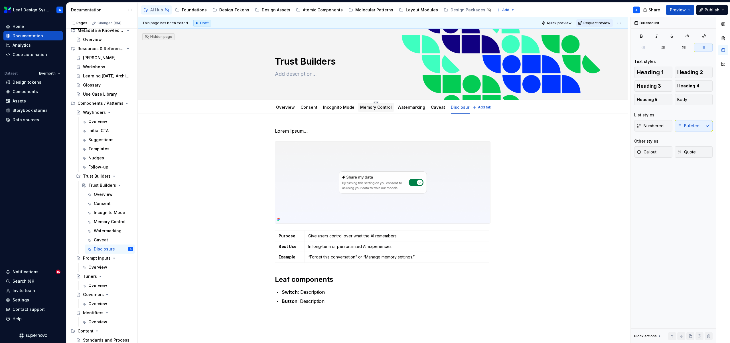
click at [369, 111] on div "Memory Control" at bounding box center [376, 107] width 32 height 7
click at [368, 108] on link "Memory Control" at bounding box center [376, 107] width 32 height 5
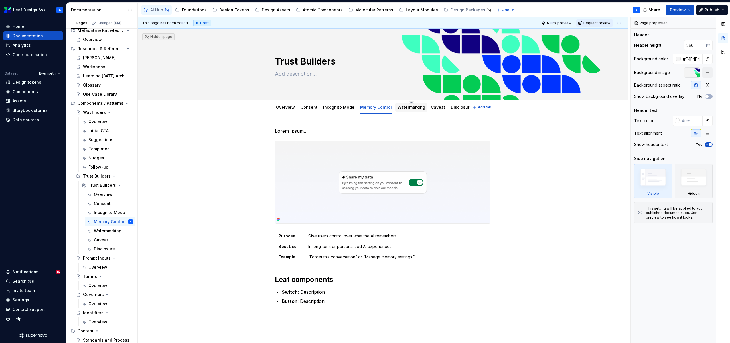
click at [406, 109] on link "Watermarking" at bounding box center [411, 107] width 28 height 5
click at [320, 236] on p "Give users control over what the AI remembers." at bounding box center [396, 236] width 177 height 6
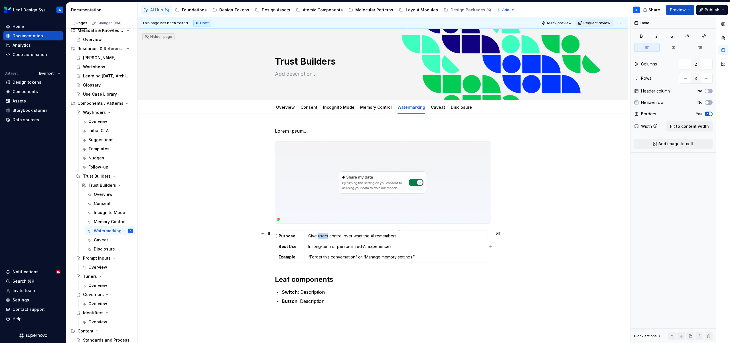
click at [320, 236] on p "Give users control over what the AI remembers." at bounding box center [396, 236] width 177 height 6
click at [335, 247] on p "In long-term or personalized AI experiences." at bounding box center [396, 247] width 177 height 6
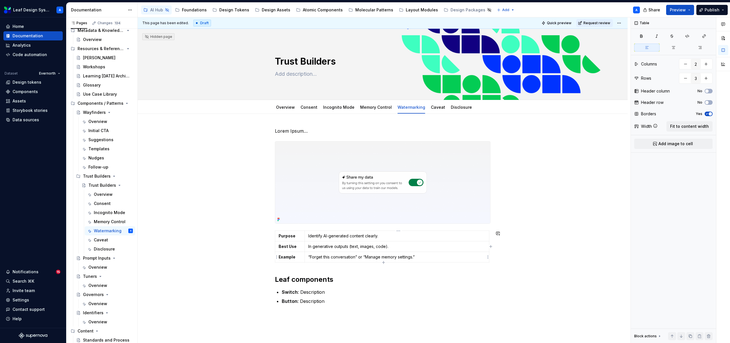
click at [368, 260] on p "“Forget this conversation” or “Manage memory settings.”" at bounding box center [396, 257] width 177 height 6
click at [280, 109] on link "Overview" at bounding box center [285, 107] width 19 height 5
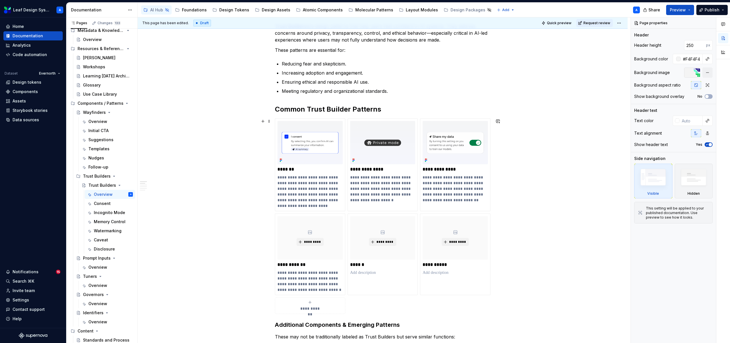
scroll to position [155, 0]
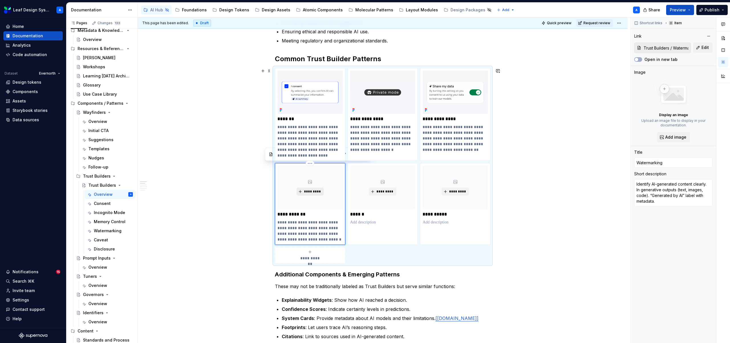
click at [311, 191] on span "*********" at bounding box center [312, 192] width 17 height 5
type textarea "*"
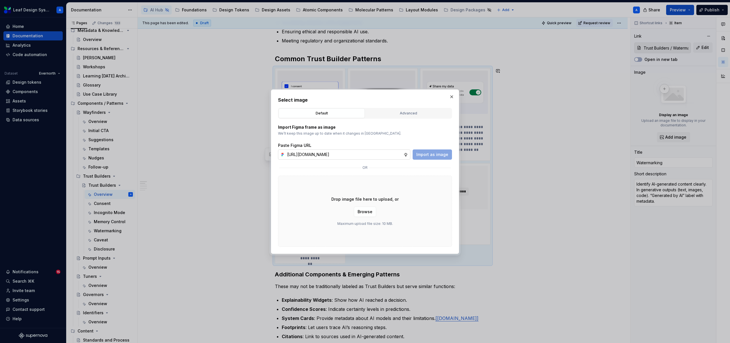
scroll to position [0, 163]
type input "[URL][DOMAIN_NAME]"
click at [438, 155] on span "Import as image" at bounding box center [432, 155] width 32 height 6
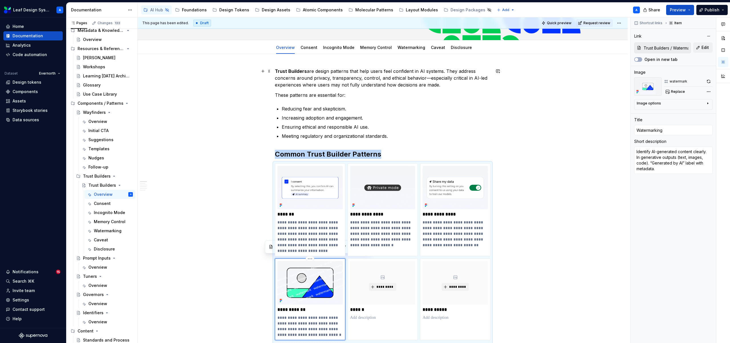
scroll to position [44, 0]
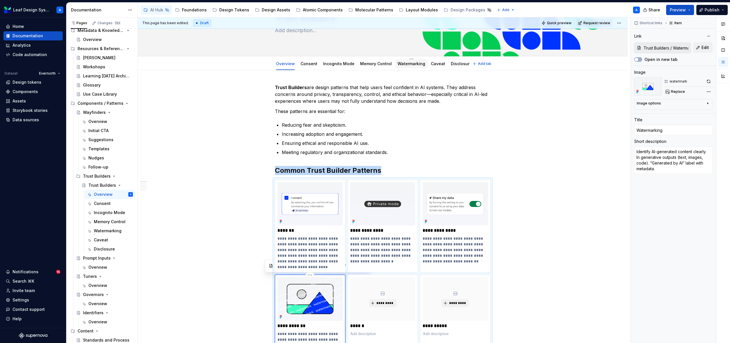
click at [398, 66] on link "Watermarking" at bounding box center [411, 63] width 28 height 5
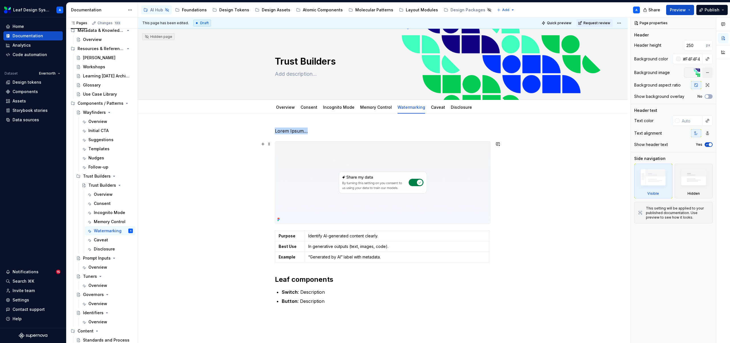
click at [394, 179] on img at bounding box center [382, 183] width 215 height 82
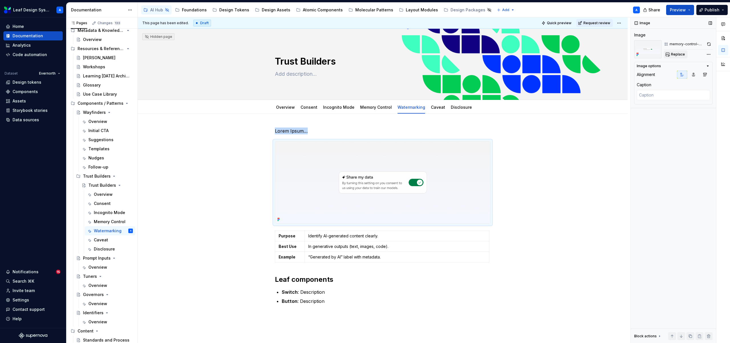
click at [675, 51] on button "Replace" at bounding box center [675, 54] width 24 height 8
type textarea "*"
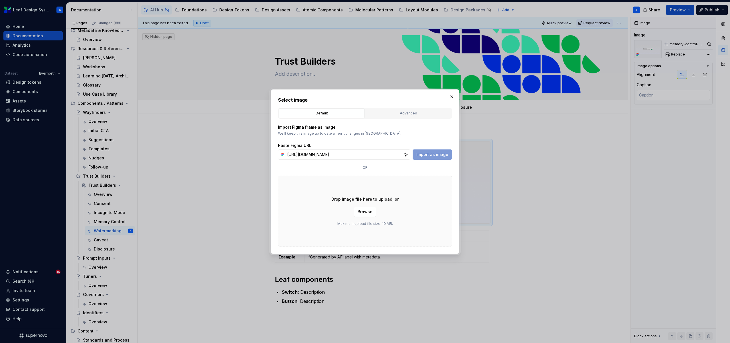
scroll to position [0, 163]
type input "[URL][DOMAIN_NAME]"
click at [434, 151] on button "Import as image" at bounding box center [431, 155] width 39 height 10
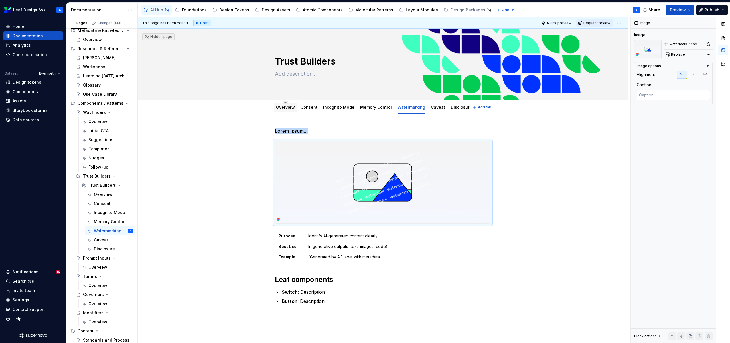
click at [286, 108] on link "Overview" at bounding box center [285, 107] width 19 height 5
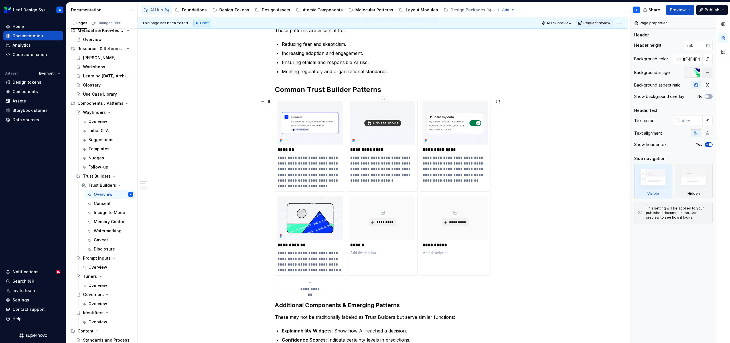
scroll to position [142, 0]
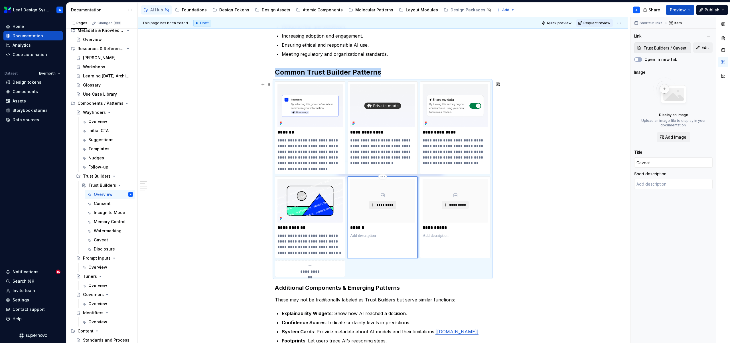
click at [383, 207] on span "*********" at bounding box center [384, 205] width 17 height 5
type textarea "*"
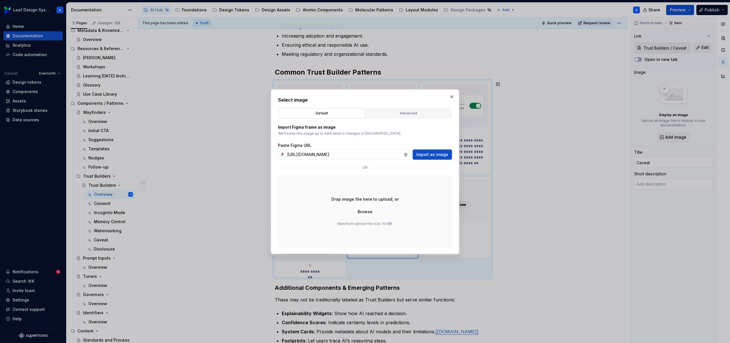
scroll to position [0, 162]
type input "[URL][DOMAIN_NAME]"
click at [425, 154] on span "Import as image" at bounding box center [432, 155] width 32 height 6
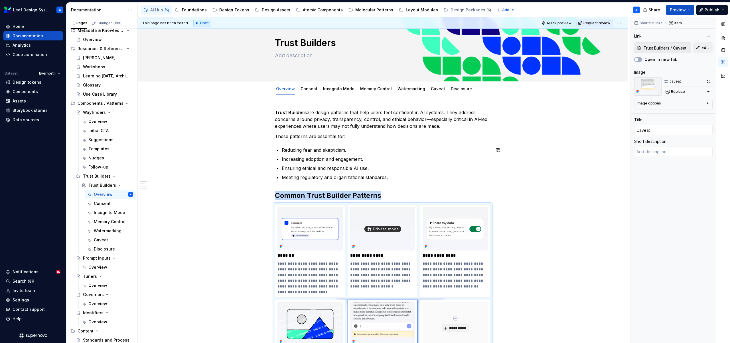
scroll to position [12, 0]
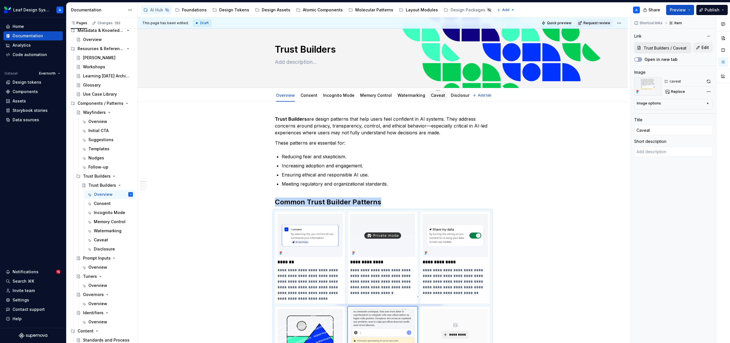
click at [435, 96] on link "Caveat" at bounding box center [438, 95] width 14 height 5
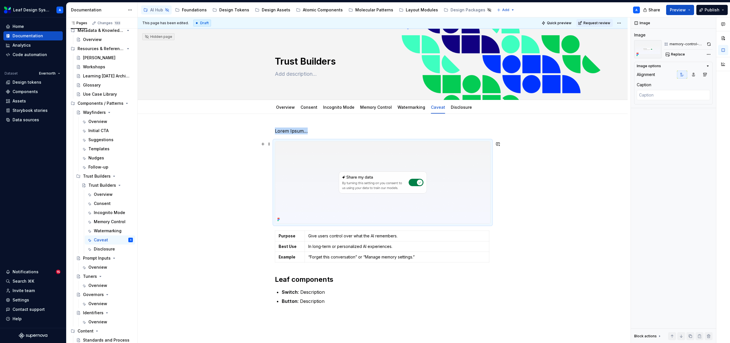
click at [413, 174] on img at bounding box center [382, 183] width 215 height 82
click at [674, 54] on span "Replace" at bounding box center [678, 54] width 14 height 5
type textarea "*"
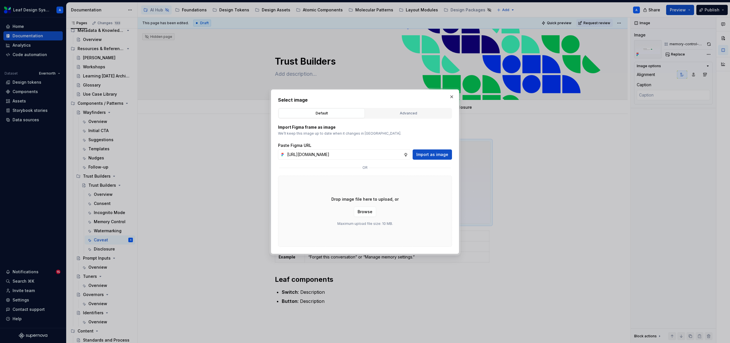
scroll to position [0, 162]
type input "[URL][DOMAIN_NAME]"
click at [434, 153] on span "Import as image" at bounding box center [432, 155] width 32 height 6
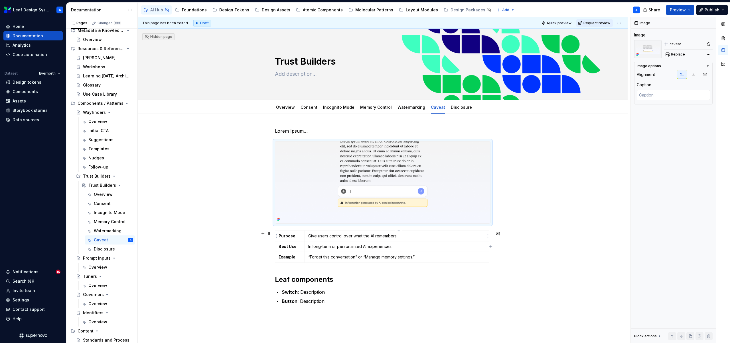
click at [368, 237] on p "Give users control over what the AI remembers." at bounding box center [396, 236] width 177 height 6
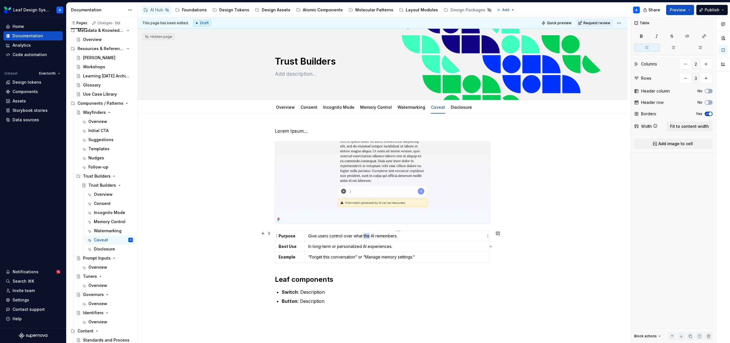
click at [368, 237] on p "Give users control over what the AI remembers." at bounding box center [396, 236] width 177 height 6
click at [328, 248] on p "In long-term or personalized AI experiences." at bounding box center [396, 247] width 177 height 6
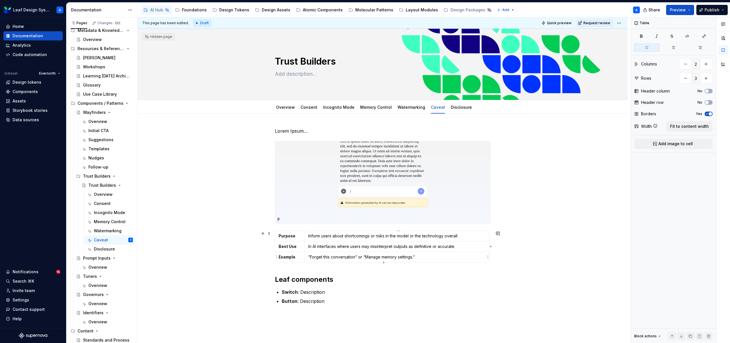
click at [357, 259] on p "“Forget this conversation” or “Manage memory settings.”" at bounding box center [396, 257] width 177 height 6
click at [458, 107] on link "Disclosure" at bounding box center [461, 107] width 21 height 5
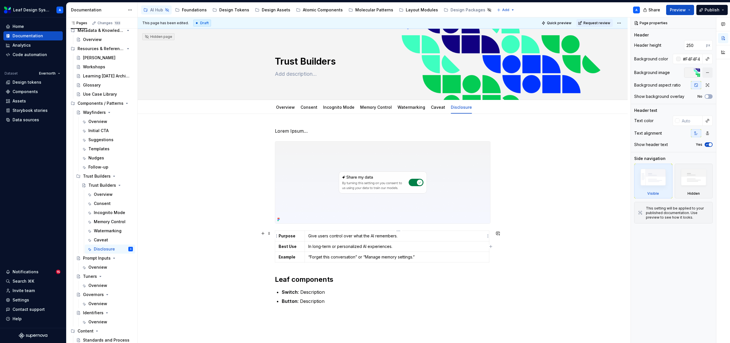
click at [349, 235] on p "Give users control over what the AI remembers." at bounding box center [396, 236] width 177 height 6
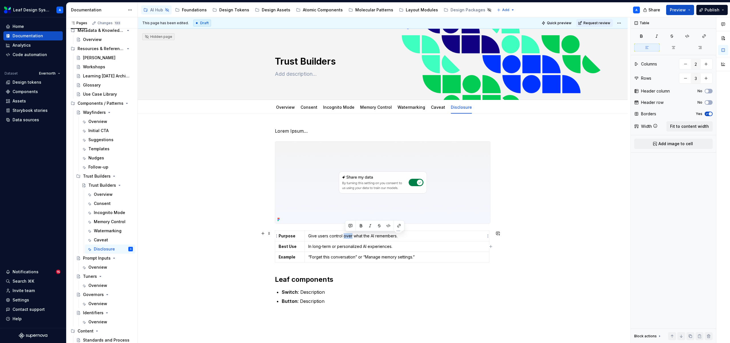
click at [349, 235] on p "Give users control over what the AI remembers." at bounding box center [396, 236] width 177 height 6
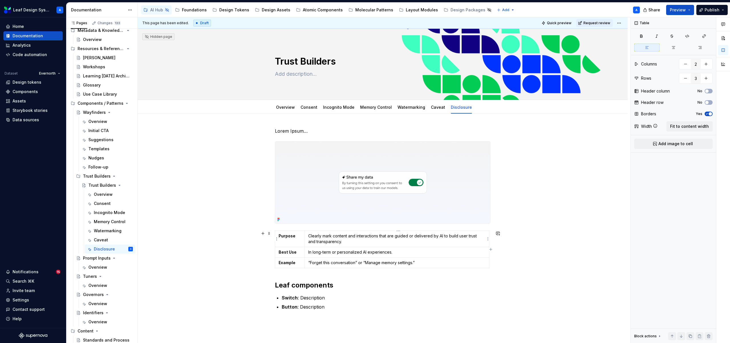
click at [351, 246] on td "Clearly mark content and interactions that are guided or delivered by AI to bui…" at bounding box center [396, 239] width 184 height 16
click at [351, 245] on td "Clearly mark content and interactions that are guided or delivered by AI to bui…" at bounding box center [396, 239] width 184 height 16
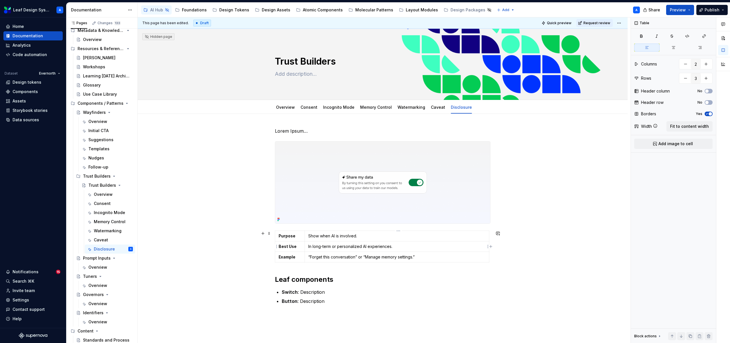
click at [358, 247] on p "In long-term or personalized AI experiences." at bounding box center [396, 247] width 177 height 6
click at [376, 258] on p "“Forget this conversation” or “Manage memory settings.”" at bounding box center [396, 257] width 177 height 6
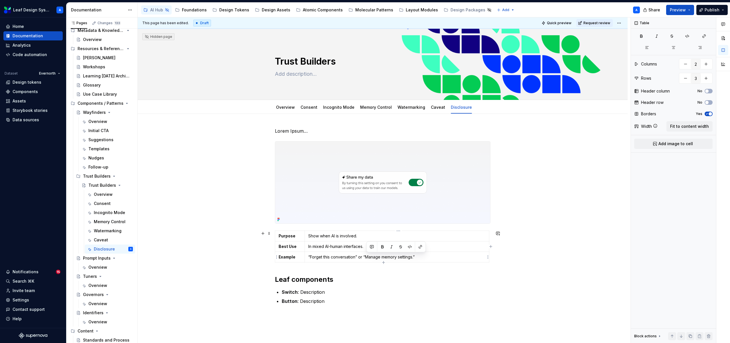
click at [376, 258] on p "“Forget this conversation” or “Manage memory settings.”" at bounding box center [396, 257] width 177 height 6
click at [431, 108] on link "Caveat" at bounding box center [438, 107] width 14 height 5
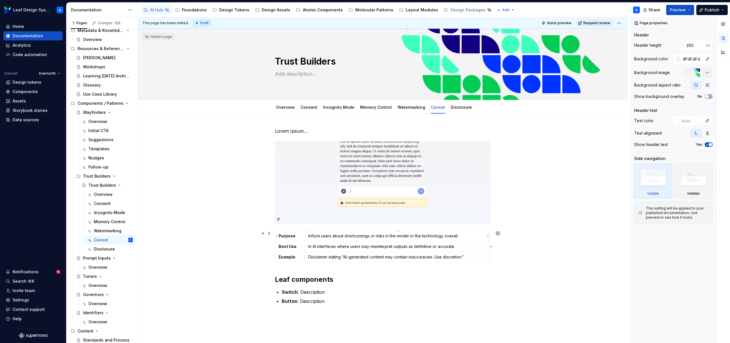
click at [380, 235] on p "Inform users about shortcomings or risks in the model or the technology overall." at bounding box center [396, 236] width 177 height 6
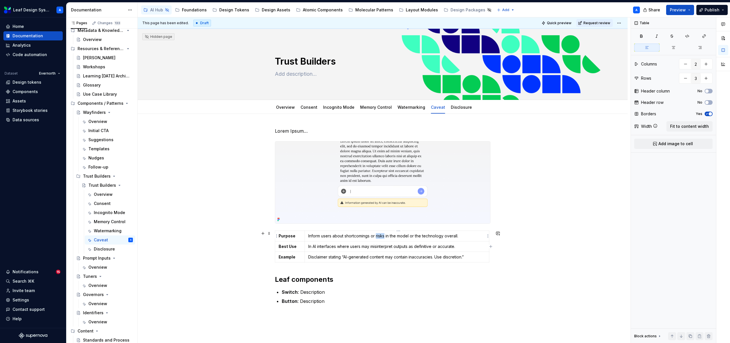
click at [380, 235] on p "Inform users about shortcomings or risks in the model or the technology overall." at bounding box center [396, 236] width 177 height 6
click at [417, 247] on p "In AI interfaces where users may misinterpret outputs as definitive or accurate." at bounding box center [396, 247] width 177 height 6
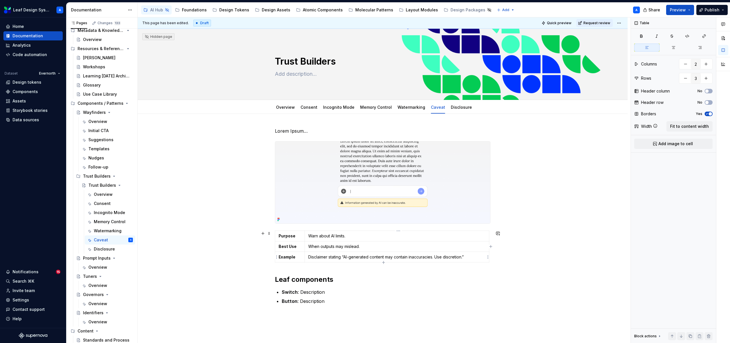
click at [389, 255] on p "Disclaimer stating “AI-generated content may contain inaccuracies. Use discreti…" at bounding box center [396, 257] width 177 height 6
click at [453, 108] on link "Disclosure" at bounding box center [461, 107] width 21 height 5
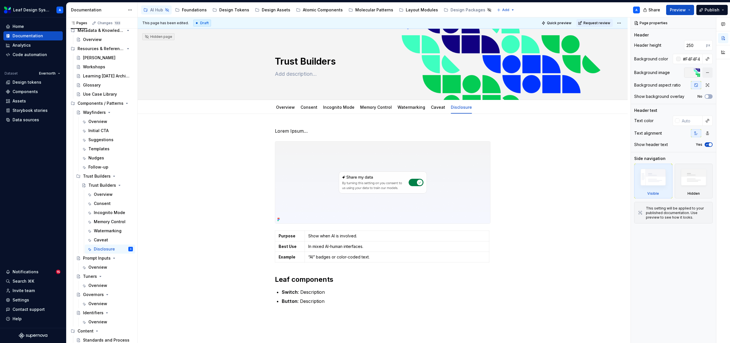
type textarea "*"
